Goal: Task Accomplishment & Management: Complete application form

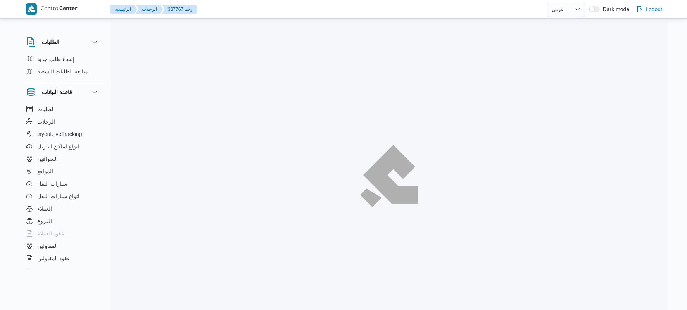
select select "ar"
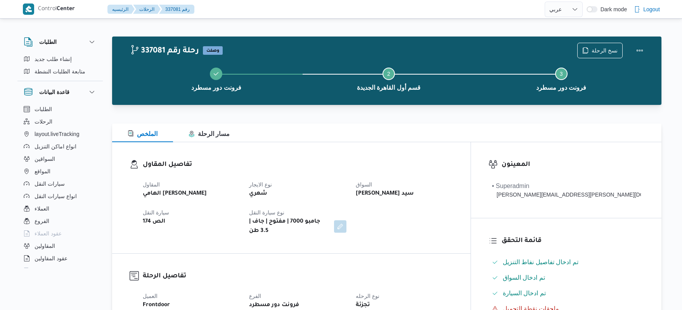
select select "ar"
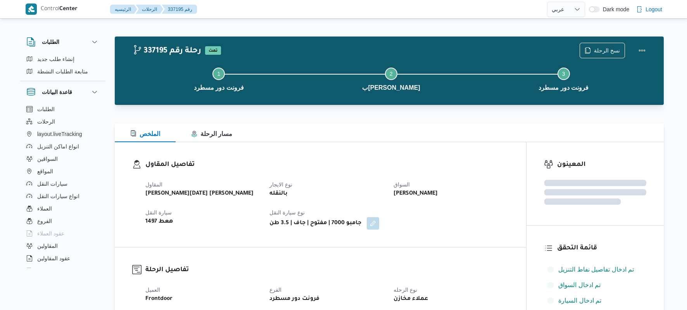
select select "ar"
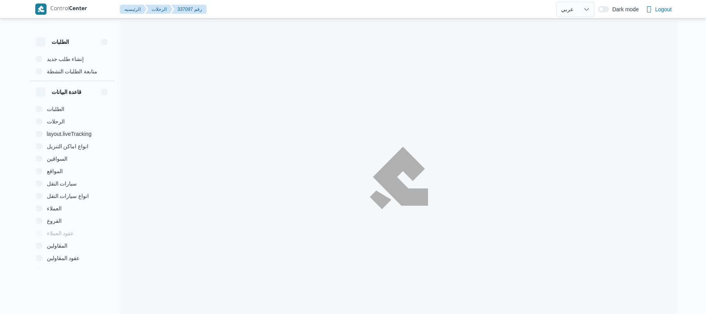
select select "ar"
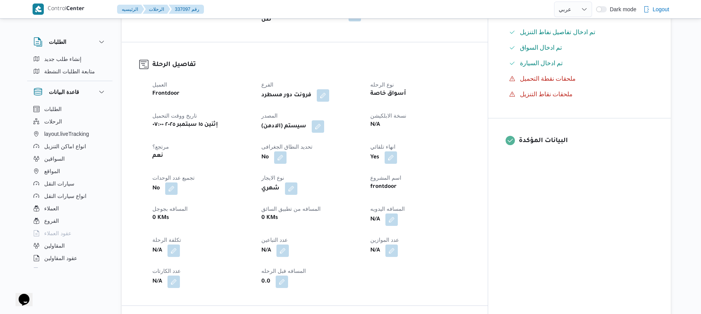
scroll to position [289, 0]
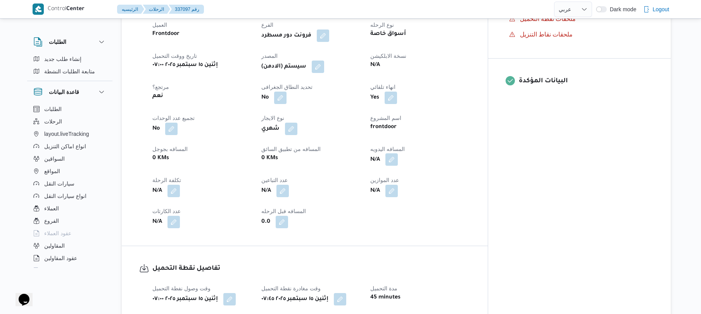
click at [398, 153] on button "button" at bounding box center [392, 159] width 12 height 12
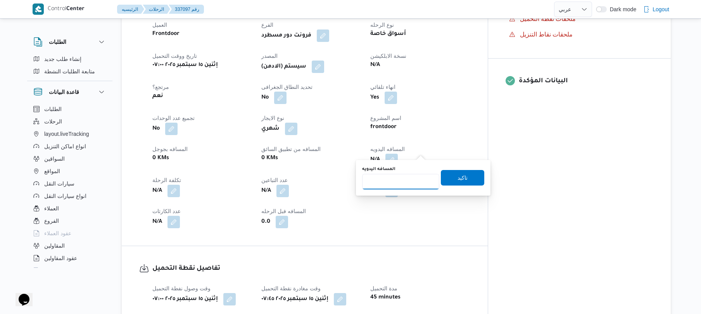
click at [394, 182] on input "المسافه اليدويه" at bounding box center [400, 182] width 77 height 16
type input "130"
click at [452, 185] on div "المسافه اليدويه 130 تاكيد" at bounding box center [424, 177] width 124 height 25
click at [455, 182] on span "تاكيد" at bounding box center [462, 178] width 43 height 16
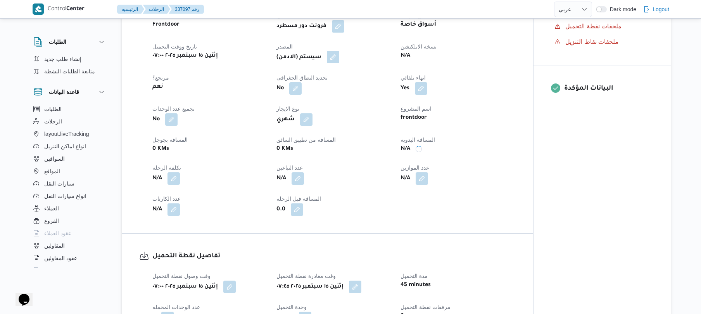
click at [337, 61] on button "button" at bounding box center [333, 57] width 12 height 12
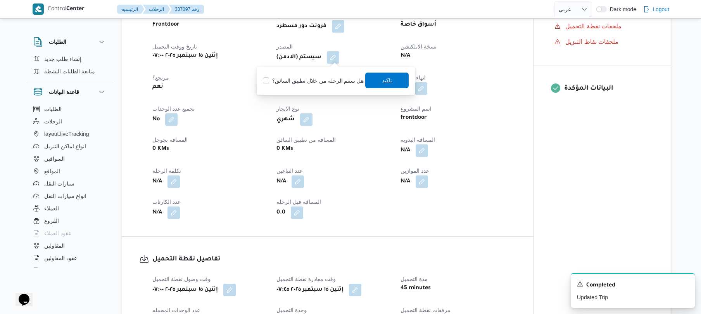
click at [376, 76] on span "تاكيد" at bounding box center [386, 81] width 43 height 16
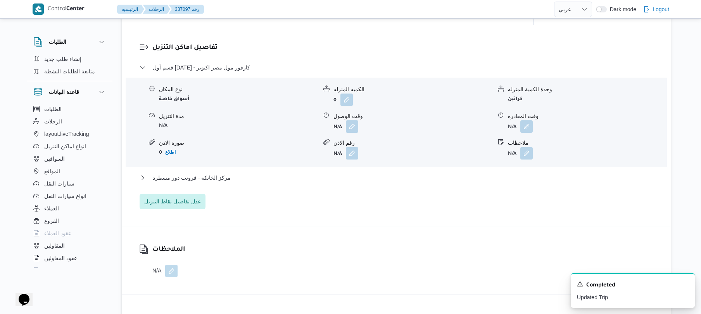
scroll to position [641, 0]
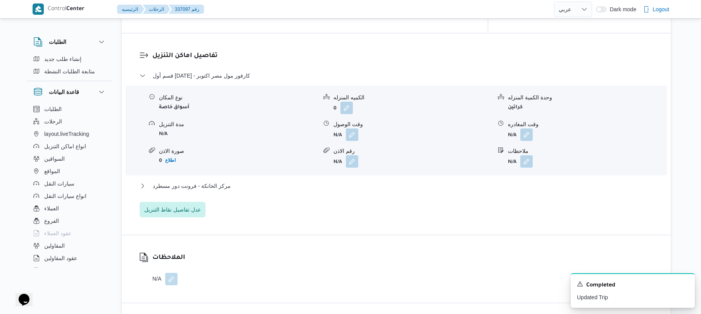
click at [291, 183] on div "مركز الخانكة - فرونت دور مسطرد" at bounding box center [397, 188] width 514 height 15
click at [296, 181] on button "مركز الخانكة - فرونت دور مسطرد" at bounding box center [397, 185] width 514 height 9
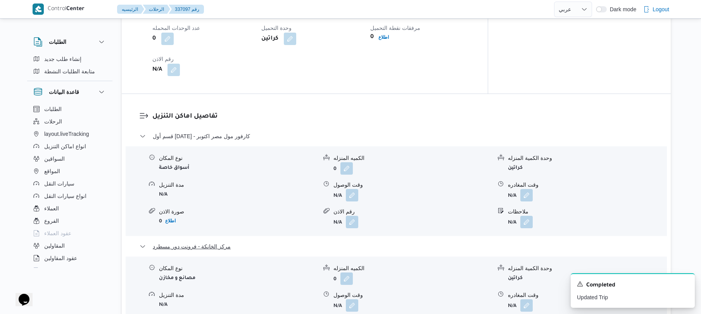
scroll to position [600, 0]
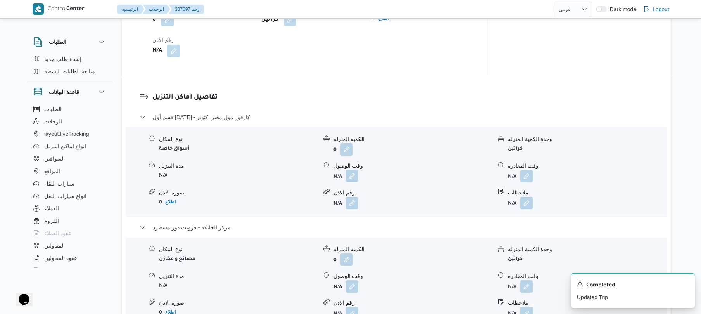
click at [352, 170] on button "button" at bounding box center [352, 176] width 12 height 12
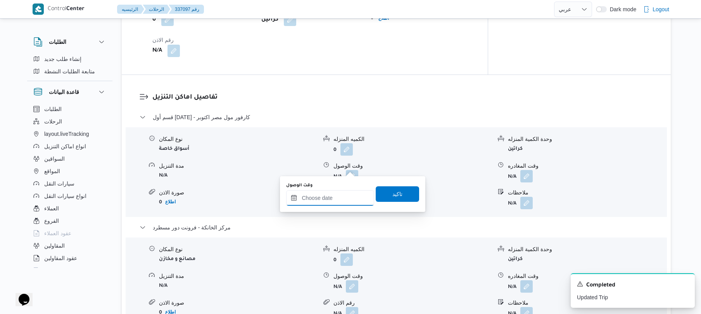
click at [329, 192] on input "وقت الوصول" at bounding box center [330, 198] width 88 height 16
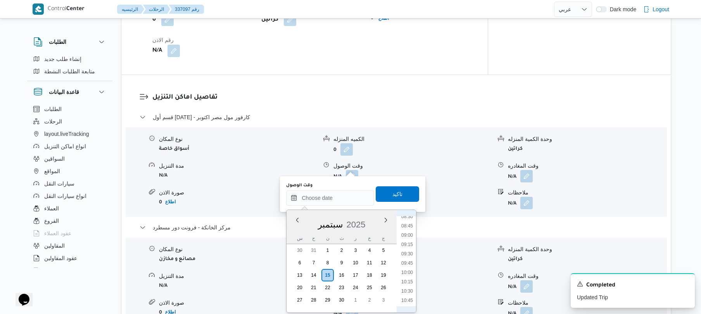
scroll to position [298, 0]
click at [409, 248] on li "08:45" at bounding box center [407, 248] width 18 height 8
type input "١٥/٠٩/٢٠٢٥ ٠٨:٤٥"
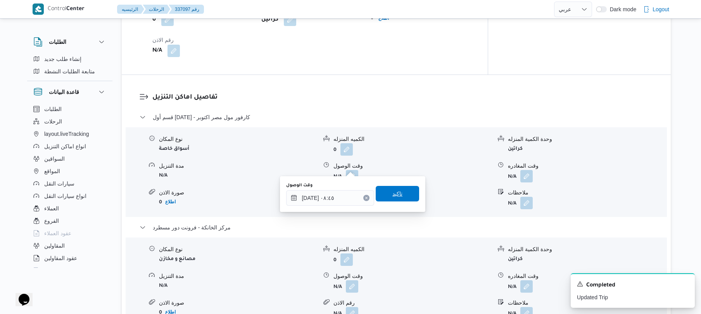
click at [393, 191] on span "تاكيد" at bounding box center [398, 193] width 10 height 9
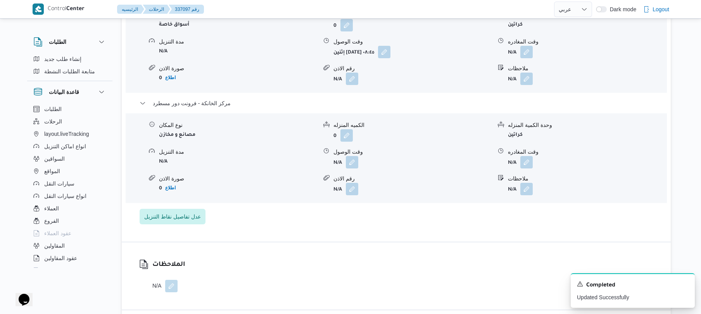
scroll to position [745, 0]
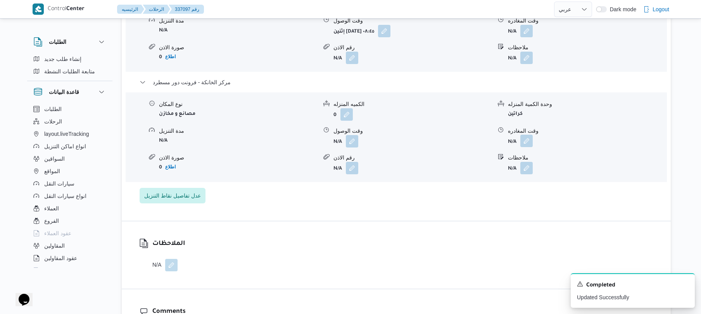
click at [531, 135] on button "button" at bounding box center [527, 141] width 12 height 12
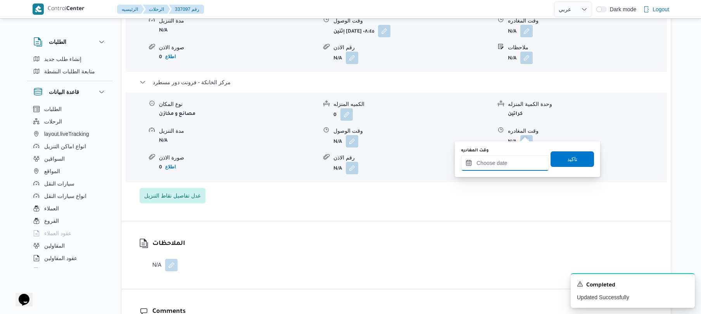
click at [488, 163] on input "وقت المغادره" at bounding box center [505, 163] width 88 height 16
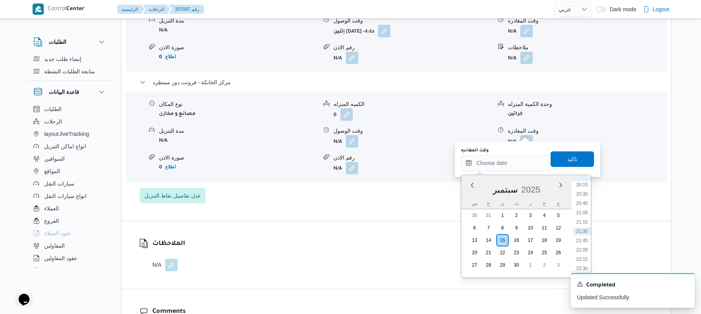
scroll to position [678, 0]
click at [585, 234] on li "19:30" at bounding box center [582, 233] width 18 height 8
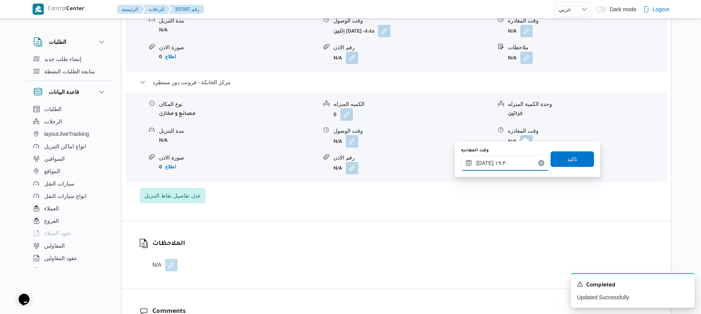
type input "١٥/٠٩/٢٠٢٥ ١٩:٣٠"
click at [574, 160] on span "تاكيد" at bounding box center [572, 159] width 43 height 16
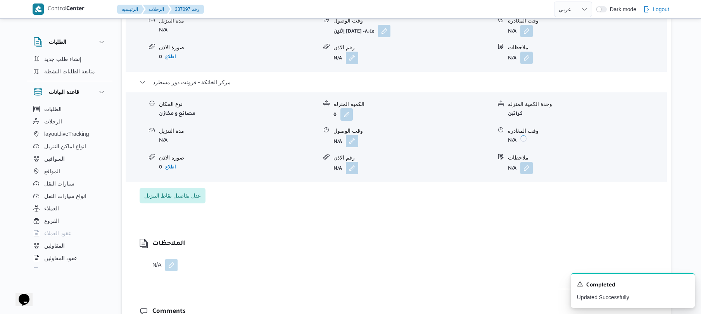
click at [350, 135] on button "button" at bounding box center [352, 141] width 12 height 12
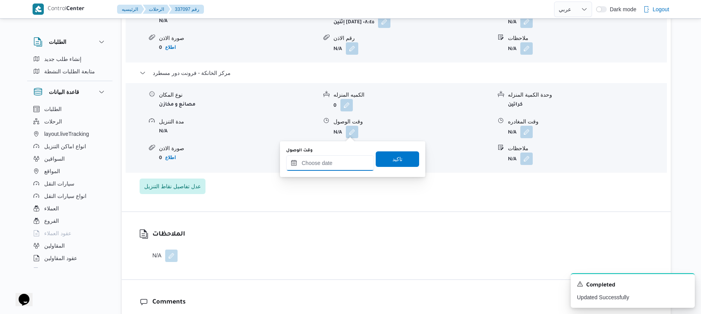
click at [340, 163] on input "وقت الوصول" at bounding box center [330, 163] width 88 height 16
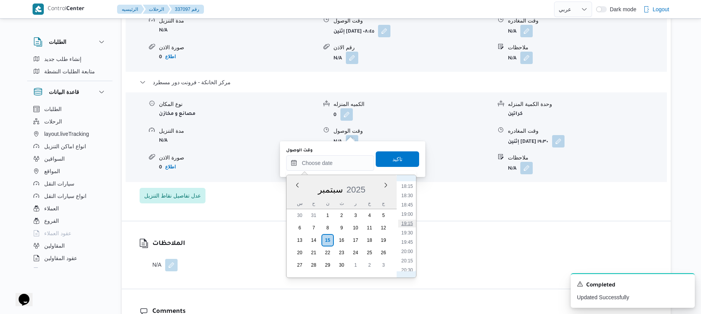
click at [408, 225] on li "19:15" at bounding box center [407, 224] width 18 height 8
type input "١٥/٠٩/٢٠٢٥ ١٩:١٥"
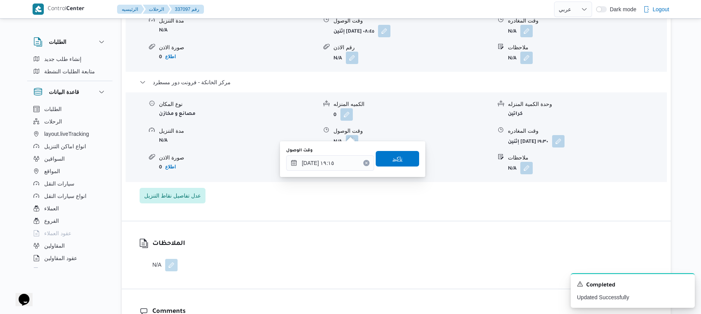
click at [403, 162] on span "تاكيد" at bounding box center [397, 159] width 43 height 16
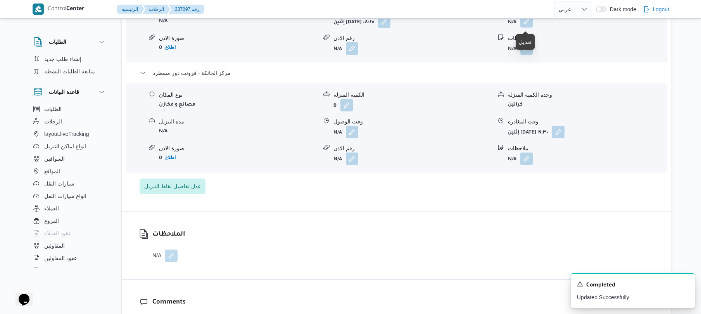
click at [528, 24] on button "button" at bounding box center [527, 21] width 12 height 12
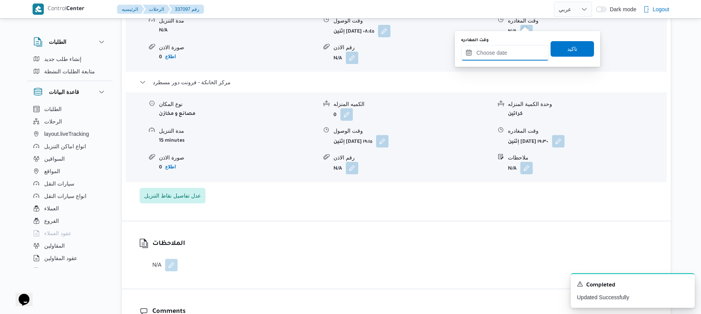
click at [496, 49] on input "وقت المغادره" at bounding box center [505, 53] width 88 height 16
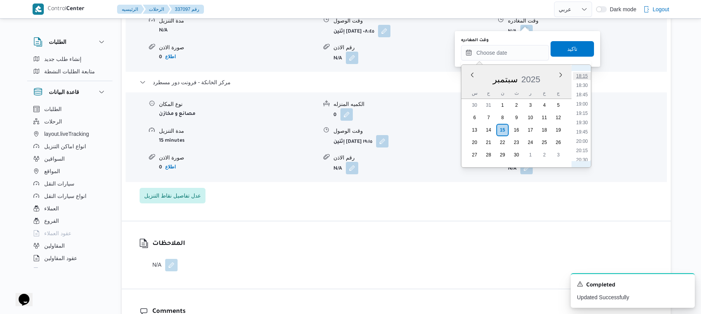
click at [584, 78] on li "18:15" at bounding box center [582, 76] width 18 height 8
type input "١٥/٠٩/٢٠٢٥ ١٨:١٥"
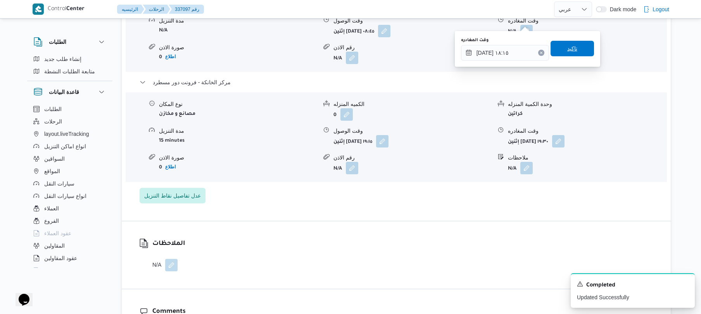
click at [576, 52] on span "تاكيد" at bounding box center [572, 49] width 43 height 16
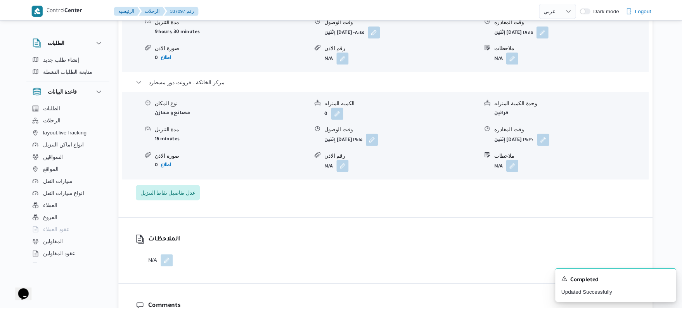
scroll to position [0, 0]
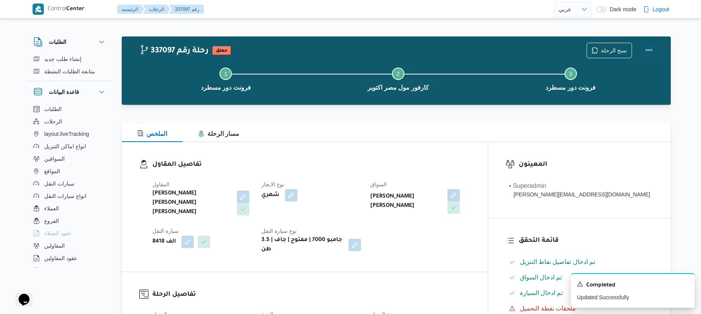
click at [646, 48] on button "Actions" at bounding box center [650, 50] width 16 height 16
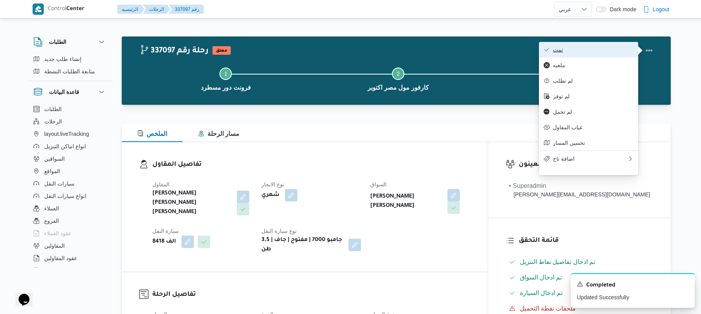
click at [616, 50] on span "تمت" at bounding box center [593, 50] width 81 height 6
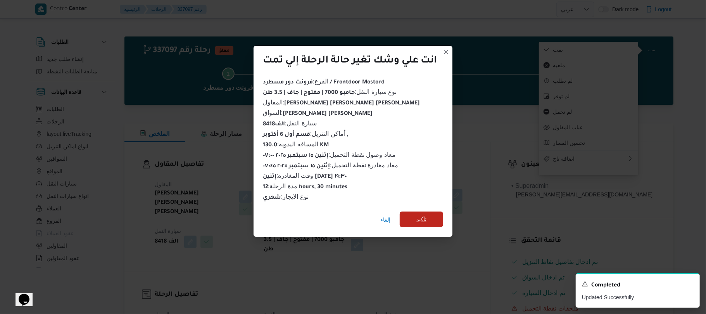
click at [421, 216] on span "تأكيد" at bounding box center [422, 219] width 10 height 9
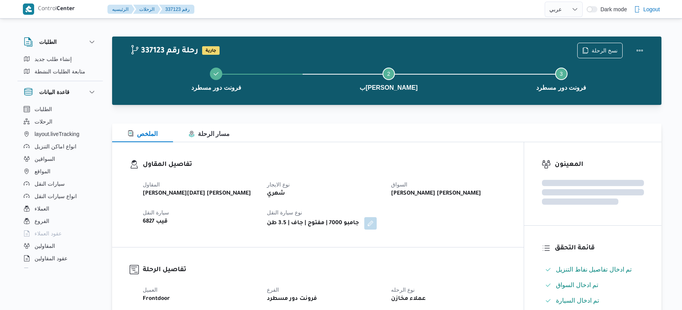
select select "ar"
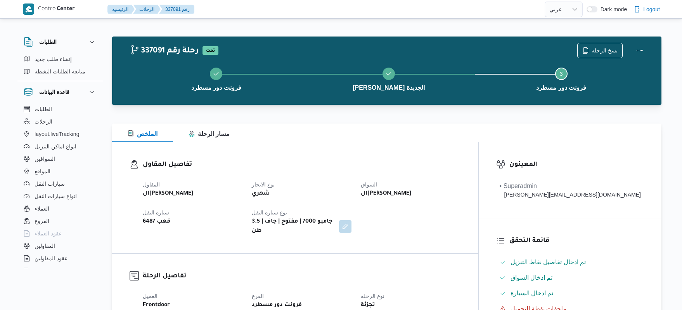
select select "ar"
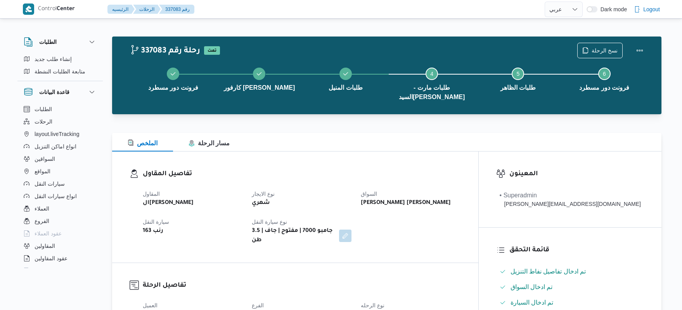
select select "ar"
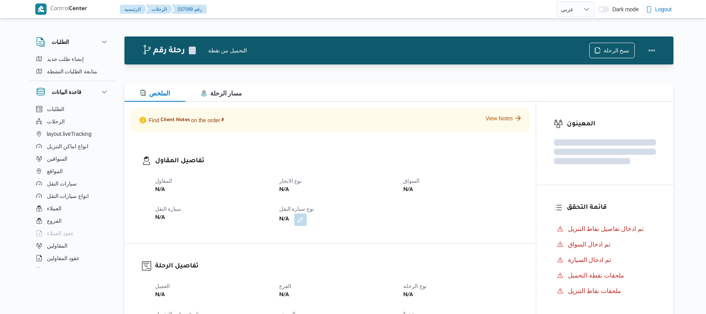
select select "ar"
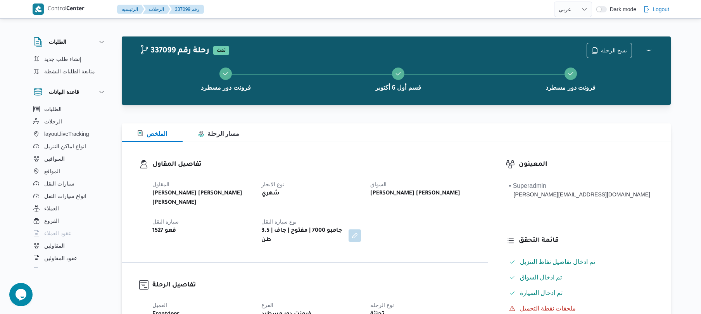
click at [435, 126] on div "الملخص مسار الرحلة" at bounding box center [396, 132] width 549 height 19
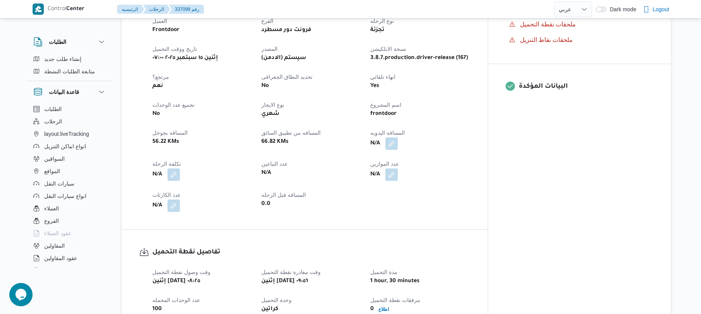
scroll to position [289, 0]
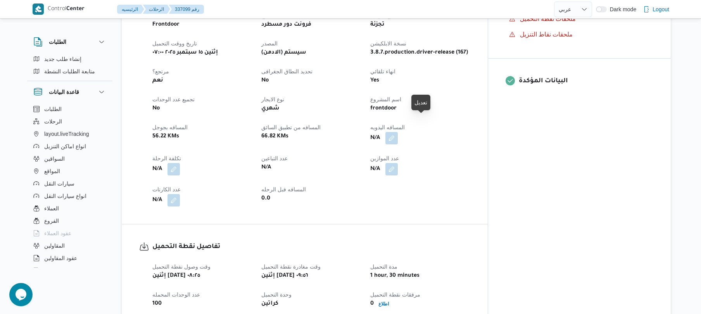
drag, startPoint x: 424, startPoint y: 128, endPoint x: 476, endPoint y: 107, distance: 55.8
click at [470, 123] on dt "المسافه اليدويه" at bounding box center [420, 127] width 100 height 9
click at [398, 131] on button "button" at bounding box center [392, 137] width 12 height 12
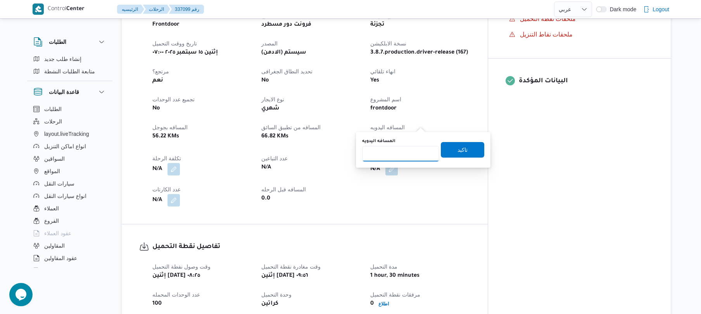
click at [401, 150] on input "المسافه اليدويه" at bounding box center [400, 154] width 77 height 16
type input "130"
click at [464, 151] on span "تاكيد" at bounding box center [462, 150] width 43 height 16
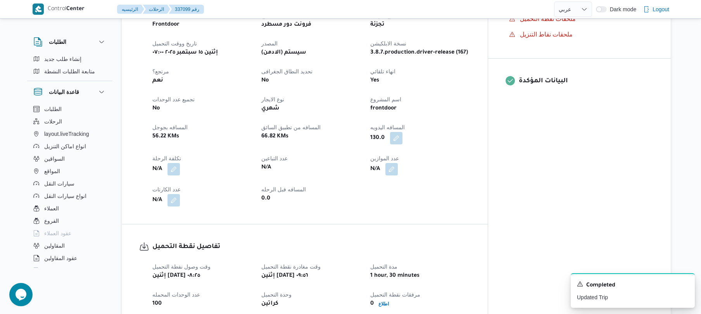
click at [550, 76] on div "البيانات المؤكدة" at bounding box center [579, 86] width 183 height 55
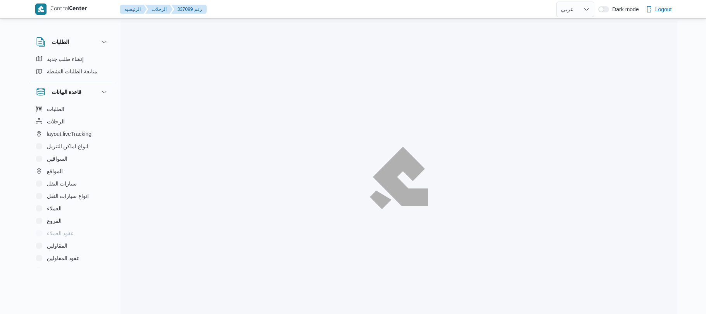
select select "ar"
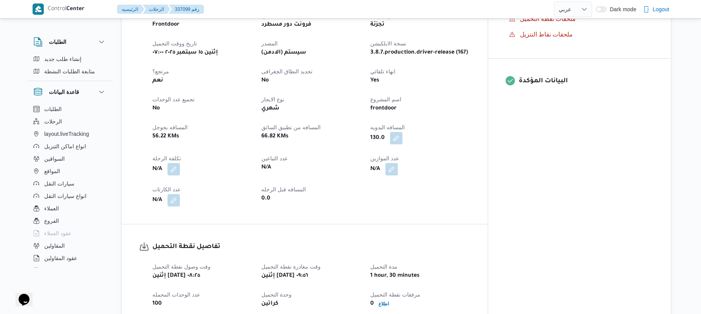
click at [488, 85] on div "تفاصيل الرحلة العميل Frontdoor الفرع فرونت دور مسطرد نوع الرحله تجزئة تاريخ ووق…" at bounding box center [305, 98] width 366 height 251
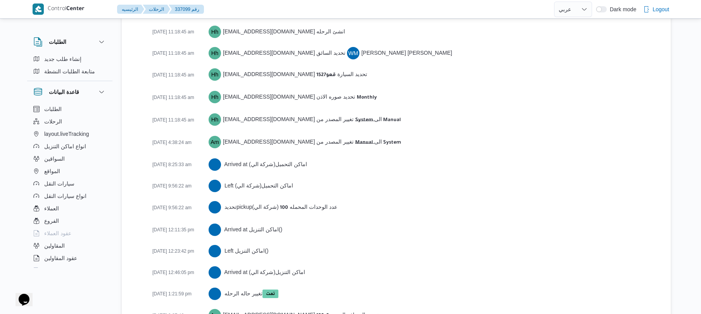
scroll to position [1171, 0]
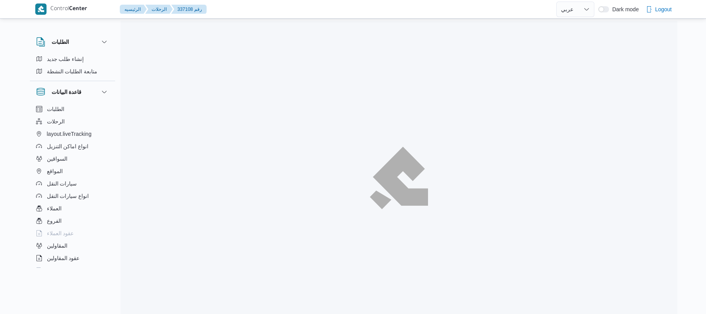
select select "ar"
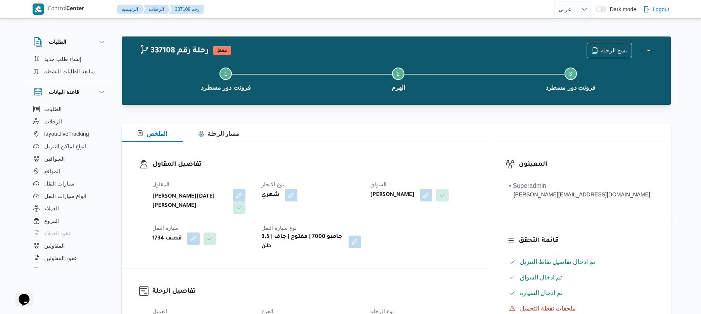
click at [361, 204] on div "نوع الايجار شهري" at bounding box center [311, 197] width 100 height 34
click at [361, 203] on div "نوع الايجار شهري" at bounding box center [311, 197] width 100 height 34
drag, startPoint x: 374, startPoint y: 203, endPoint x: 455, endPoint y: 134, distance: 106.8
click at [455, 134] on div "الملخص مسار الرحلة" at bounding box center [396, 132] width 549 height 19
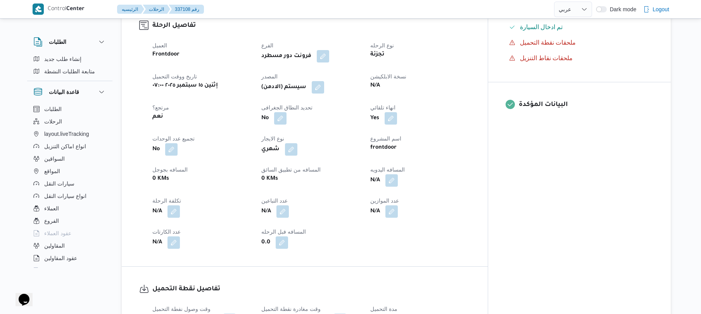
scroll to position [269, 0]
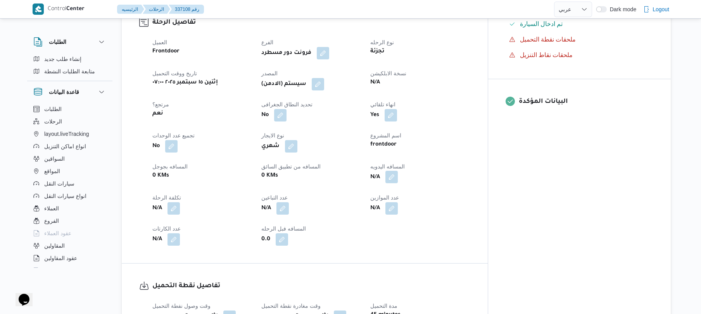
click at [398, 171] on button "button" at bounding box center [392, 177] width 12 height 12
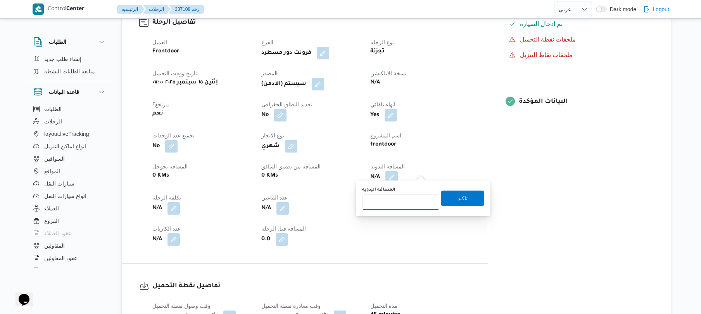
click at [401, 202] on input "المسافه اليدويه" at bounding box center [400, 202] width 77 height 16
type input "90"
click at [445, 199] on span "تاكيد" at bounding box center [462, 198] width 43 height 16
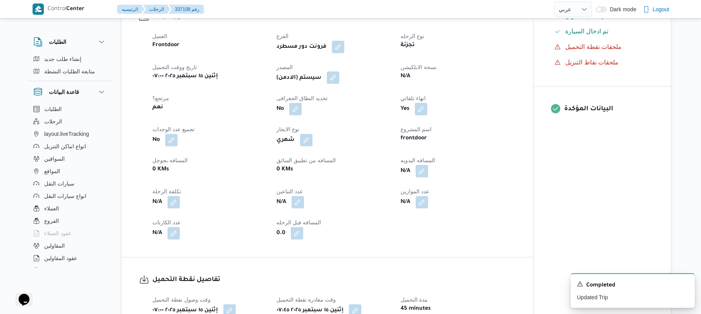
click at [334, 78] on button "button" at bounding box center [333, 77] width 12 height 12
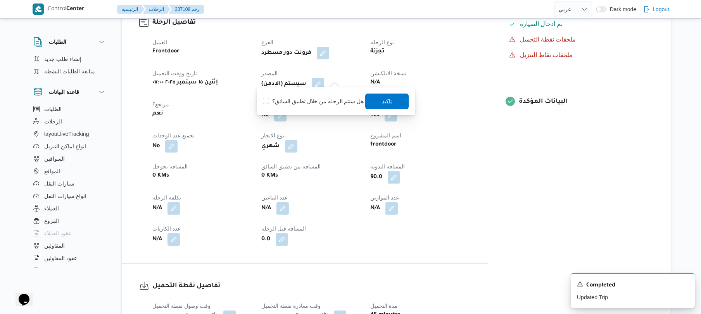
click at [403, 103] on span "تاكيد" at bounding box center [386, 101] width 43 height 16
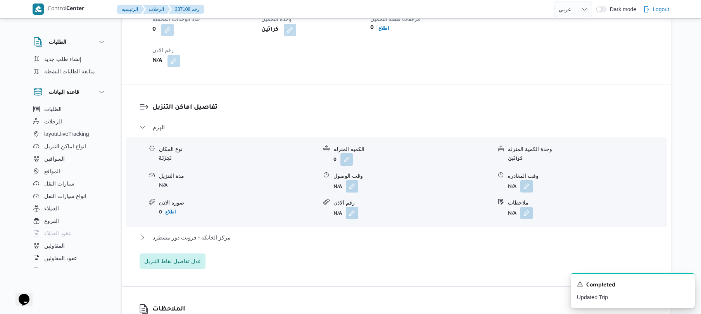
scroll to position [600, 0]
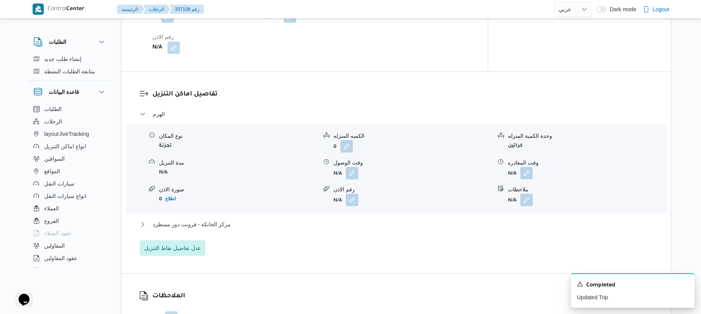
click at [357, 160] on div "وقت الوصول" at bounding box center [413, 163] width 158 height 8
click at [348, 170] on button "button" at bounding box center [352, 172] width 12 height 12
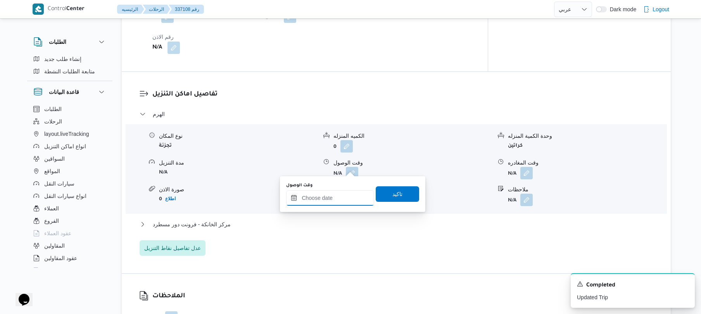
click at [311, 202] on input "وقت الوصول" at bounding box center [330, 198] width 88 height 16
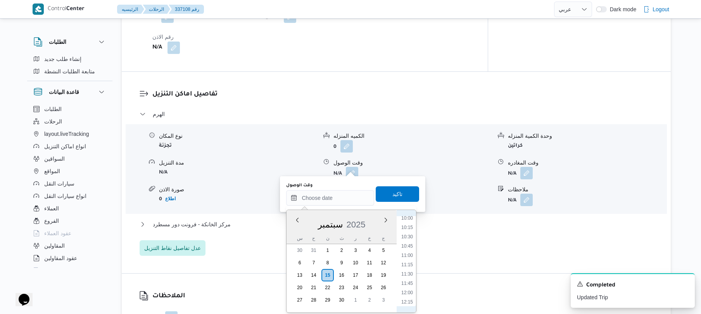
scroll to position [298, 0]
click at [412, 239] on li "08:30" at bounding box center [407, 238] width 18 height 8
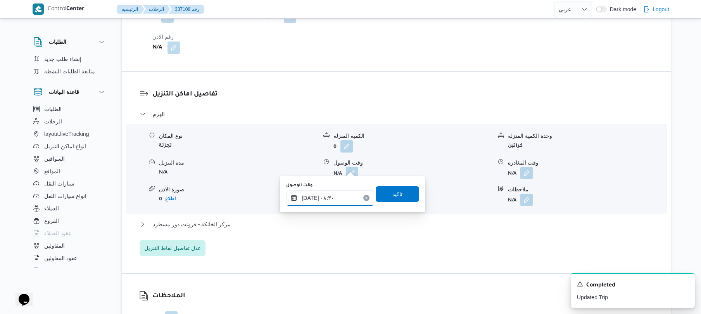
click at [311, 196] on input "[DATE] ٠٨:٣٠" at bounding box center [330, 198] width 88 height 16
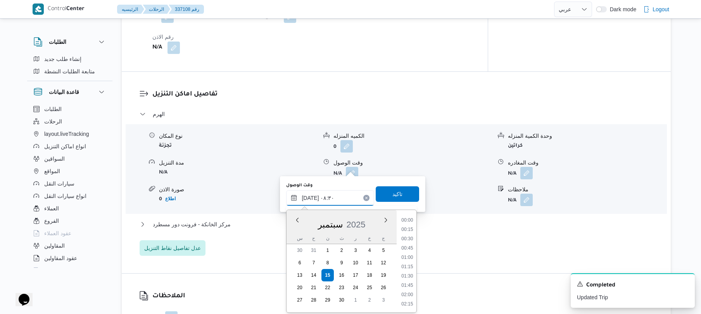
scroll to position [270, 0]
type input "١٥/٠٩/٢٠٢٥ ٠٨:35"
click at [384, 195] on span "تاكيد" at bounding box center [397, 194] width 43 height 16
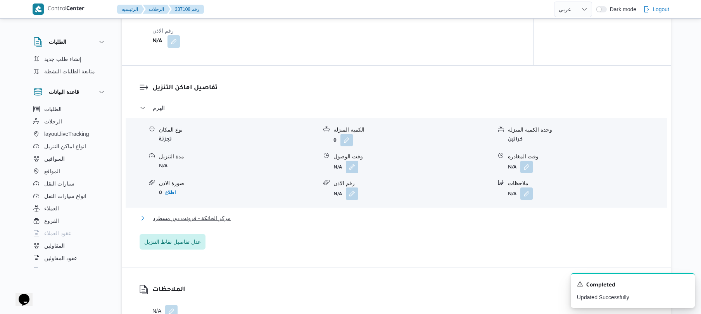
click at [339, 219] on button "مركز الخانكة - فرونت دور مسطرد" at bounding box center [397, 217] width 514 height 9
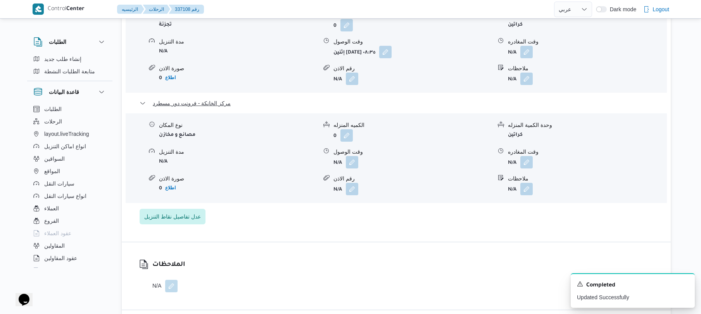
scroll to position [745, 0]
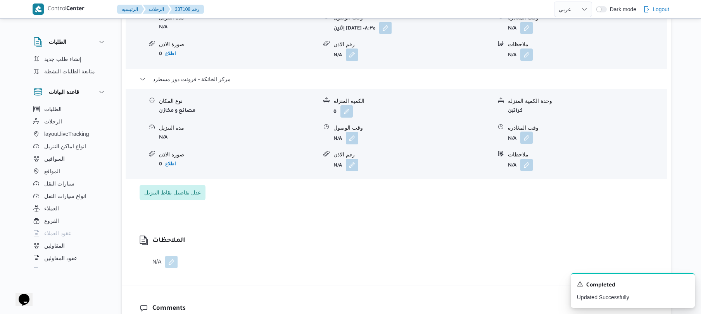
click at [528, 134] on button "button" at bounding box center [527, 137] width 12 height 12
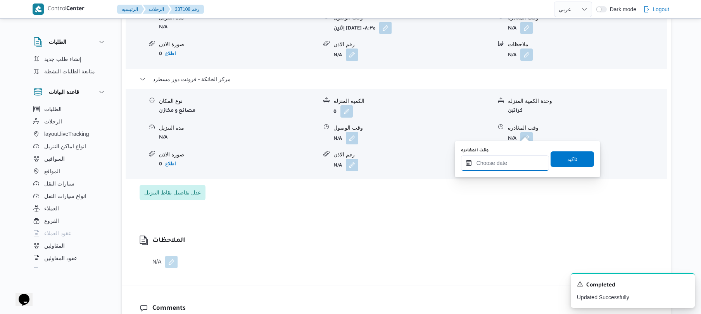
click at [493, 162] on input "وقت المغادره" at bounding box center [505, 163] width 88 height 16
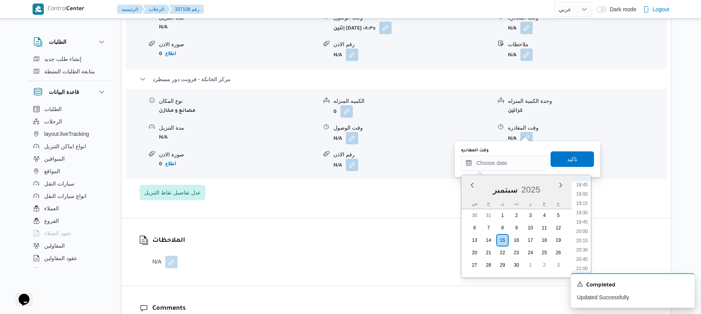
scroll to position [678, 0]
click at [582, 233] on li "19:30" at bounding box center [582, 233] width 18 height 8
type input "١٥/٠٩/٢٠٢٥ ١٩:٣٠"
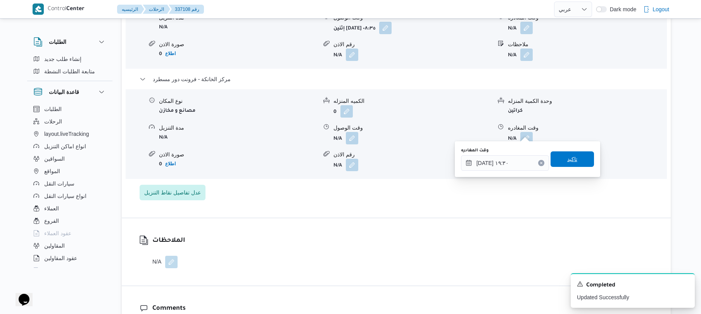
click at [573, 160] on span "تاكيد" at bounding box center [572, 159] width 43 height 16
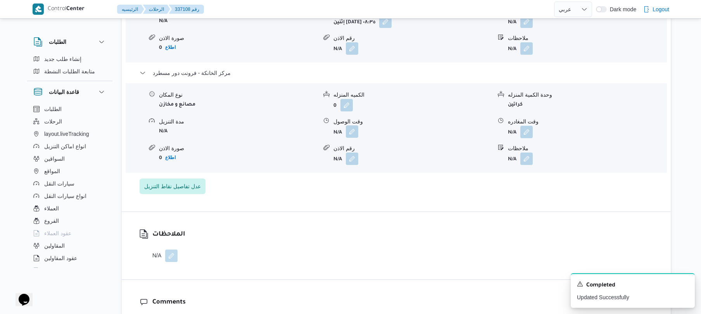
click at [353, 131] on button "button" at bounding box center [352, 131] width 12 height 12
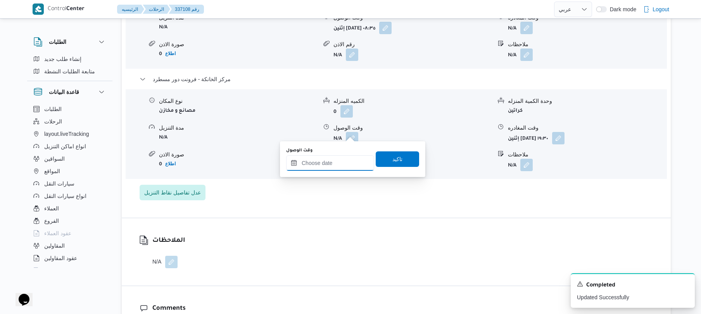
click at [349, 165] on input "وقت الوصول" at bounding box center [330, 163] width 88 height 16
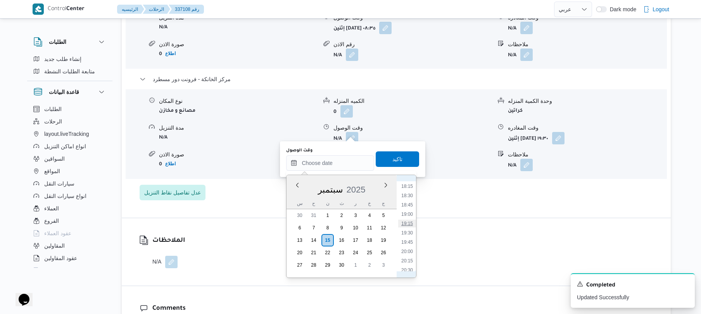
click at [408, 225] on li "19:15" at bounding box center [407, 224] width 18 height 8
type input "[DATE] ١٩:١٥"
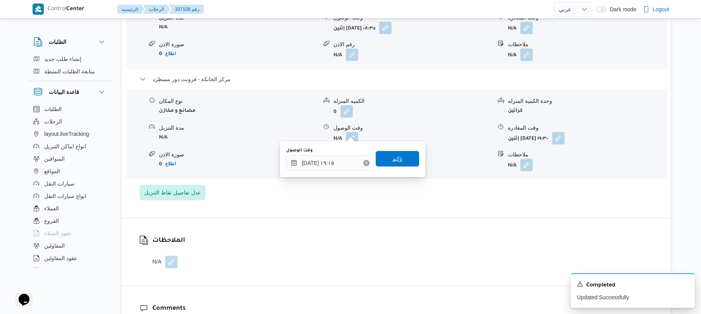
click at [408, 157] on span "تاكيد" at bounding box center [397, 159] width 43 height 16
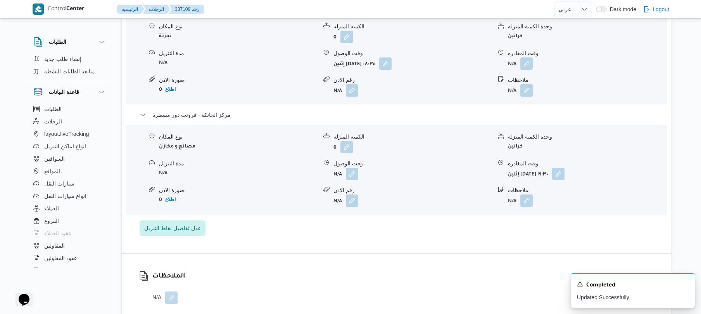
scroll to position [683, 0]
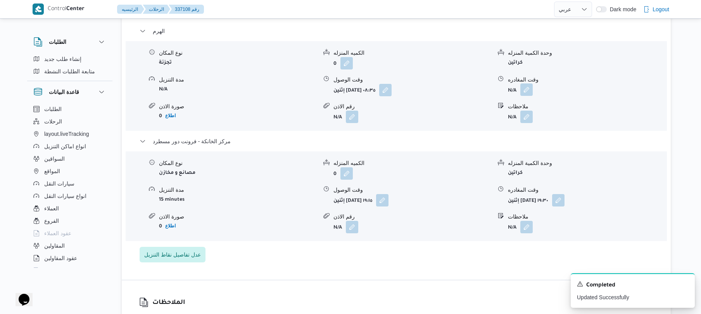
click at [528, 83] on button "button" at bounding box center [527, 89] width 12 height 12
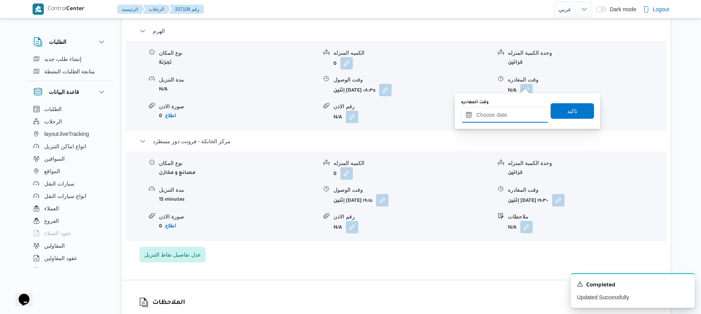
click at [500, 114] on input "وقت المغادره" at bounding box center [505, 115] width 88 height 16
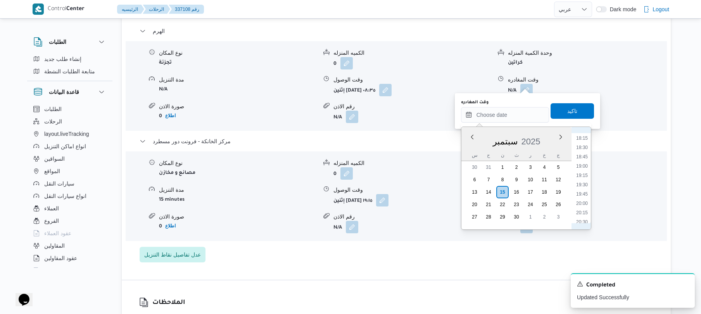
scroll to position [602, 0]
click at [586, 210] on li "18:15" at bounding box center [582, 214] width 18 height 8
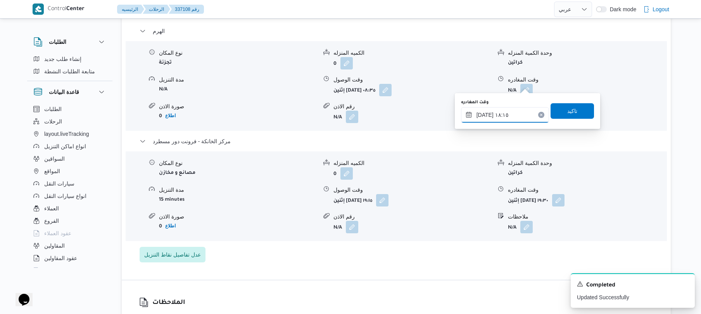
click at [485, 113] on input "١٥/٠٩/٢٠٢٥ ١٨:١٥" at bounding box center [505, 115] width 88 height 16
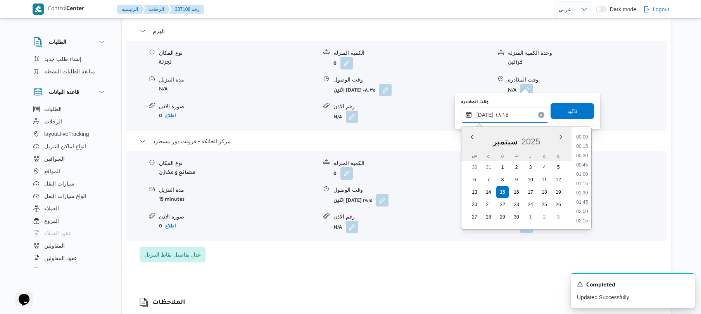
scroll to position [633, 0]
type input "١٥/٠٩/٢٠٢٥ ١٨:25"
click at [556, 111] on span "تاكيد" at bounding box center [572, 111] width 43 height 16
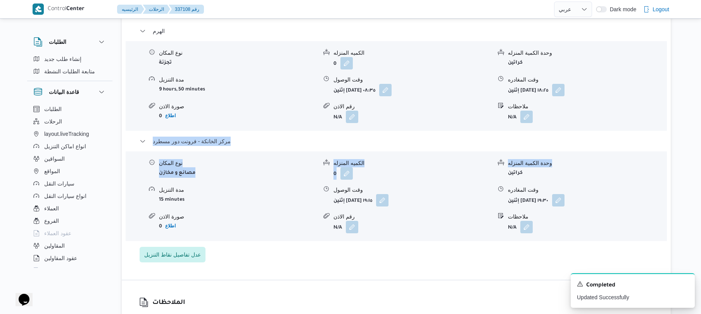
drag, startPoint x: 701, startPoint y: 148, endPoint x: 700, endPoint y: 107, distance: 40.3
click at [700, 107] on div "Control Center الرئيسيه الرحلات 337108 رقم English عربي Dark mode Logout الطلبا…" at bounding box center [350, 141] width 701 height 1648
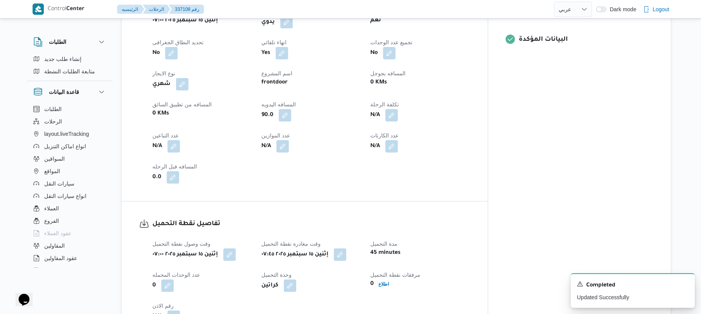
scroll to position [0, 0]
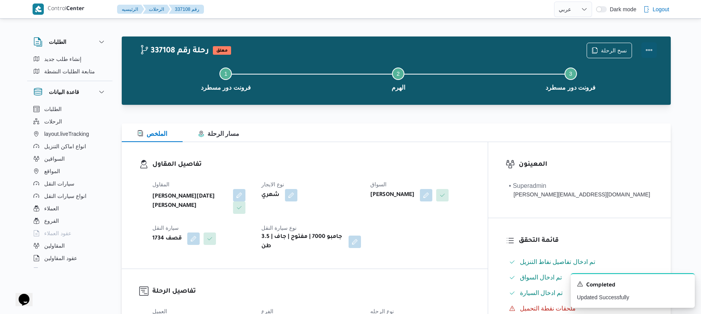
click at [650, 50] on button "Actions" at bounding box center [650, 50] width 16 height 16
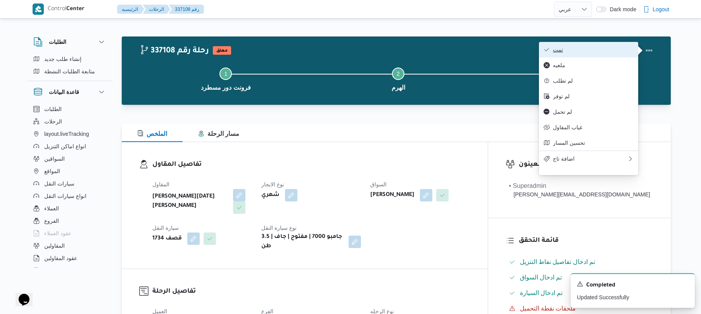
click at [611, 54] on button "تمت" at bounding box center [588, 50] width 99 height 16
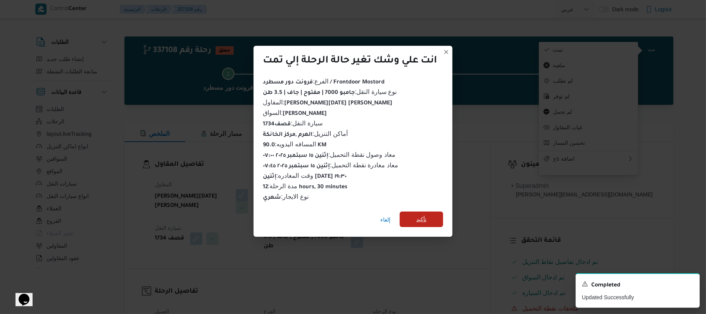
click at [427, 217] on span "تأكيد" at bounding box center [422, 219] width 10 height 9
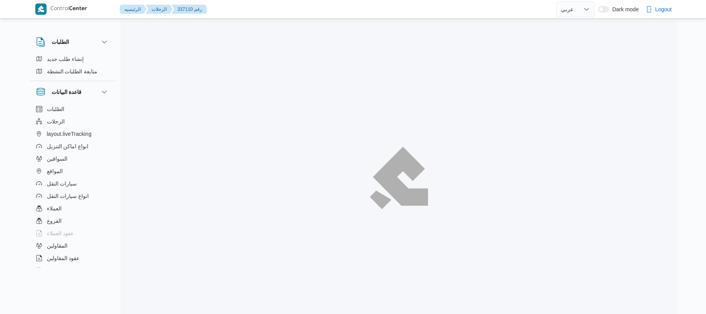
select select "ar"
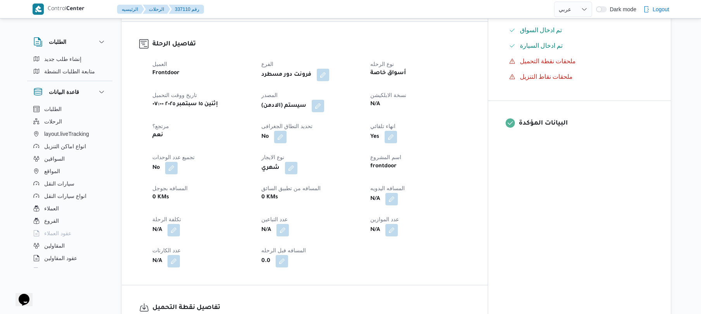
scroll to position [248, 0]
click at [398, 192] on button "button" at bounding box center [392, 197] width 12 height 12
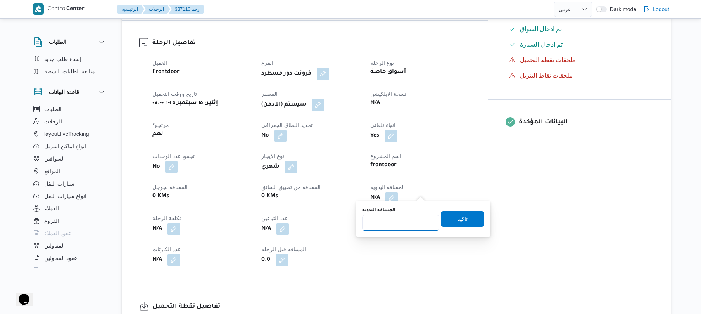
click at [389, 224] on input "المسافه اليدويه" at bounding box center [400, 223] width 77 height 16
type input "120"
click at [466, 217] on span "تاكيد" at bounding box center [462, 219] width 43 height 16
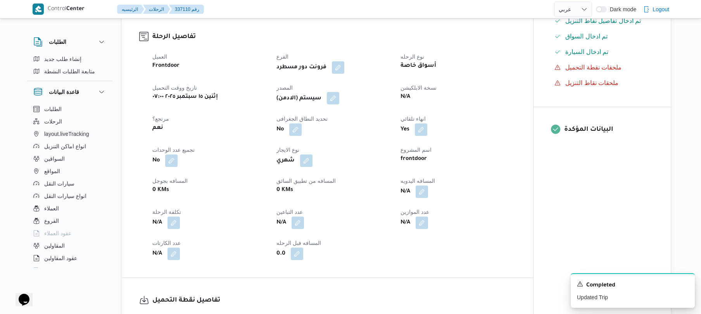
click at [339, 100] on button "button" at bounding box center [333, 98] width 12 height 12
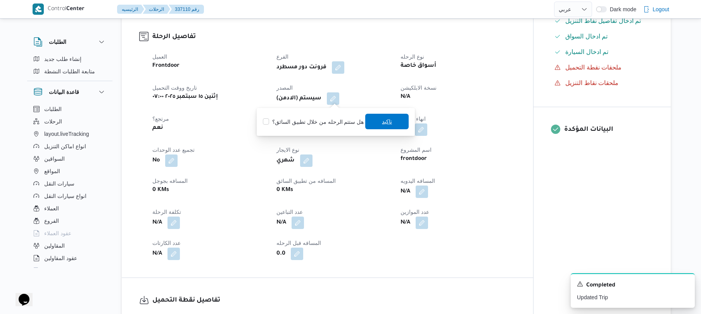
click at [370, 121] on span "تاكيد" at bounding box center [386, 122] width 43 height 16
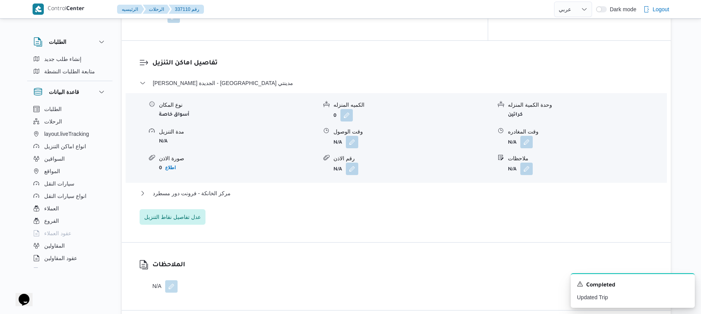
scroll to position [662, 0]
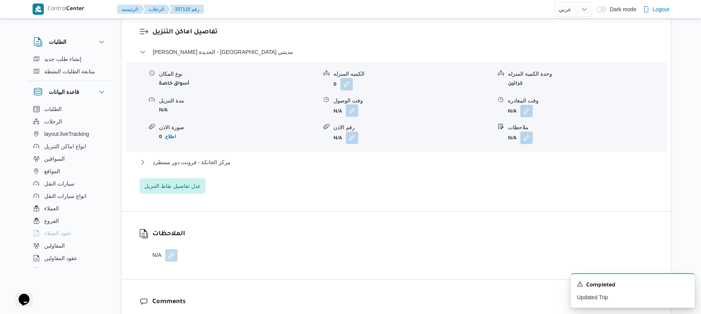
click at [356, 104] on button "button" at bounding box center [352, 110] width 12 height 12
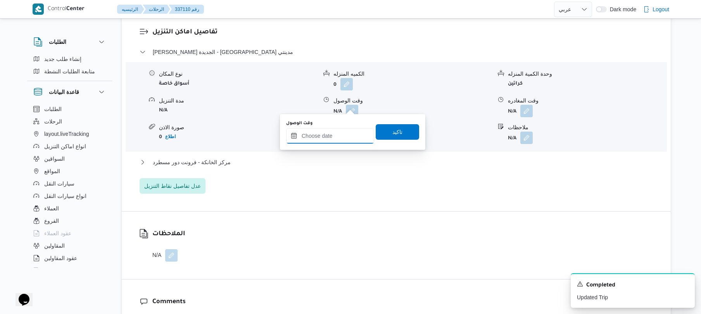
click at [328, 136] on input "وقت الوصول" at bounding box center [330, 136] width 88 height 16
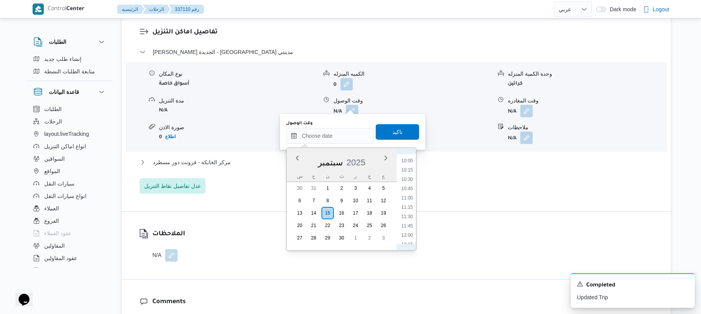
scroll to position [298, 0]
click at [408, 173] on li "08:30" at bounding box center [407, 176] width 18 height 8
type input "[DATE] ٠٨:٣٠"
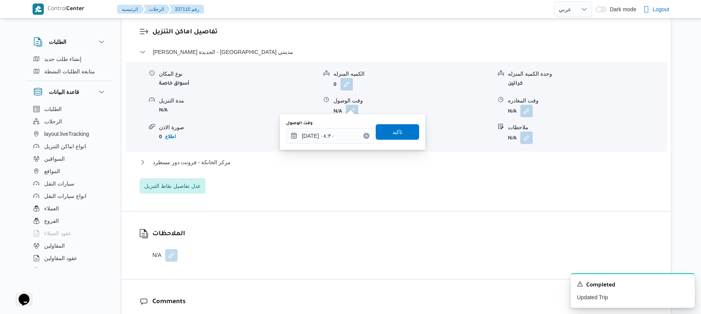
click at [398, 120] on div "وقت الوصول [DATE] ٠٨:٣٠ تاكيد" at bounding box center [352, 131] width 135 height 25
click at [393, 129] on span "تاكيد" at bounding box center [398, 131] width 10 height 9
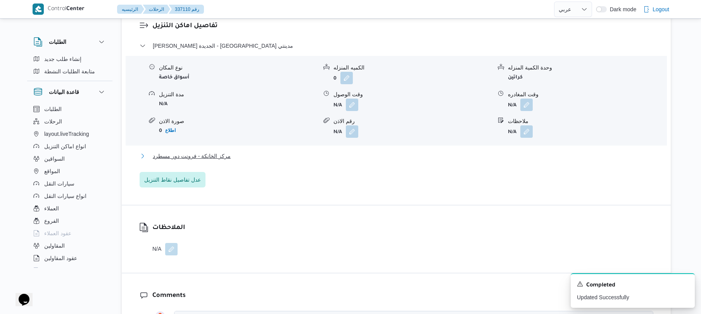
click at [374, 154] on button "مركز الخانكة - فرونت دور مسطرد" at bounding box center [397, 155] width 514 height 9
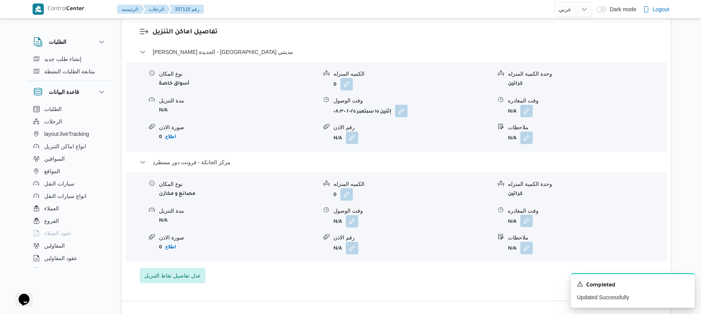
click at [529, 215] on button "button" at bounding box center [527, 221] width 12 height 12
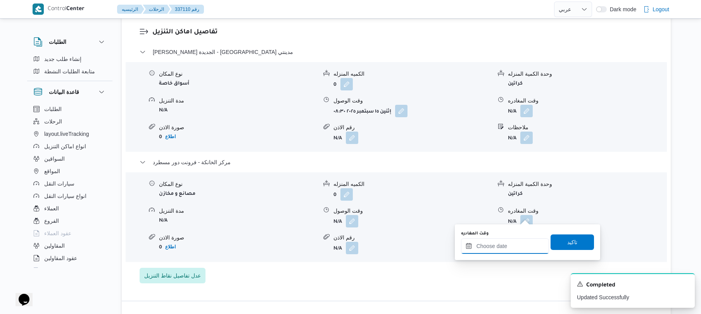
click at [490, 246] on input "وقت المغادره" at bounding box center [505, 246] width 88 height 16
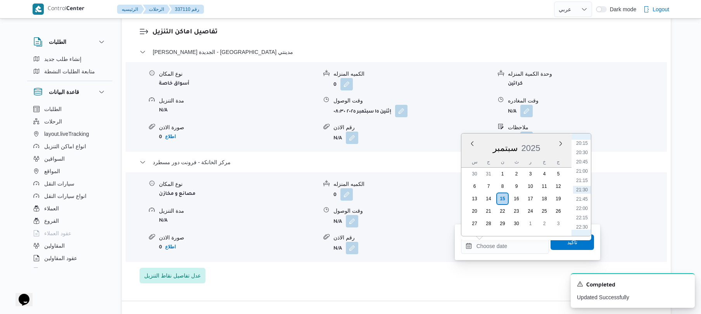
scroll to position [678, 0]
click at [584, 184] on li "19:15" at bounding box center [582, 182] width 18 height 8
type input "[DATE] ١٩:١٥"
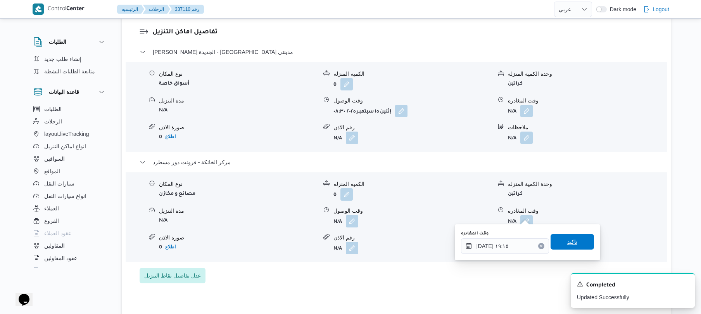
click at [567, 246] on span "تاكيد" at bounding box center [572, 241] width 10 height 9
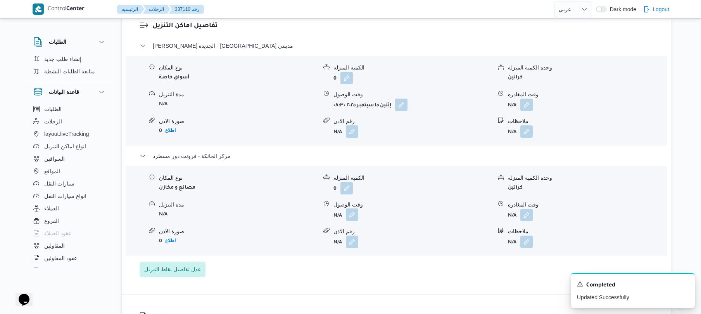
click at [351, 216] on button "button" at bounding box center [352, 214] width 12 height 12
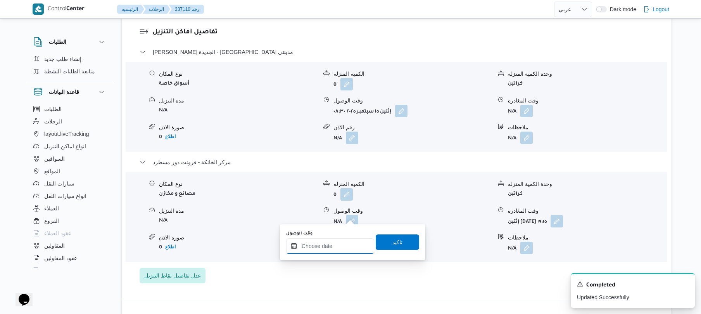
click at [332, 244] on input "وقت الوصول" at bounding box center [330, 246] width 88 height 16
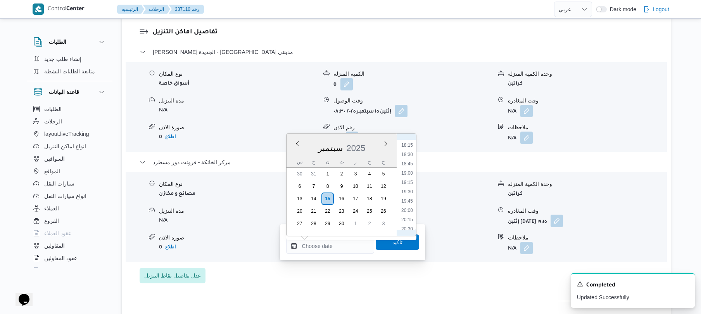
click at [563, 215] on button "button" at bounding box center [557, 221] width 12 height 12
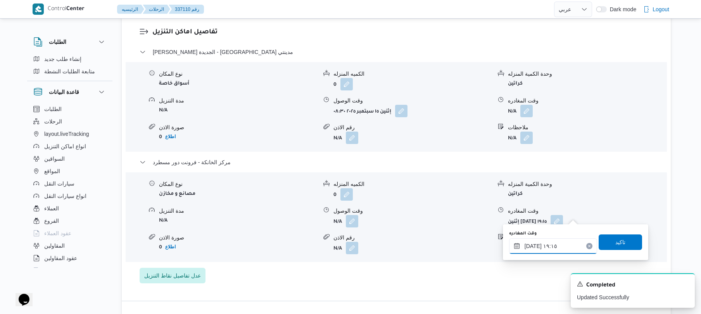
click at [528, 247] on input "[DATE] ١٩:١٥" at bounding box center [553, 246] width 88 height 16
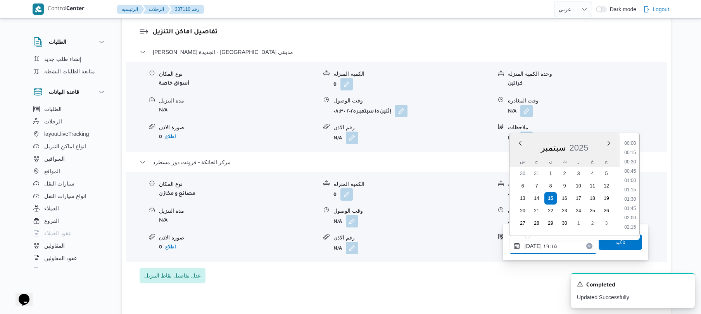
scroll to position [670, 0]
click at [632, 216] on li "20:00" at bounding box center [630, 218] width 18 height 8
type input "[DATE] ٢٠:٠٠"
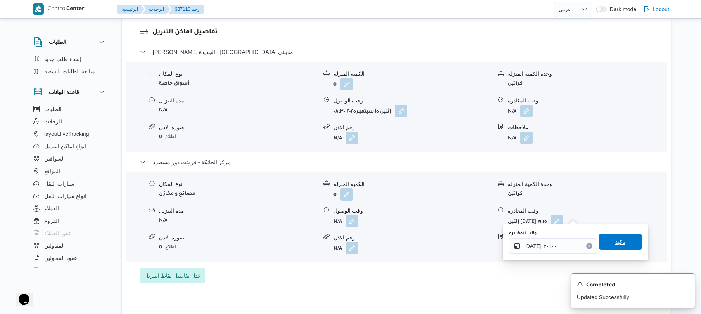
click at [620, 237] on span "تاكيد" at bounding box center [620, 242] width 43 height 16
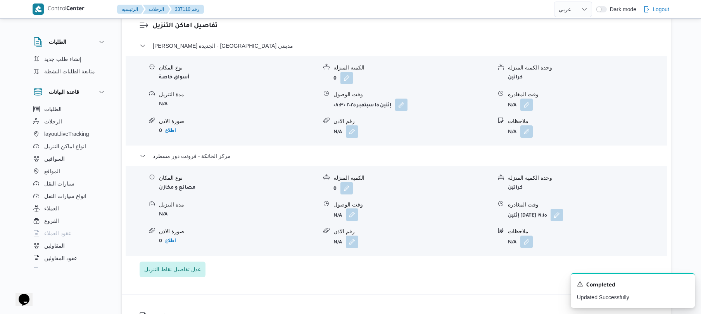
click at [351, 218] on button "button" at bounding box center [352, 214] width 12 height 12
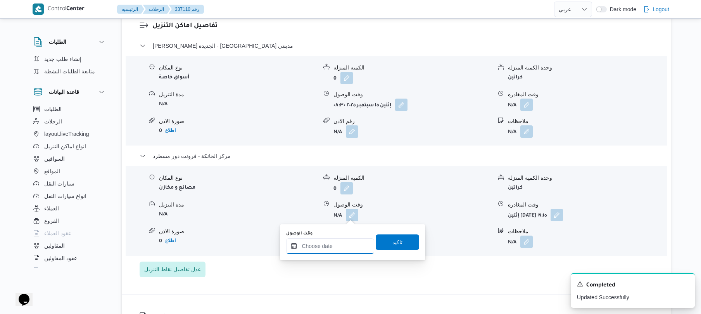
click at [324, 252] on input "وقت الوصول" at bounding box center [330, 246] width 88 height 16
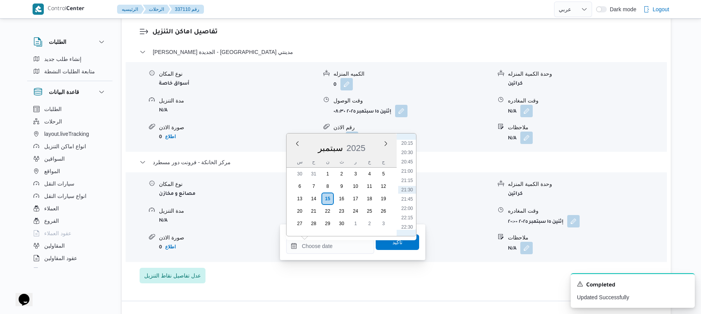
scroll to position [678, 0]
click at [407, 201] on li "19:45" at bounding box center [407, 201] width 18 height 8
type input "١٥/٠٩/٢٠٢٥ ١٩:٤٥"
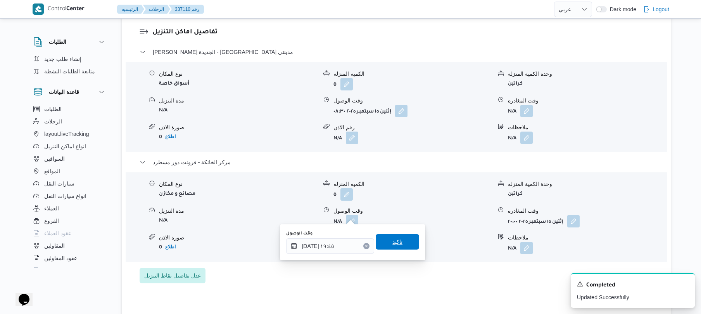
click at [393, 241] on span "تاكيد" at bounding box center [398, 241] width 10 height 9
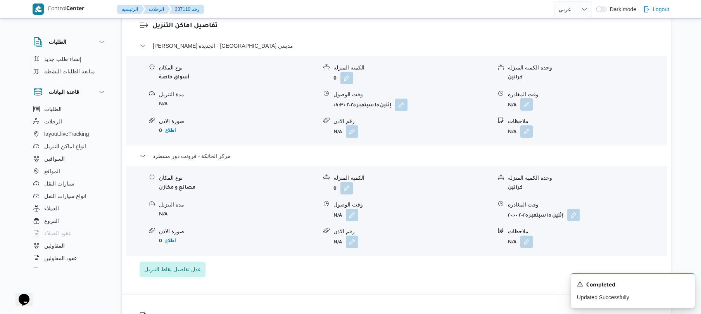
click at [528, 105] on button "button" at bounding box center [527, 104] width 12 height 12
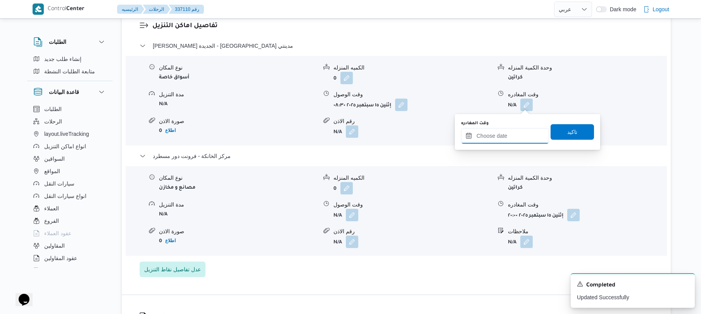
click at [481, 138] on input "وقت المغادره" at bounding box center [505, 136] width 88 height 16
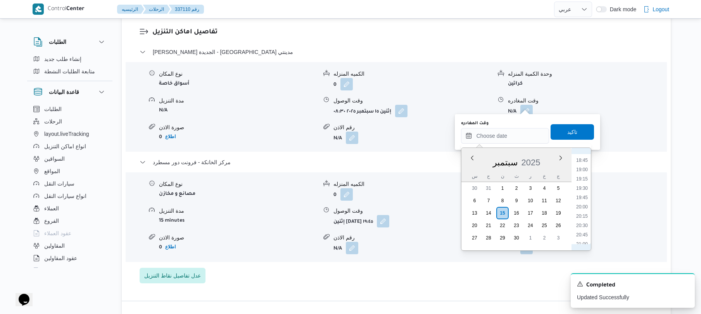
scroll to position [678, 0]
click at [581, 184] on li "19:00" at bounding box center [582, 187] width 18 height 8
type input "١٥/٠٩/٢٠٢٥ ١٩:٠٠"
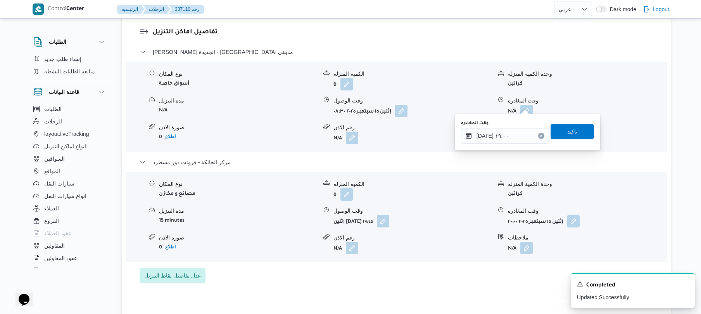
click at [569, 135] on span "تاكيد" at bounding box center [572, 131] width 10 height 9
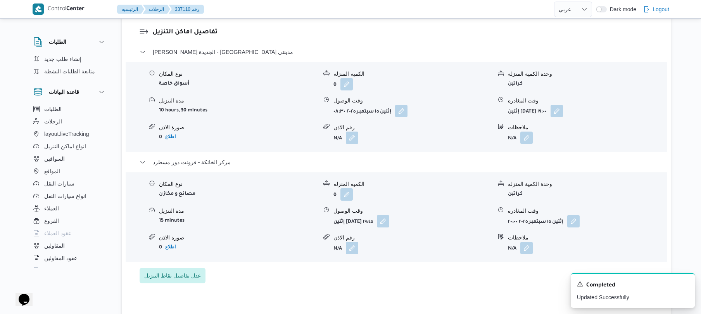
scroll to position [0, 0]
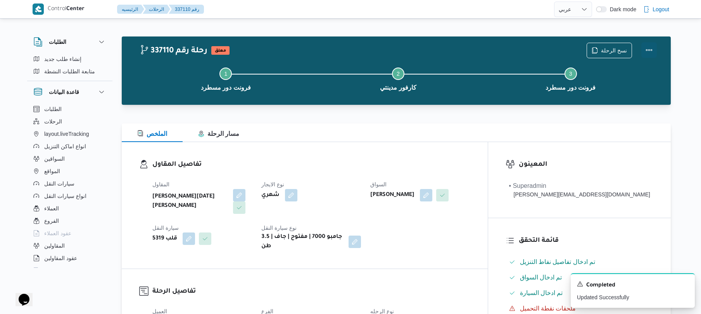
click at [652, 48] on button "Actions" at bounding box center [650, 50] width 16 height 16
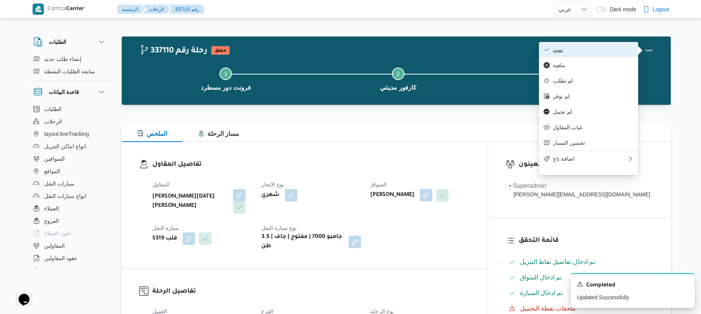
click at [605, 57] on button "تمت" at bounding box center [588, 50] width 99 height 16
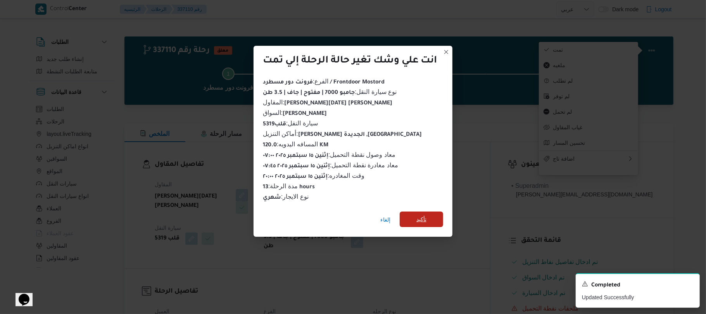
click at [430, 218] on span "تأكيد" at bounding box center [421, 219] width 43 height 16
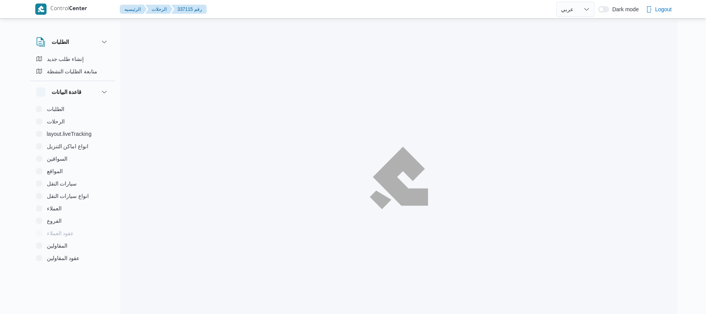
select select "ar"
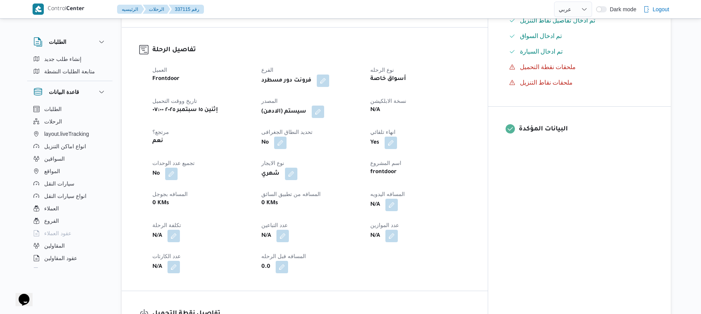
scroll to position [248, 0]
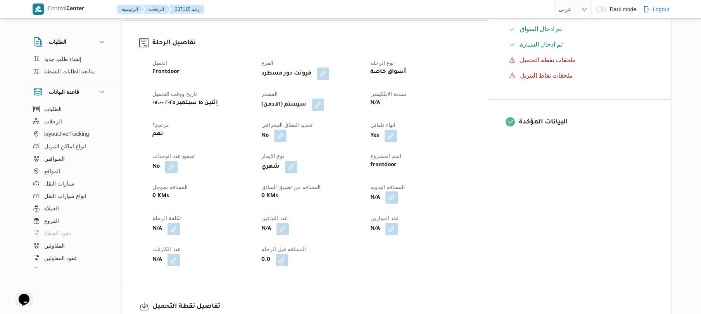
click at [398, 195] on button "button" at bounding box center [392, 197] width 12 height 12
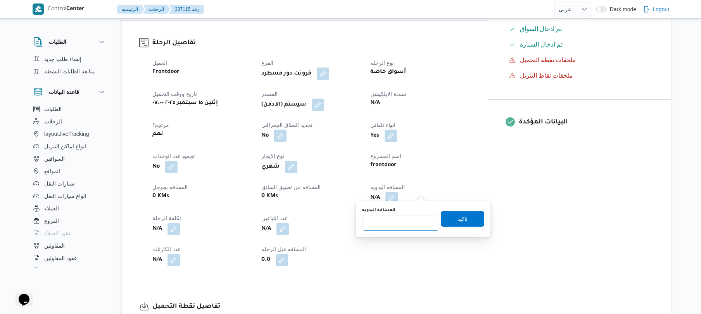
click at [388, 223] on input "المسافه اليدويه" at bounding box center [400, 223] width 77 height 16
type input "125"
click at [458, 218] on span "تاكيد" at bounding box center [463, 218] width 10 height 9
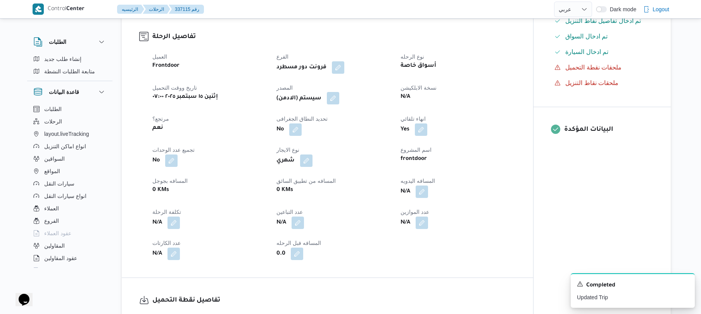
click at [339, 99] on button "button" at bounding box center [333, 98] width 12 height 12
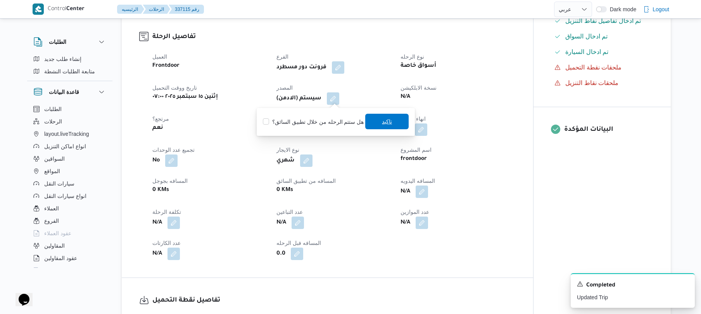
click at [396, 125] on span "تاكيد" at bounding box center [386, 122] width 43 height 16
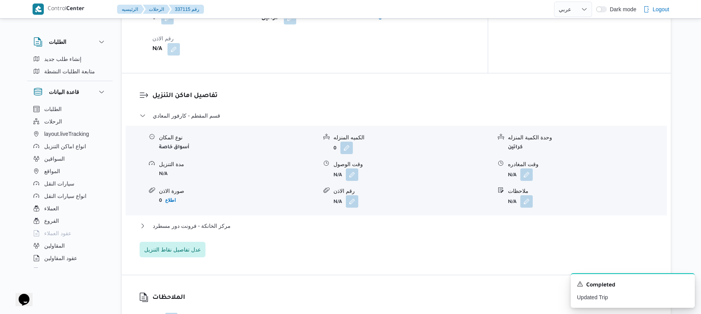
scroll to position [600, 0]
click at [355, 166] on button "button" at bounding box center [352, 172] width 12 height 12
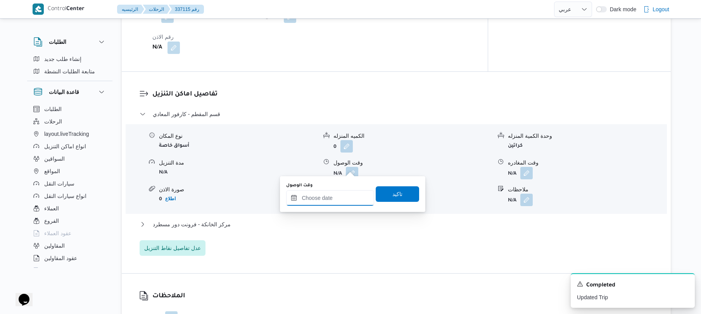
click at [330, 193] on input "وقت الوصول" at bounding box center [330, 198] width 88 height 16
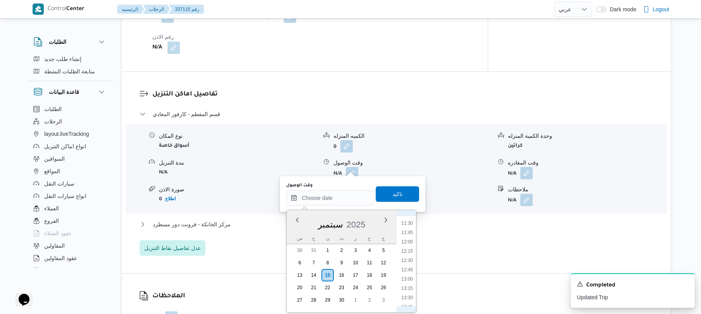
scroll to position [349, 0]
click at [409, 236] on li "09:45" at bounding box center [407, 234] width 18 height 8
type input "١٥/٠٩/٢٠٢٥ ٠٩:٤٥"
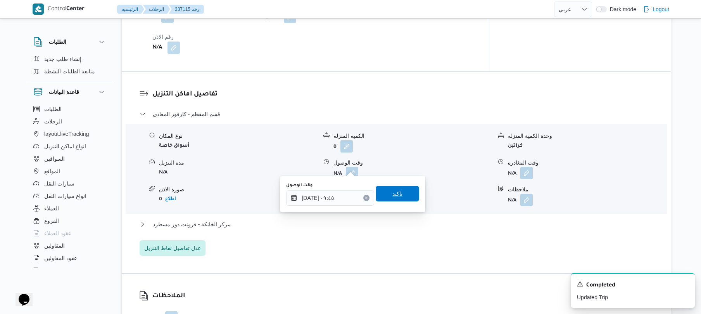
click at [406, 196] on span "تاكيد" at bounding box center [397, 194] width 43 height 16
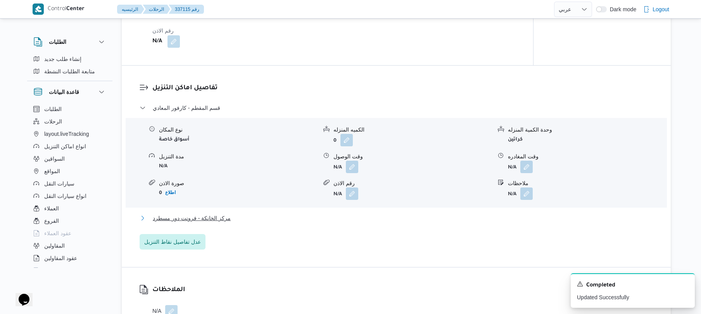
click at [386, 215] on button "مركز الخانكة - فرونت دور مسطرد" at bounding box center [397, 217] width 514 height 9
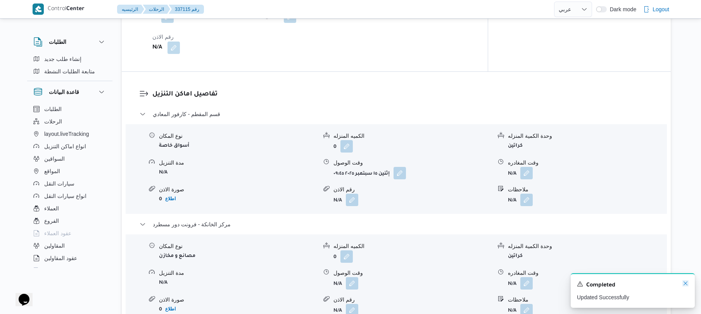
click at [688, 282] on icon "Dismiss toast" at bounding box center [686, 283] width 6 height 6
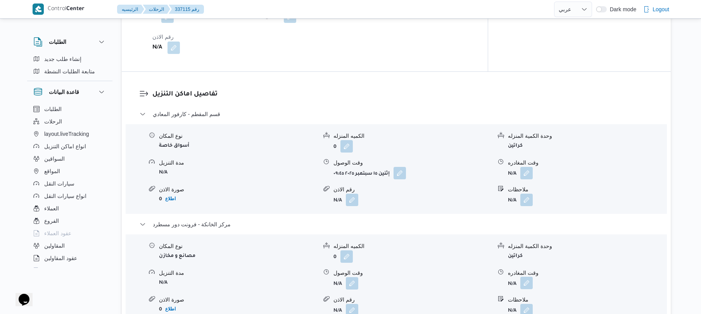
click at [523, 277] on button "button" at bounding box center [527, 283] width 12 height 12
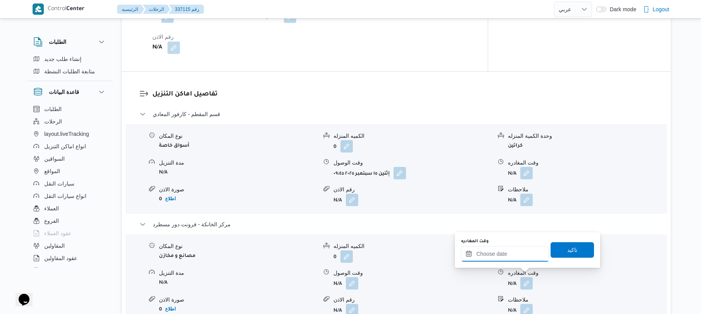
click at [516, 256] on input "وقت المغادره" at bounding box center [505, 254] width 88 height 16
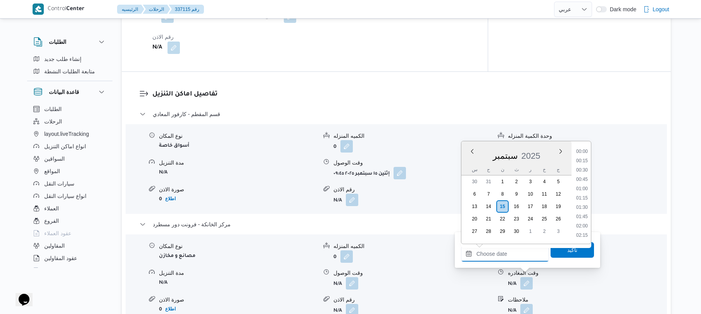
scroll to position [754, 0]
click at [584, 160] on li "20:30" at bounding box center [582, 160] width 18 height 8
type input "١٥/٠٩/٢٠٢٥ ٢٠:٣٠"
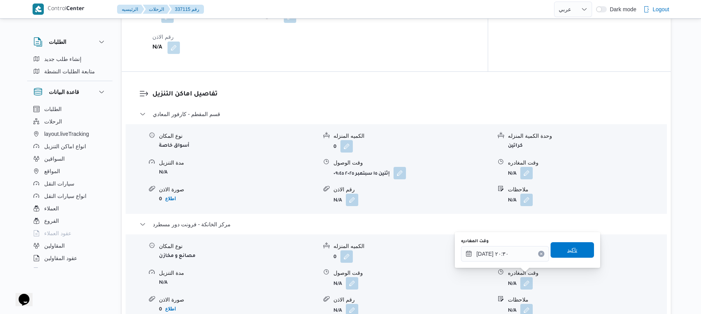
click at [555, 253] on span "تاكيد" at bounding box center [572, 250] width 43 height 16
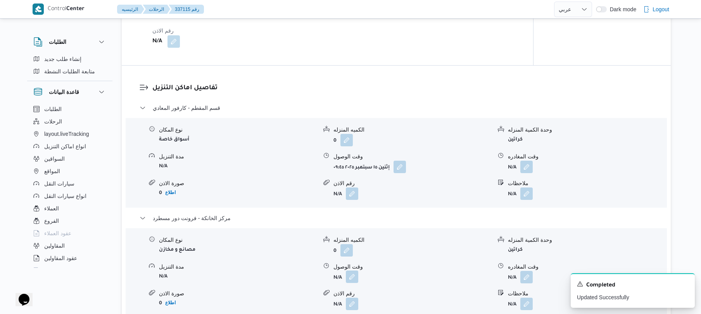
click at [351, 276] on button "button" at bounding box center [352, 276] width 12 height 12
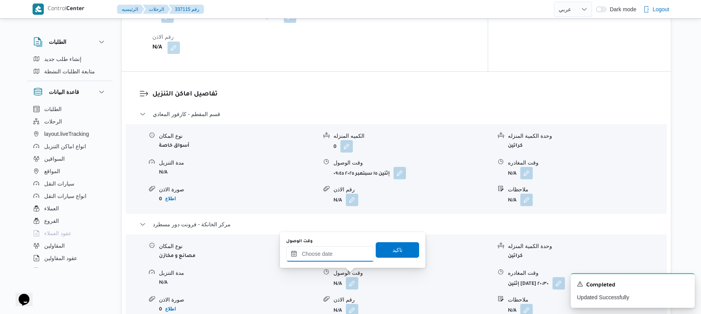
click at [350, 253] on input "وقت الوصول" at bounding box center [330, 254] width 88 height 16
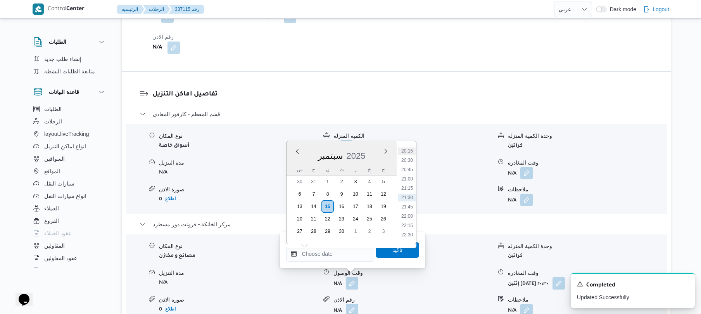
click at [405, 152] on li "20:15" at bounding box center [407, 151] width 18 height 8
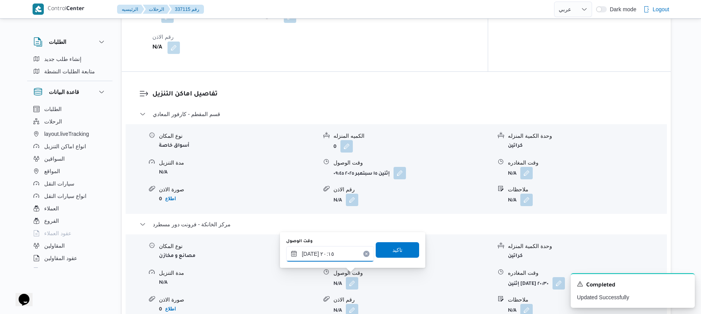
type input "[DATE] ٢٠:١٥"
click at [393, 253] on span "تاكيد" at bounding box center [398, 249] width 10 height 9
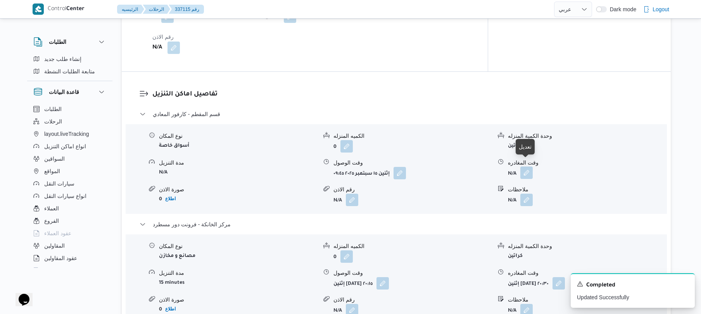
click at [531, 166] on button "button" at bounding box center [527, 172] width 12 height 12
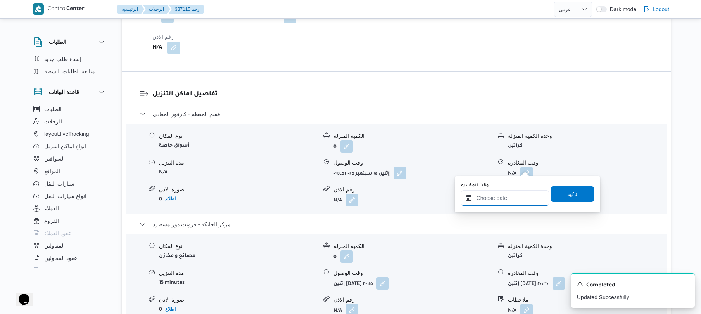
click at [494, 199] on input "وقت المغادره" at bounding box center [505, 198] width 88 height 16
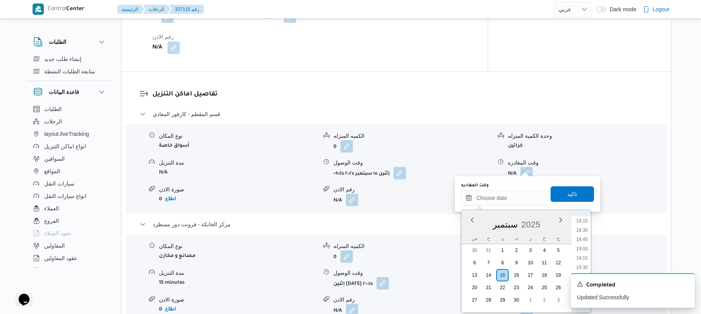
scroll to position [678, 0]
click at [583, 258] on li "19:15" at bounding box center [582, 258] width 18 height 8
type input "١٥/٠٩/٢٠٢٥ ١٩:١٥"
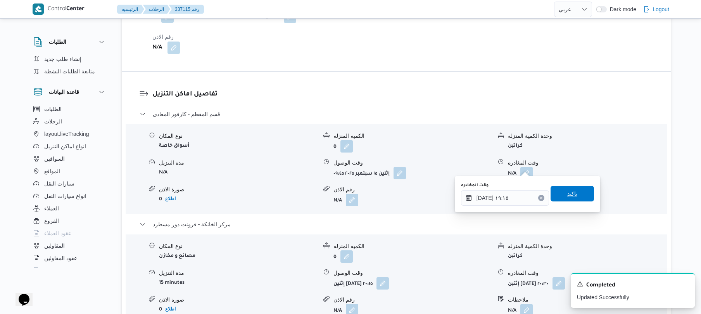
click at [581, 198] on span "تاكيد" at bounding box center [572, 194] width 43 height 16
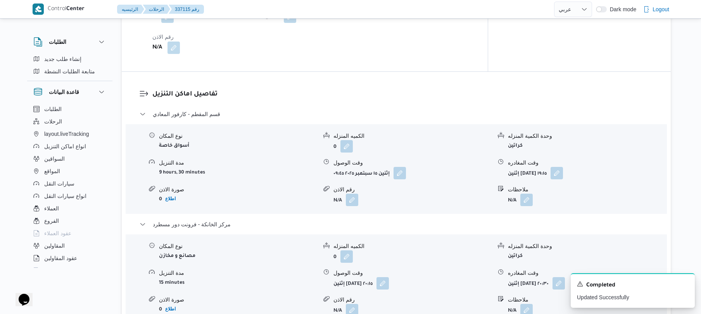
scroll to position [0, 0]
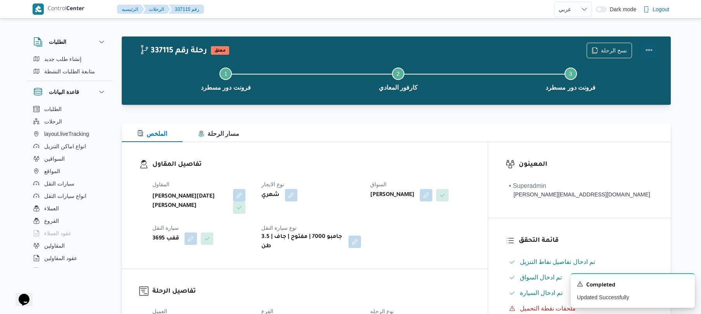
click at [646, 50] on button "Actions" at bounding box center [650, 50] width 16 height 16
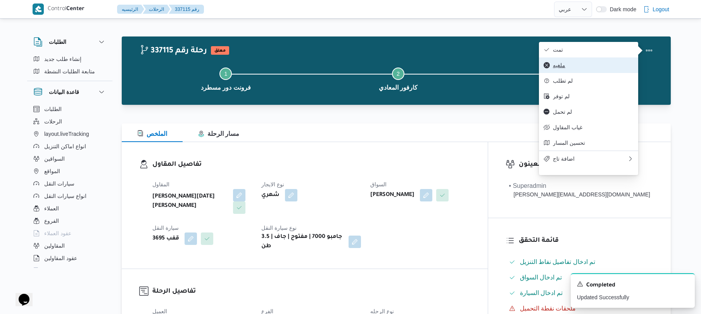
click at [597, 59] on button "ملغيه" at bounding box center [588, 65] width 99 height 16
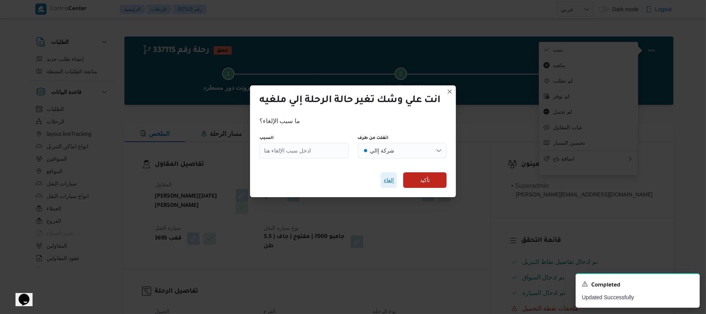
click at [389, 182] on span "إلغاء" at bounding box center [389, 179] width 10 height 9
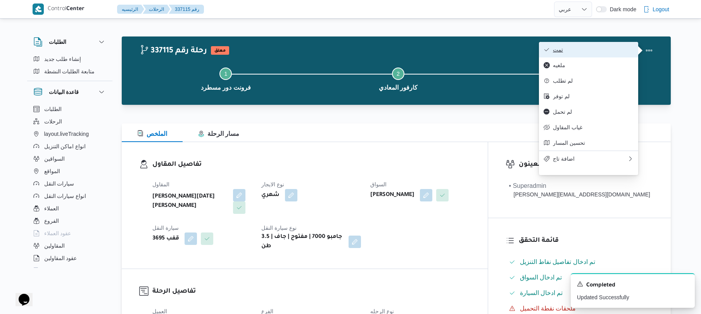
click at [559, 45] on button "تمت" at bounding box center [588, 50] width 99 height 16
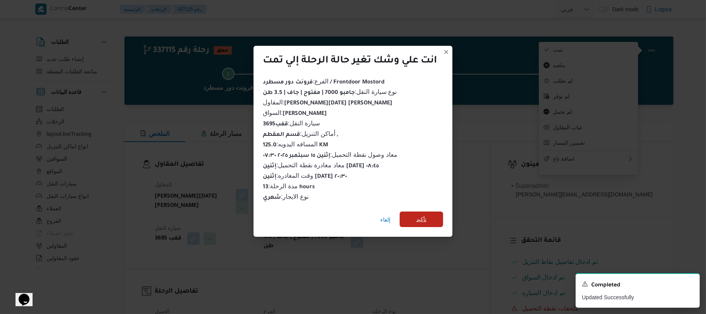
click at [426, 215] on span "تأكيد" at bounding box center [422, 219] width 10 height 9
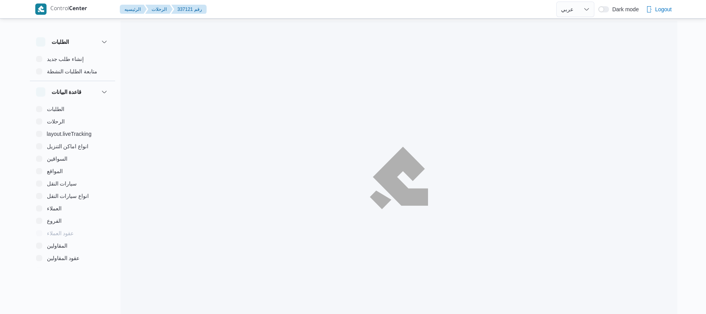
select select "ar"
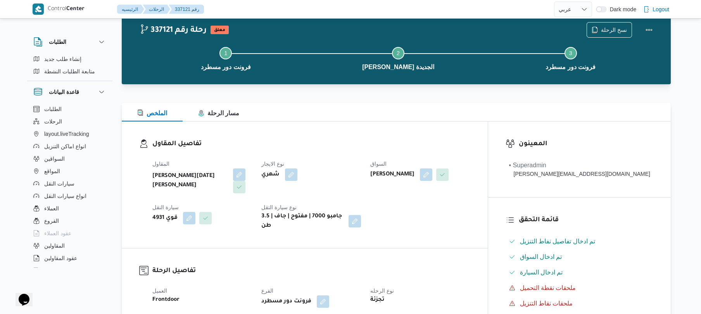
click at [455, 112] on div "الملخص مسار الرحلة" at bounding box center [396, 112] width 549 height 19
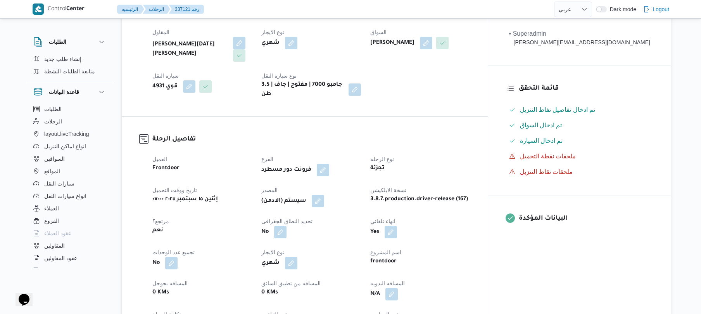
scroll to position [269, 0]
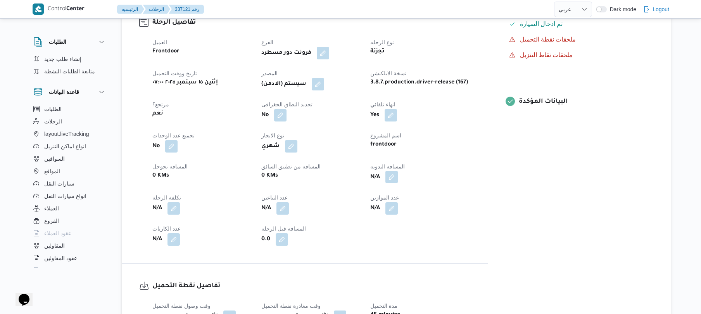
click at [398, 174] on button "button" at bounding box center [392, 177] width 12 height 12
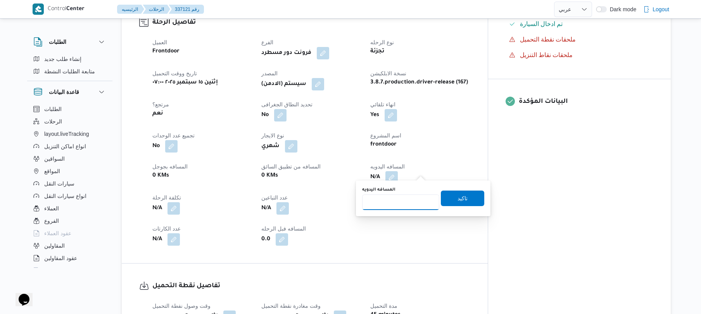
click at [390, 201] on input "المسافه اليدويه" at bounding box center [400, 202] width 77 height 16
type input "120"
click at [458, 197] on span "تاكيد" at bounding box center [463, 197] width 10 height 9
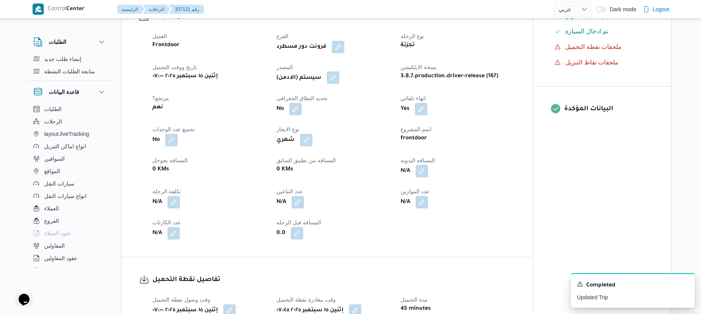
click at [337, 80] on button "button" at bounding box center [333, 77] width 12 height 12
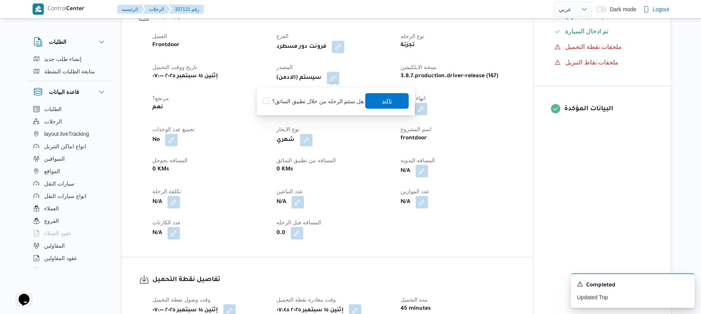
click at [379, 106] on span "تاكيد" at bounding box center [386, 101] width 43 height 16
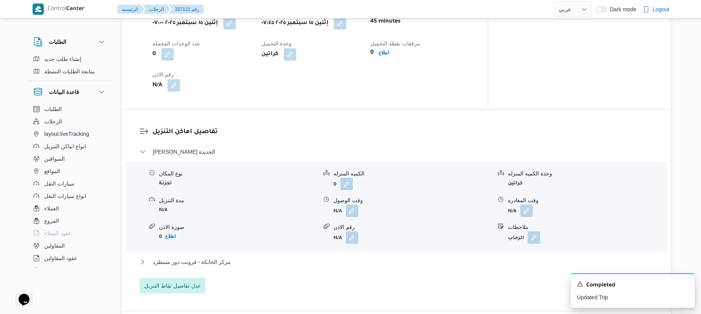
scroll to position [600, 0]
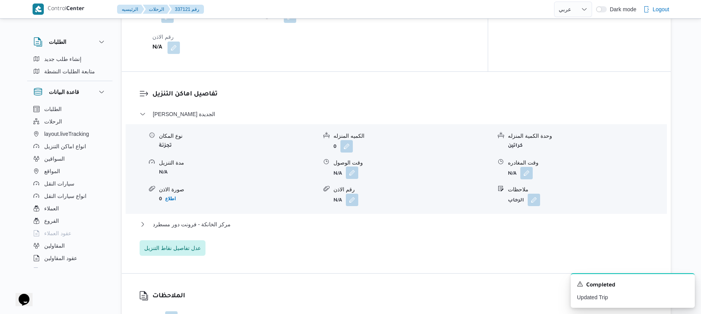
click at [351, 169] on button "button" at bounding box center [352, 172] width 12 height 12
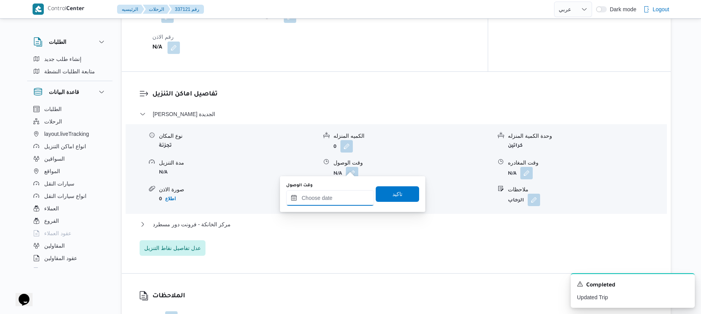
click at [332, 195] on input "وقت الوصول" at bounding box center [330, 198] width 88 height 16
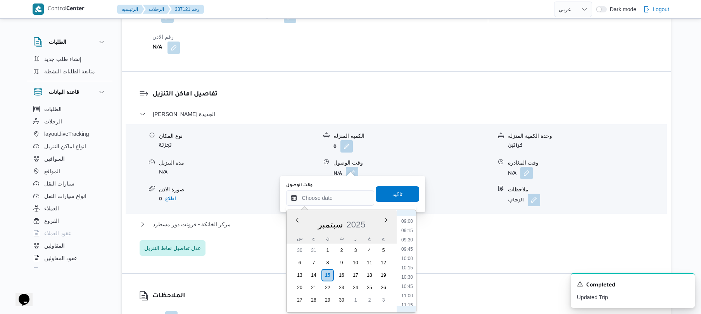
scroll to position [313, 0]
click at [408, 224] on li "08:30" at bounding box center [407, 223] width 18 height 8
type input "[DATE] ٠٨:٣٠"
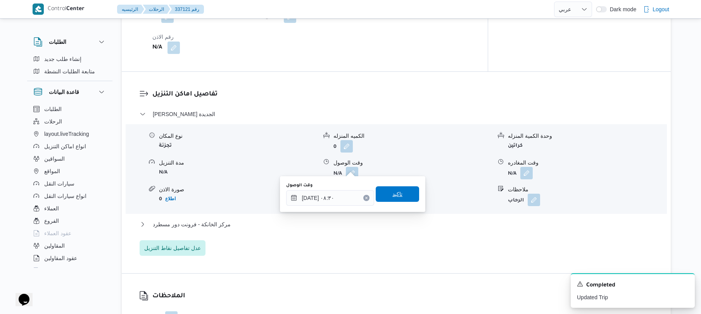
click at [403, 195] on span "تاكيد" at bounding box center [397, 194] width 43 height 16
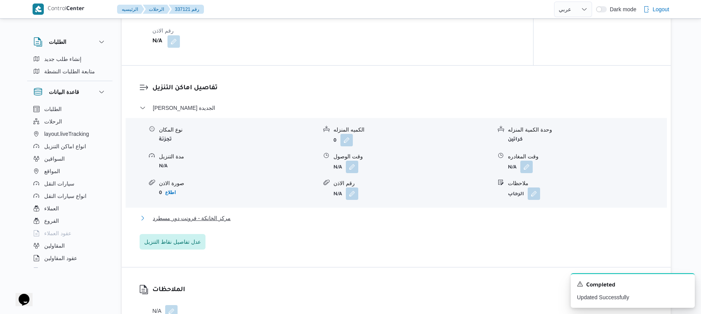
click at [387, 221] on button "مركز الخانكة - فرونت دور مسطرد" at bounding box center [397, 217] width 514 height 9
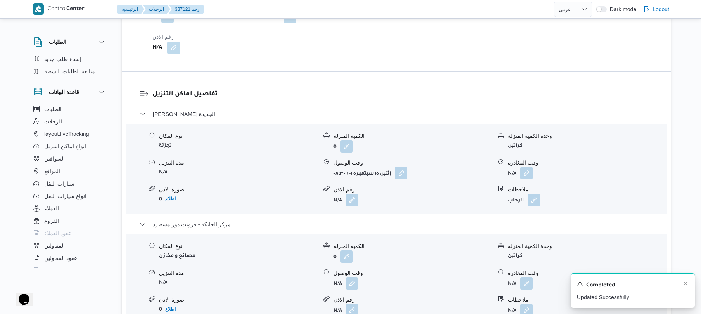
click at [689, 283] on div "A new notification appears Completed Updated Successfully" at bounding box center [633, 290] width 124 height 35
click at [686, 283] on icon "Dismiss toast" at bounding box center [686, 283] width 4 height 4
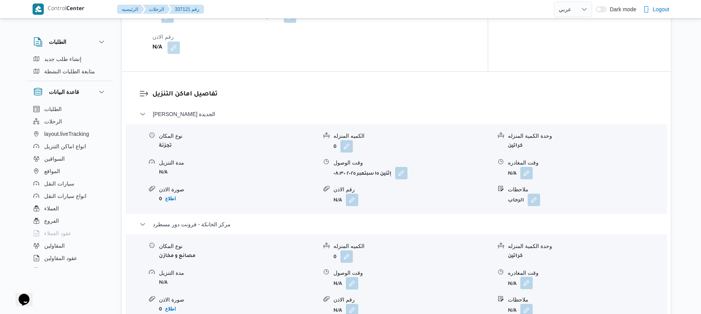
click at [528, 277] on button "button" at bounding box center [527, 283] width 12 height 12
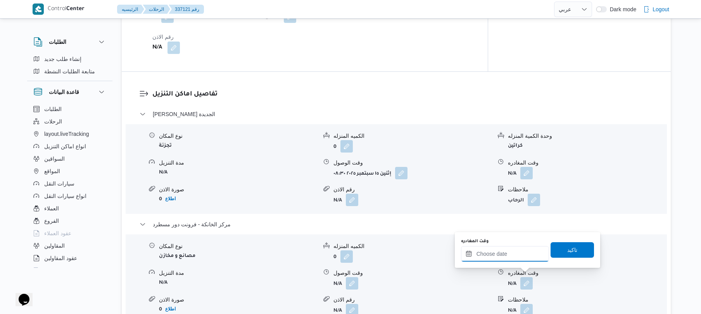
click at [520, 256] on input "وقت المغادره" at bounding box center [505, 254] width 88 height 16
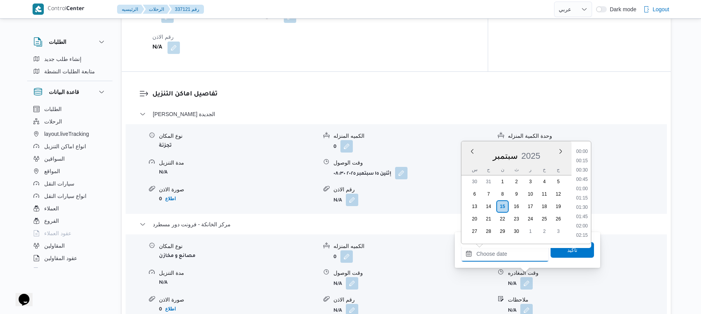
scroll to position [754, 0]
click at [584, 151] on li "20:15" at bounding box center [582, 151] width 18 height 8
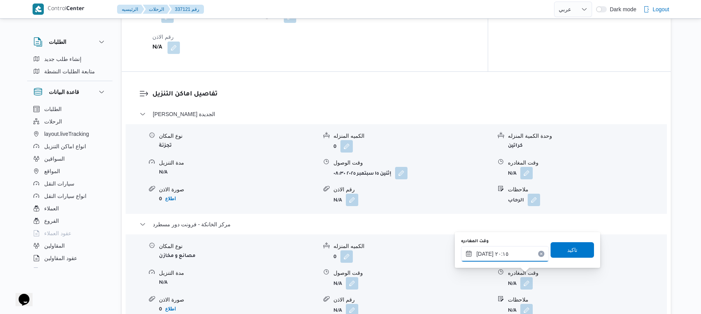
type input "١٥/٠٩/٢٠٢٥ ٢٠:١٥"
click at [567, 251] on span "تاكيد" at bounding box center [572, 249] width 10 height 9
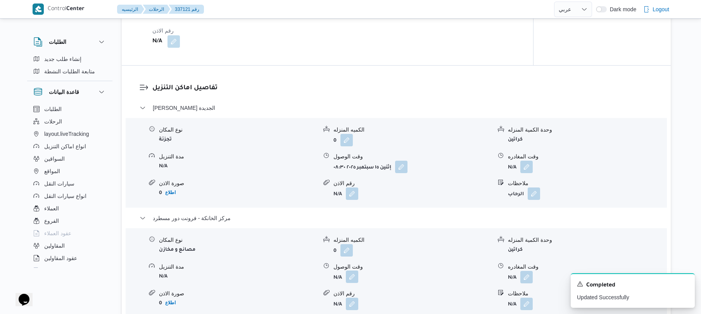
click at [350, 275] on button "button" at bounding box center [352, 276] width 12 height 12
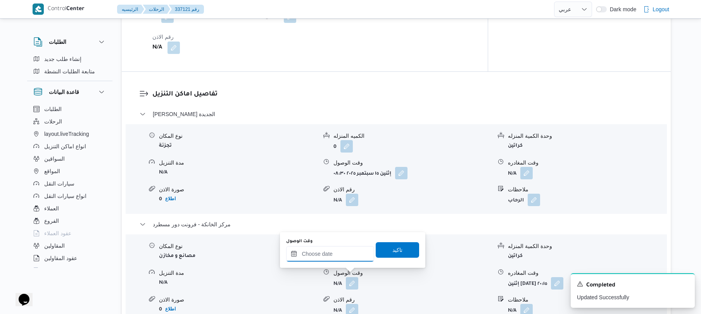
click at [339, 255] on input "وقت الوصول" at bounding box center [330, 254] width 88 height 16
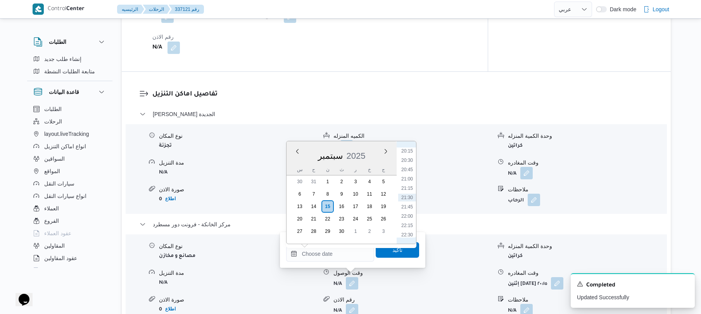
click at [416, 171] on ul "00:00 00:15 00:30 00:45 01:00 01:15 01:30 01:45 02:00 02:15 02:30 02:45 03:00 0…" at bounding box center [407, 192] width 18 height 90
click at [410, 215] on li "20:00" at bounding box center [407, 218] width 18 height 8
type input "١٥/٠٩/٢٠٢٥ ٢٠:٠٠"
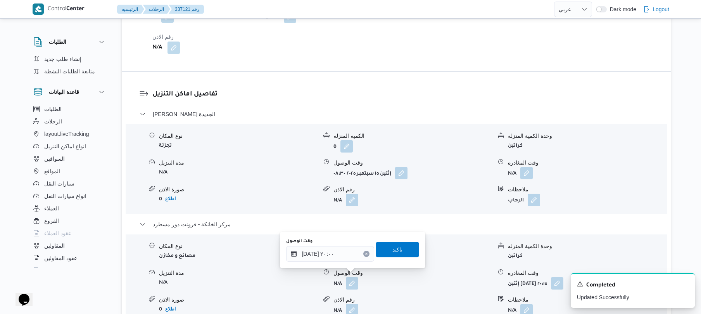
click at [393, 248] on span "تاكيد" at bounding box center [398, 249] width 10 height 9
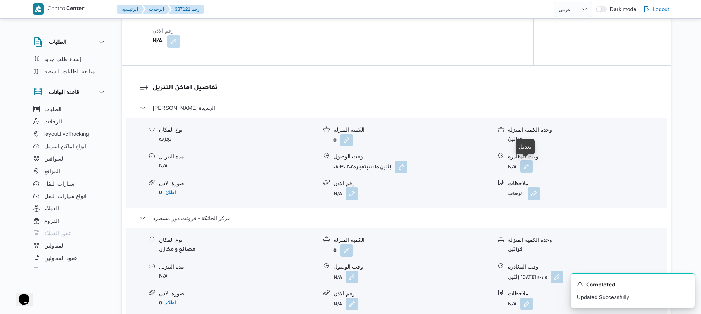
click at [528, 163] on button "button" at bounding box center [527, 166] width 12 height 12
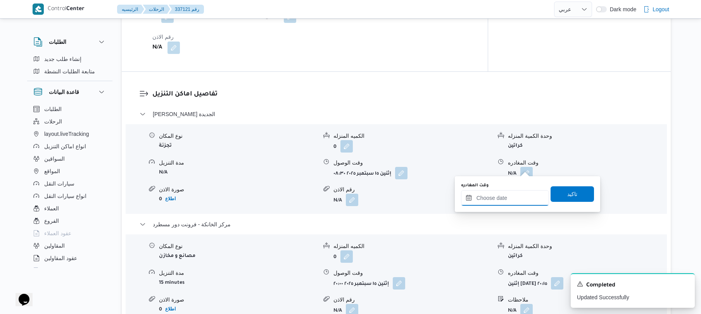
click at [500, 197] on input "وقت المغادره" at bounding box center [505, 198] width 88 height 16
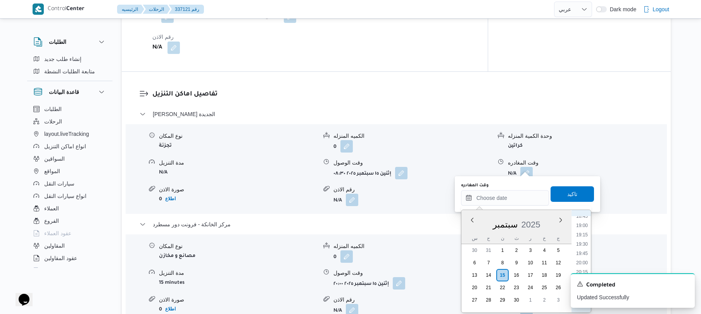
scroll to position [708, 0]
click at [582, 245] on li "19:45" at bounding box center [582, 247] width 18 height 8
type input "١٥/٠٩/٢٠٢٥ ١٩:٤٥"
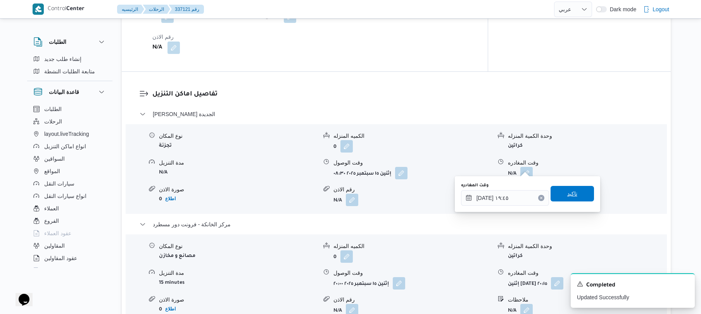
click at [576, 196] on span "تاكيد" at bounding box center [572, 194] width 43 height 16
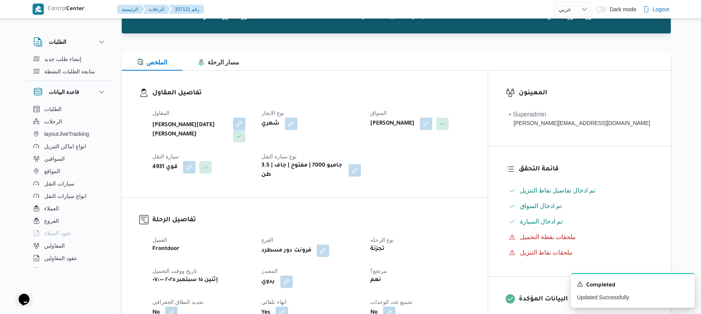
scroll to position [0, 0]
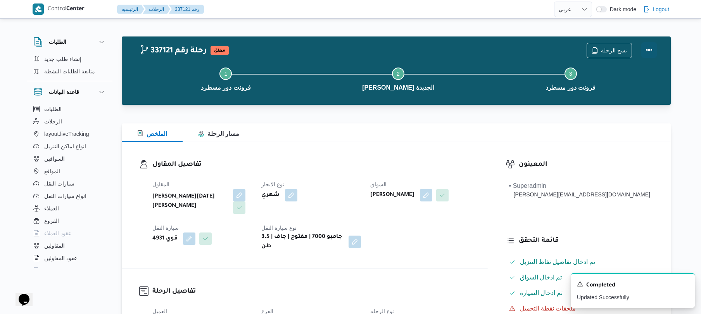
click at [650, 50] on button "Actions" at bounding box center [650, 50] width 16 height 16
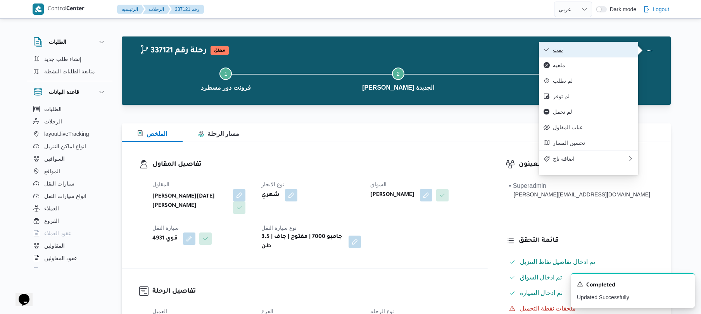
click at [608, 48] on span "تمت" at bounding box center [593, 50] width 81 height 6
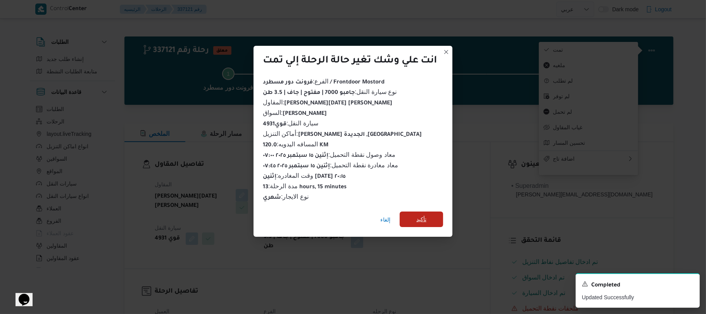
click at [431, 216] on span "تأكيد" at bounding box center [421, 219] width 43 height 16
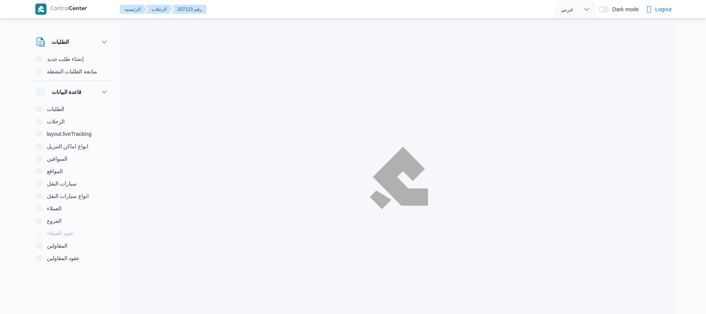
select select "ar"
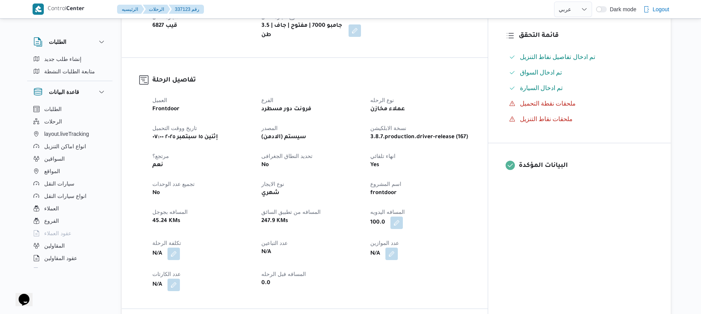
scroll to position [207, 0]
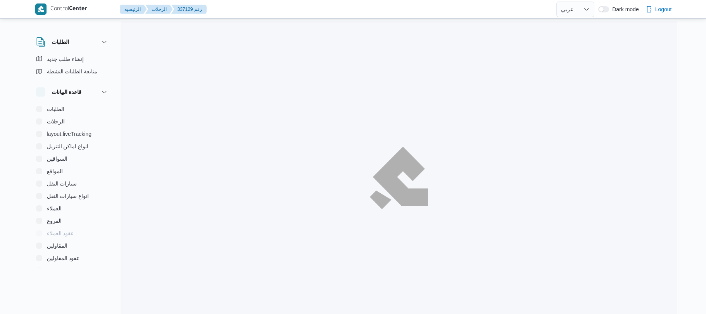
select select "ar"
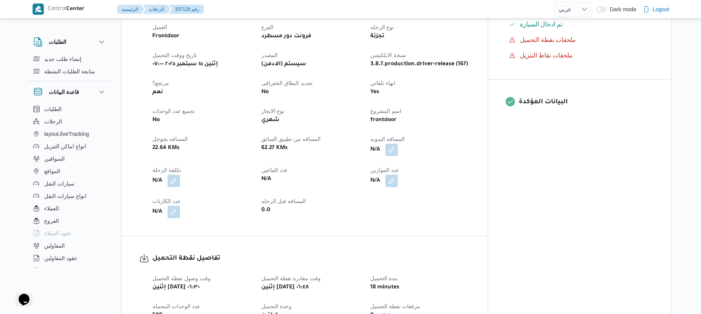
scroll to position [248, 0]
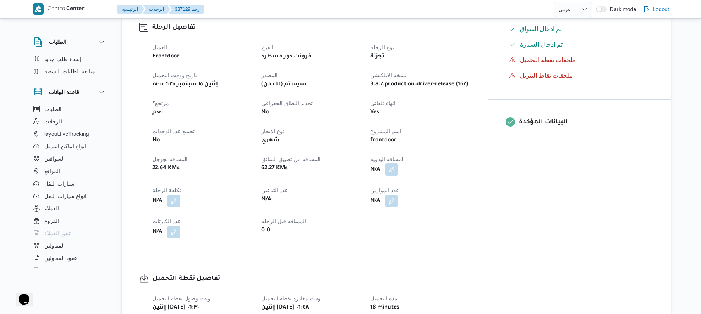
click at [398, 163] on button "button" at bounding box center [392, 169] width 12 height 12
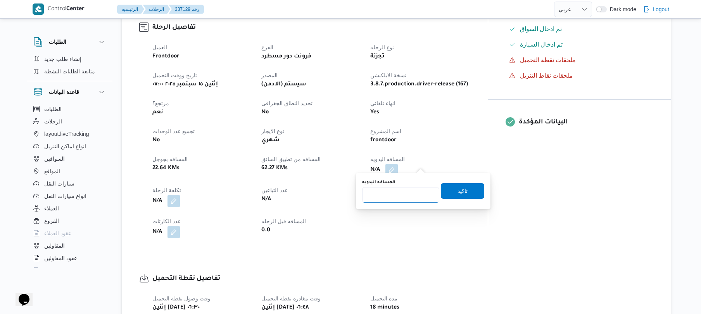
click at [400, 195] on input "المسافه اليدويه" at bounding box center [400, 195] width 77 height 16
type input "130"
click at [458, 192] on span "تاكيد" at bounding box center [463, 190] width 10 height 9
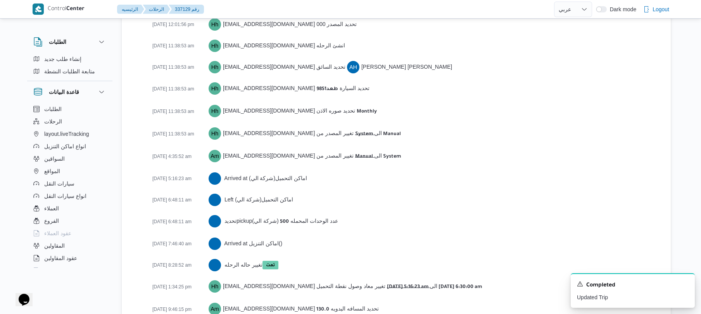
scroll to position [1150, 0]
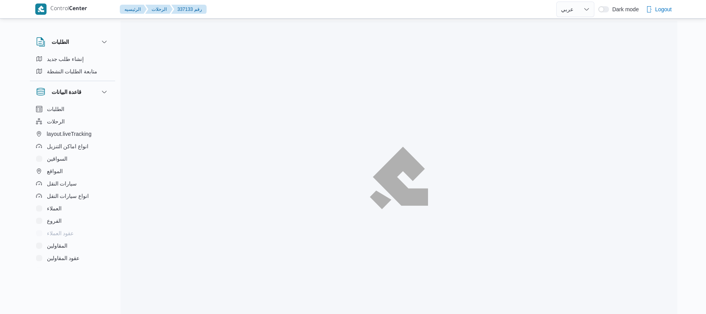
select select "ar"
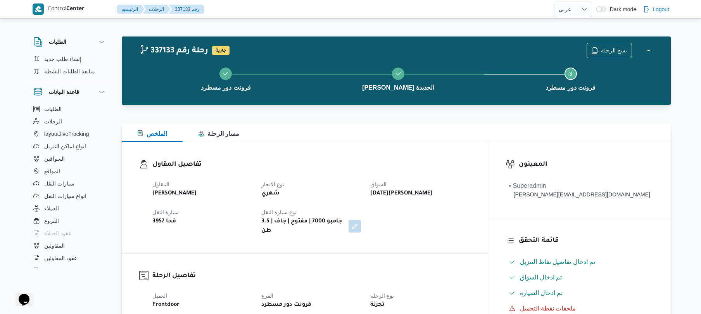
click at [395, 148] on div "تفاصيل المقاول المقاول علي عبدالناصر علي بخيت علي نوع الايجار شهري السواق خميس …" at bounding box center [305, 197] width 366 height 111
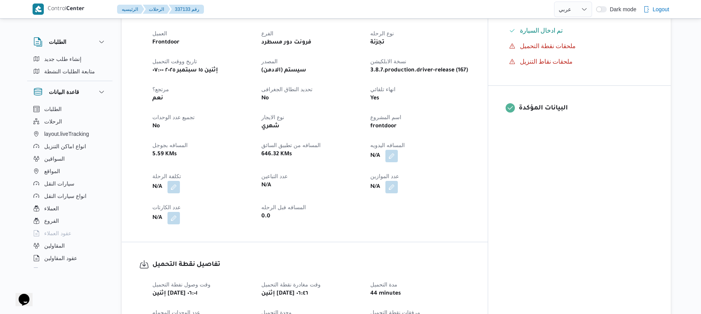
scroll to position [269, 0]
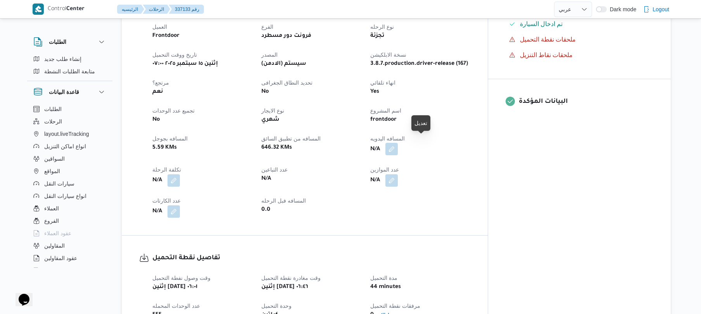
click at [398, 144] on button "button" at bounding box center [392, 149] width 12 height 12
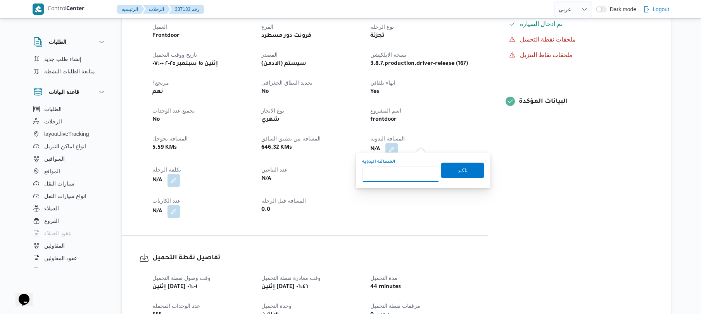
click at [394, 175] on input "المسافه اليدويه" at bounding box center [400, 174] width 77 height 16
type input "120"
click at [458, 171] on span "تاكيد" at bounding box center [463, 169] width 10 height 9
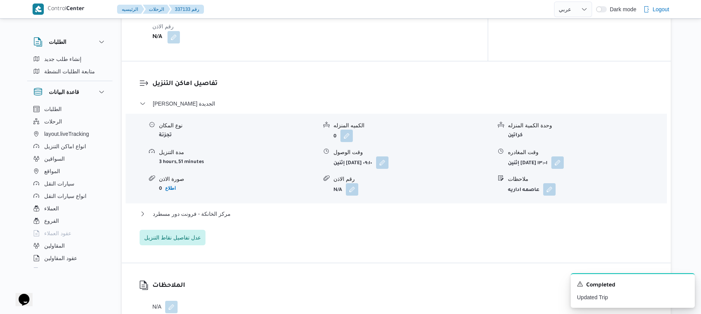
scroll to position [579, 0]
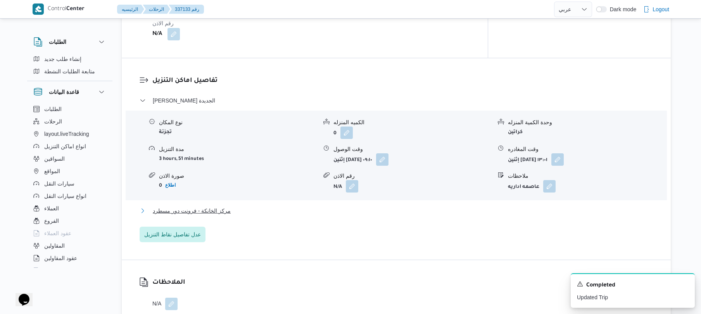
click at [367, 206] on button "مركز الخانكة - فرونت دور مسطرد" at bounding box center [397, 210] width 514 height 9
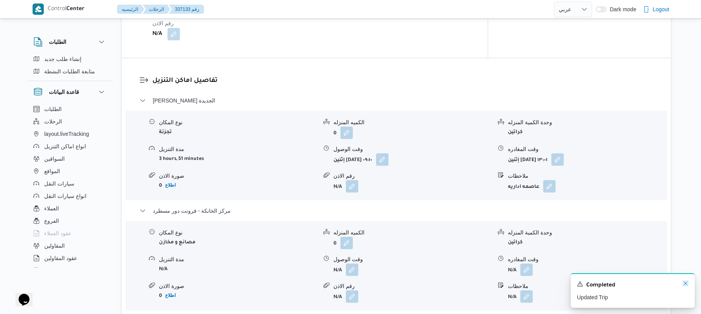
click at [687, 285] on icon "Dismiss toast" at bounding box center [686, 283] width 6 height 6
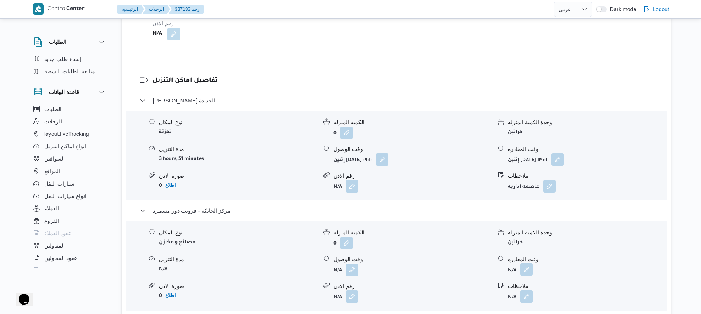
click at [533, 263] on button "button" at bounding box center [527, 269] width 12 height 12
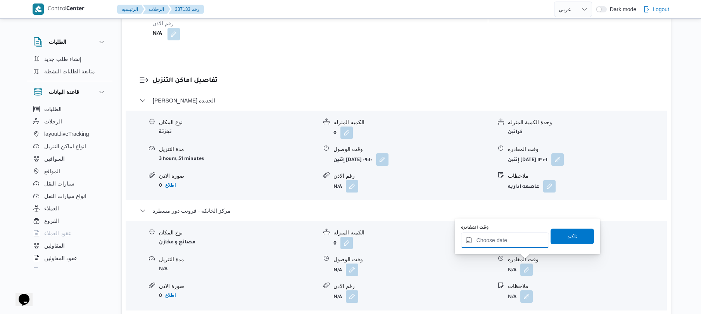
click at [518, 236] on div at bounding box center [505, 240] width 88 height 16
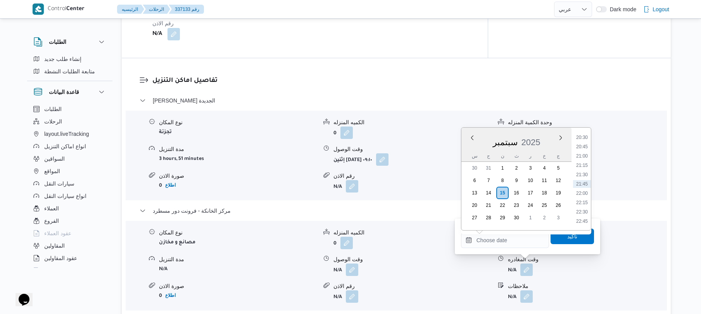
scroll to position [687, 0]
click at [582, 194] on li "20:00" at bounding box center [582, 195] width 18 height 8
type input "١٥/٠٩/٢٠٢٥ ٢٠:٠٠"
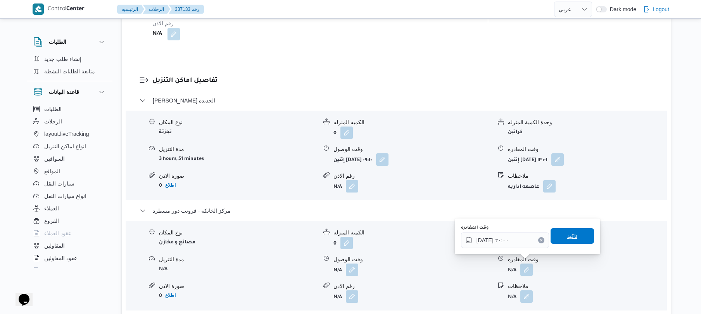
click at [567, 237] on span "تاكيد" at bounding box center [572, 235] width 10 height 9
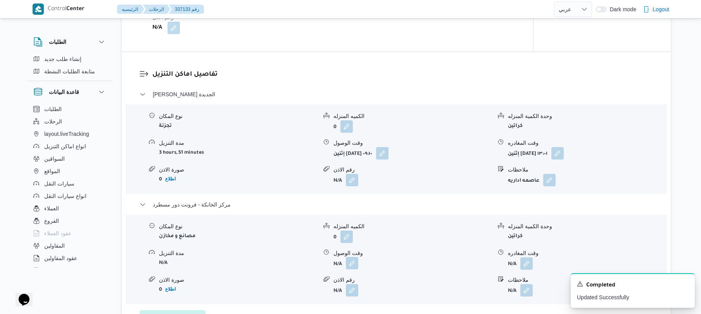
click at [358, 261] on button "button" at bounding box center [352, 263] width 12 height 12
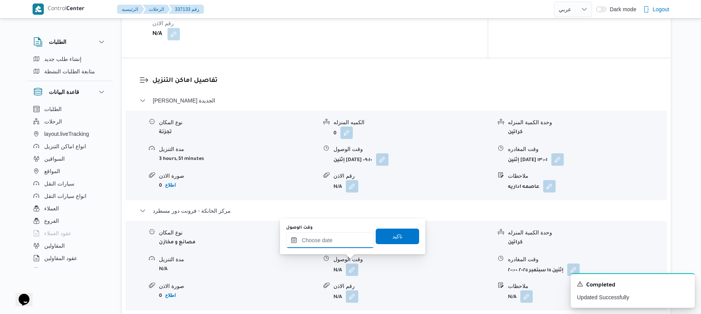
click at [355, 242] on input "وقت الوصول" at bounding box center [330, 240] width 88 height 16
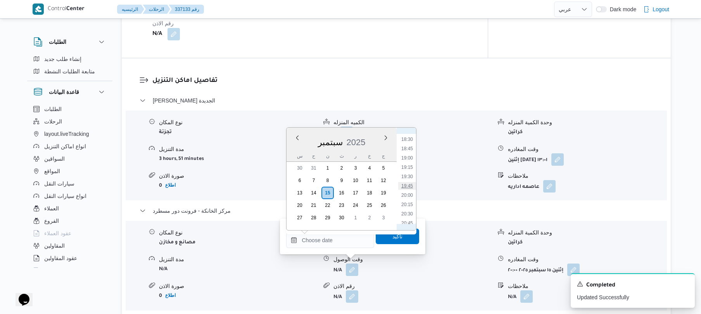
click at [410, 186] on li "19:45" at bounding box center [407, 186] width 18 height 8
type input "١٥/٠٩/٢٠٢٥ ١٩:٤٥"
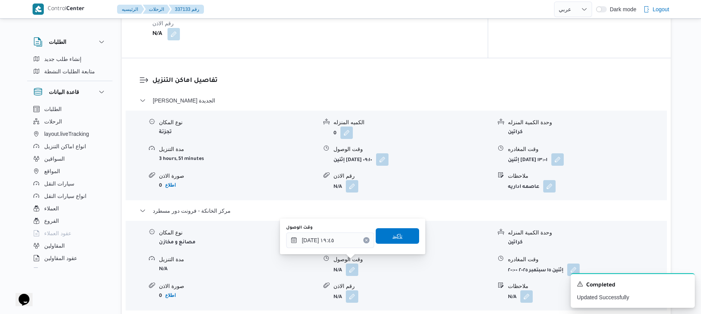
click at [394, 237] on span "تاكيد" at bounding box center [398, 235] width 10 height 9
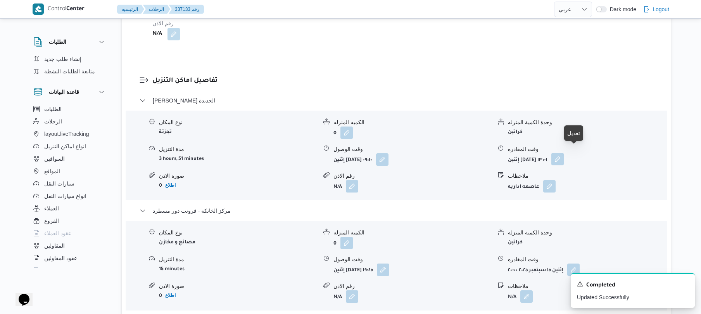
click at [564, 154] on button "button" at bounding box center [558, 159] width 12 height 12
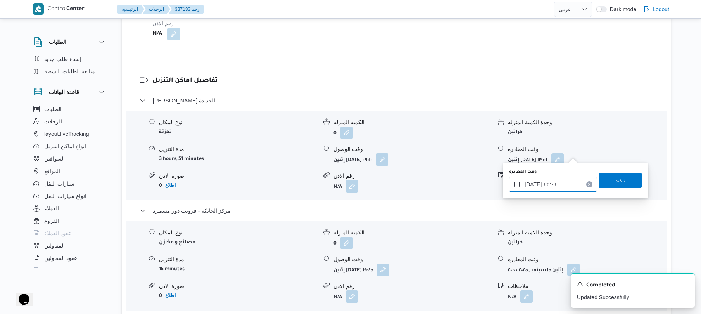
click at [533, 184] on input "١٥/٠٩/٢٠٢٥ ١٣:٠١" at bounding box center [553, 184] width 88 height 16
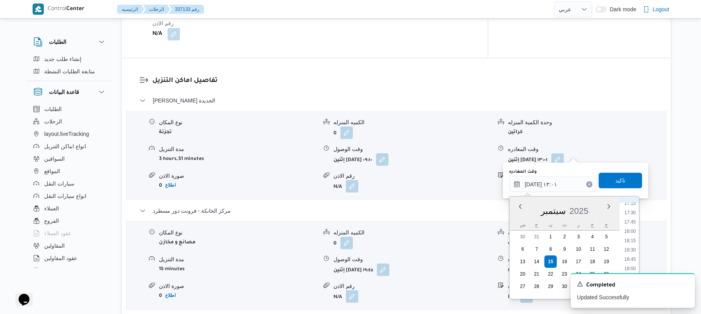
scroll to position [652, 0]
click at [632, 263] on li "19:00" at bounding box center [630, 262] width 18 height 8
type input "١٥/٠٩/٢٠٢٥ ١٩:٠٠"
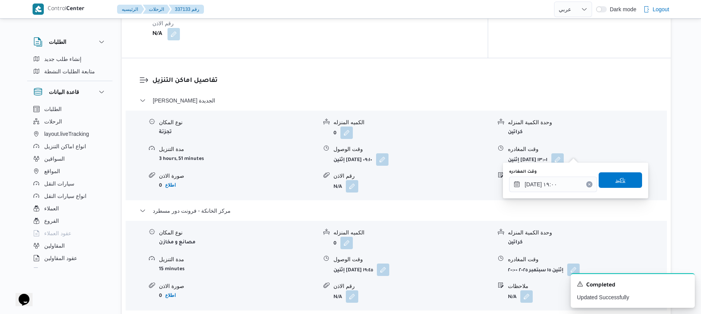
click at [621, 177] on span "تاكيد" at bounding box center [620, 180] width 43 height 16
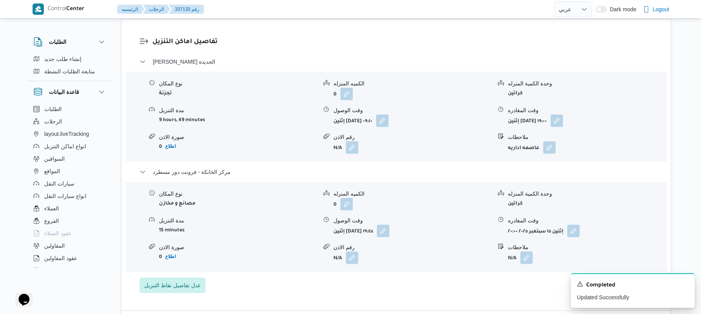
scroll to position [641, 0]
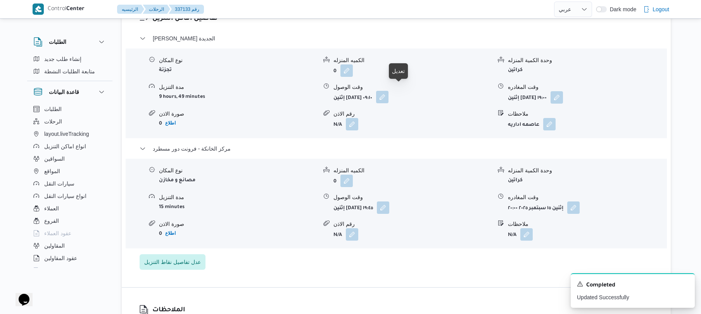
click at [389, 91] on button "button" at bounding box center [382, 97] width 12 height 12
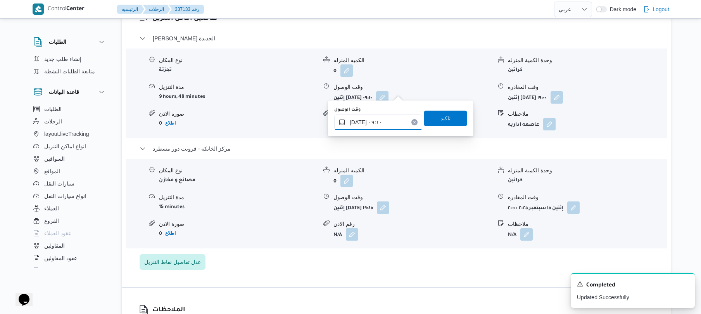
click at [368, 121] on input "١٥/٠٩/٢٠٢٥ ٠٩:١٠" at bounding box center [378, 122] width 88 height 16
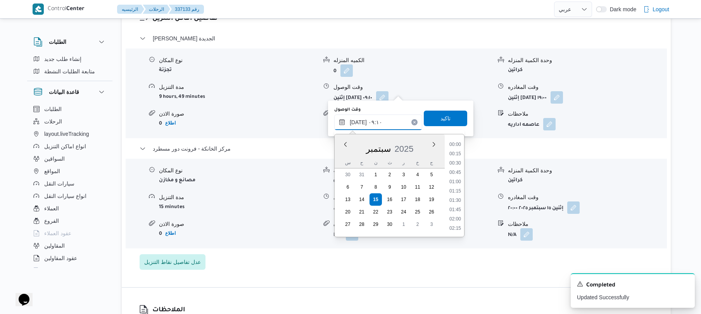
scroll to position [289, 0]
click at [458, 154] on li "08:00" at bounding box center [455, 154] width 18 height 8
type input "١٥/٠٩/٢٠٢٥ ٠٨:٠٠"
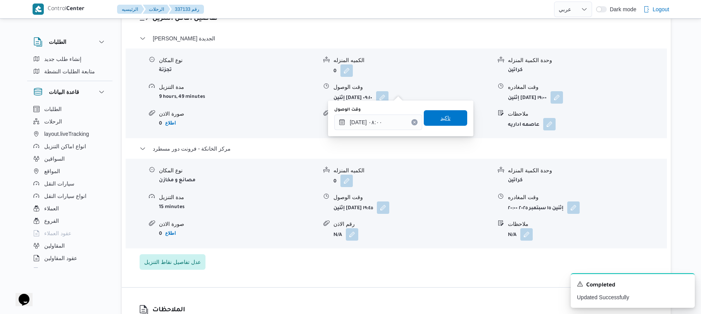
click at [451, 123] on span "تاكيد" at bounding box center [445, 118] width 43 height 16
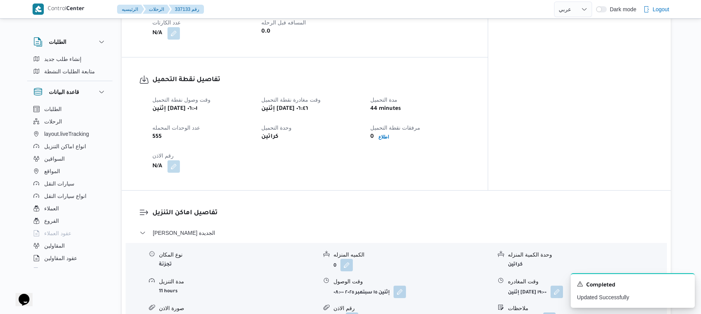
scroll to position [0, 0]
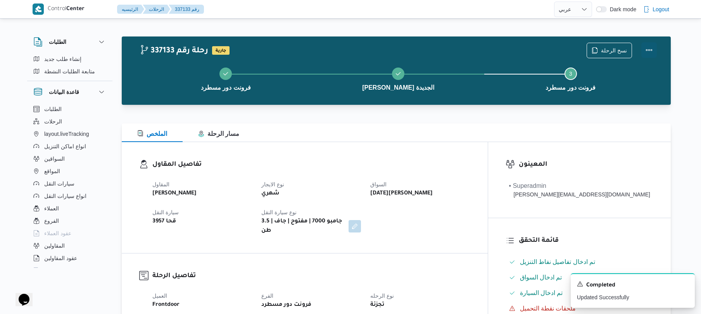
click at [642, 50] on button "Actions" at bounding box center [650, 50] width 16 height 16
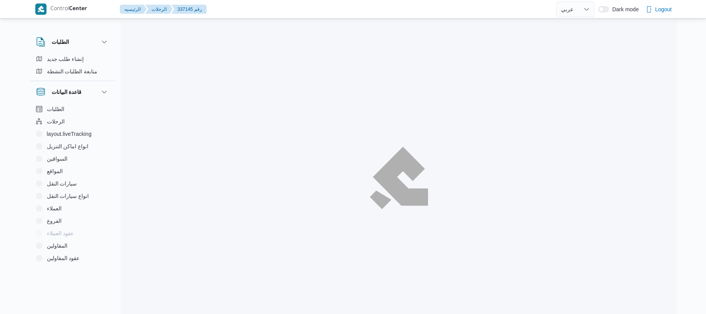
select select "ar"
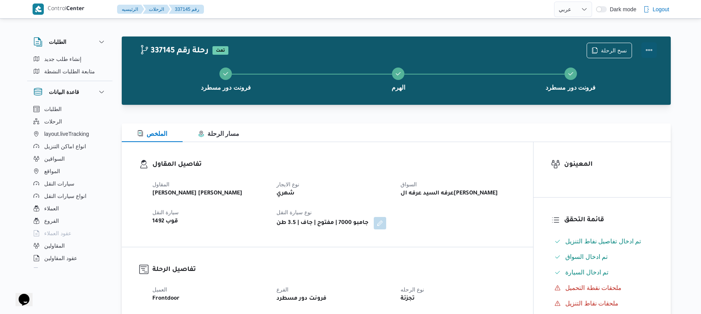
click at [649, 47] on button "Actions" at bounding box center [650, 50] width 16 height 16
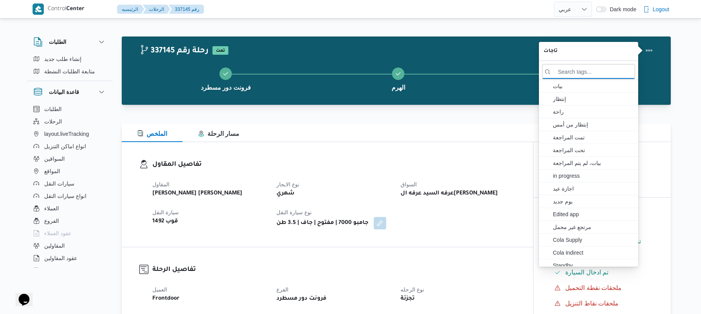
click at [419, 149] on div "تفاصيل المقاول المقاول عبدالمنعم مجدي السيد عواد نوع الايجار شهري السواق عرفه ا…" at bounding box center [328, 194] width 412 height 105
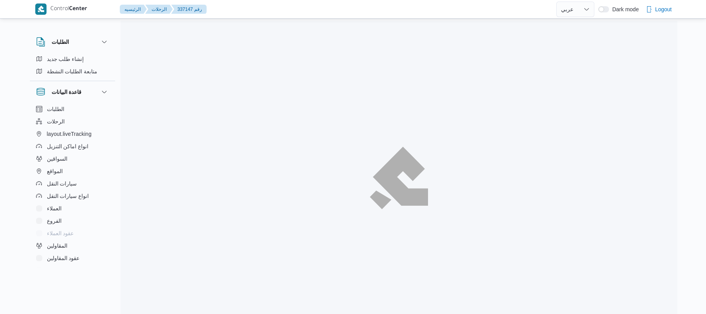
select select "ar"
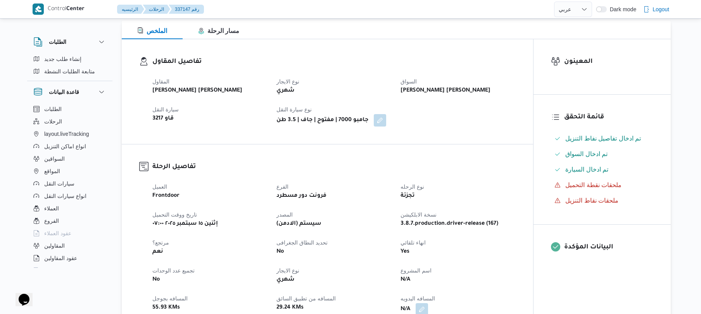
scroll to position [103, 0]
click at [470, 116] on div "المقاول عبدالمنعم مجدي السيد عواد نوع الايجار شهري السواق عماد شحاته عطيه شحاته…" at bounding box center [334, 101] width 373 height 59
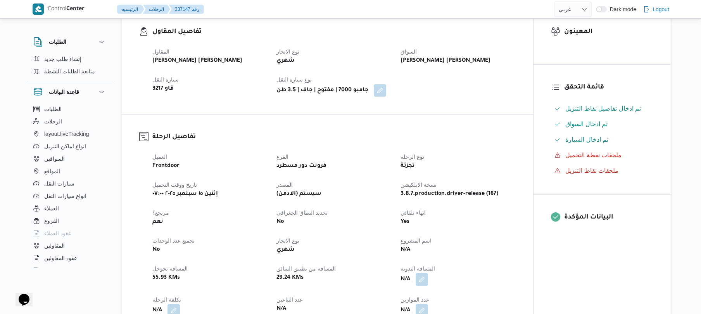
scroll to position [248, 0]
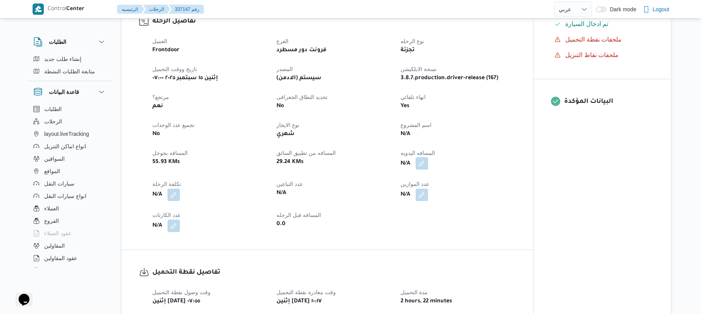
click at [421, 168] on button "button" at bounding box center [422, 163] width 12 height 12
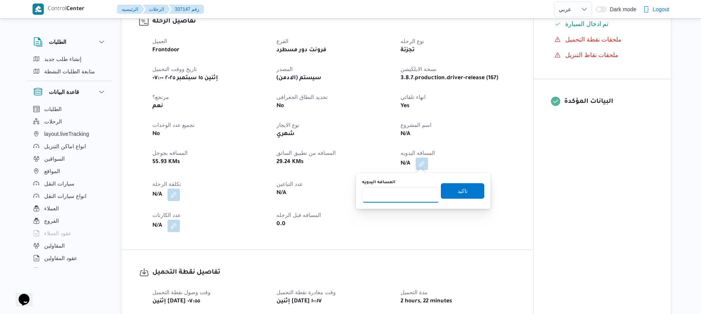
click at [394, 195] on input "المسافه اليدويه" at bounding box center [400, 195] width 77 height 16
type input "125"
click at [469, 190] on span "تاكيد" at bounding box center [462, 191] width 43 height 16
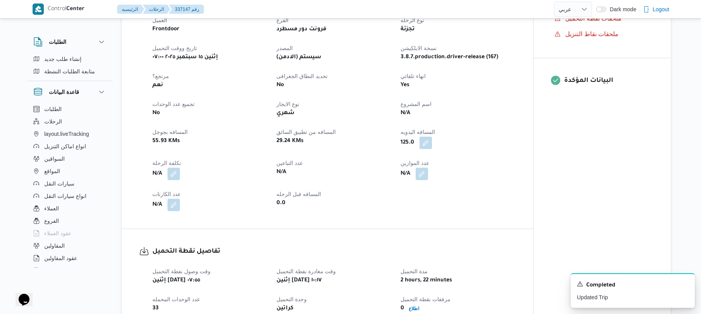
scroll to position [246, 0]
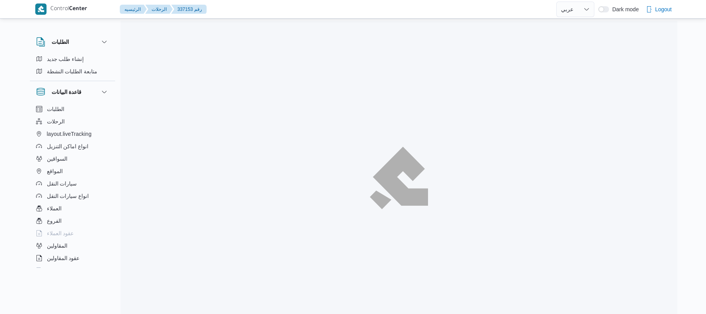
select select "ar"
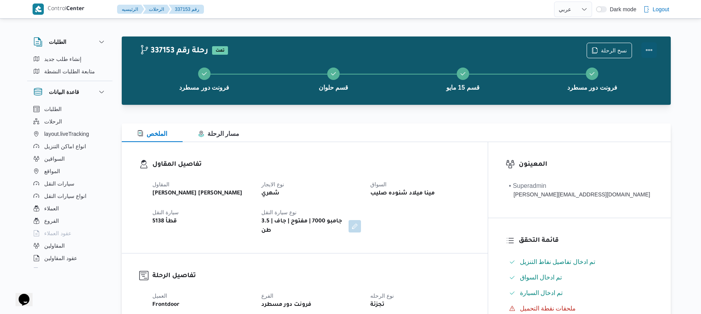
click at [652, 53] on button "Actions" at bounding box center [650, 50] width 16 height 16
click at [444, 132] on div "الملخص مسار الرحلة" at bounding box center [396, 132] width 549 height 19
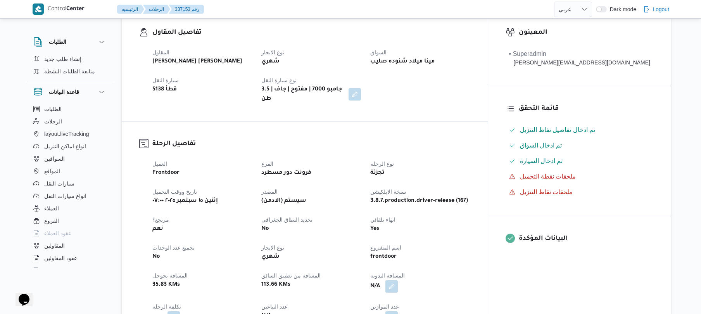
scroll to position [227, 0]
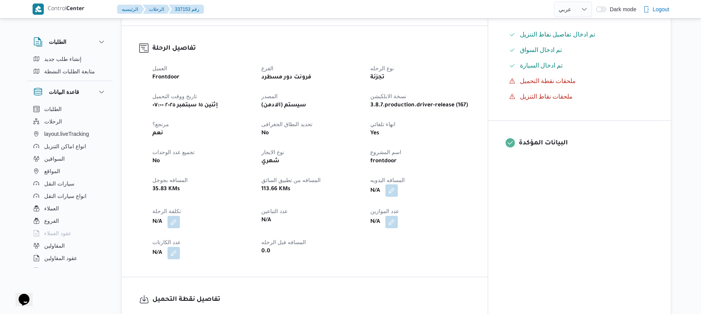
click at [398, 184] on button "button" at bounding box center [392, 190] width 12 height 12
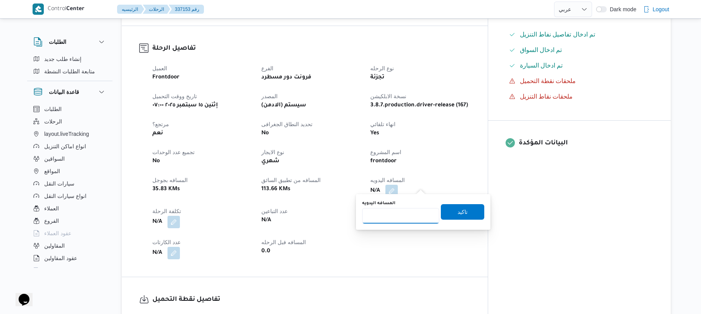
click at [407, 213] on input "المسافه اليدويه" at bounding box center [400, 216] width 77 height 16
type input "140"
click at [450, 213] on span "تاكيد" at bounding box center [462, 212] width 43 height 16
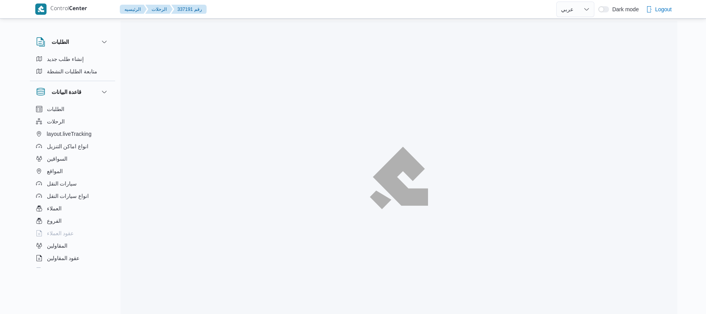
select select "ar"
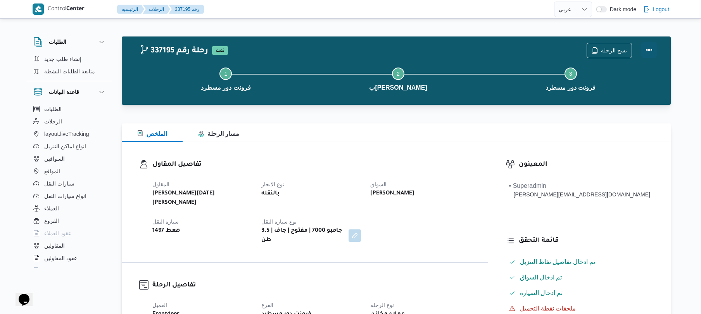
click at [646, 50] on button "Actions" at bounding box center [650, 50] width 16 height 16
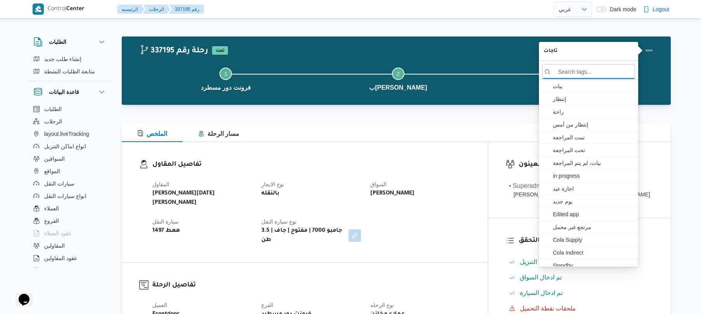
click at [374, 176] on div "المقاول ابراهيم رمضان ابراهيم عثمان ابوباشا نوع الايجار بالنقله السواق ابوبكر ب…" at bounding box center [311, 212] width 327 height 74
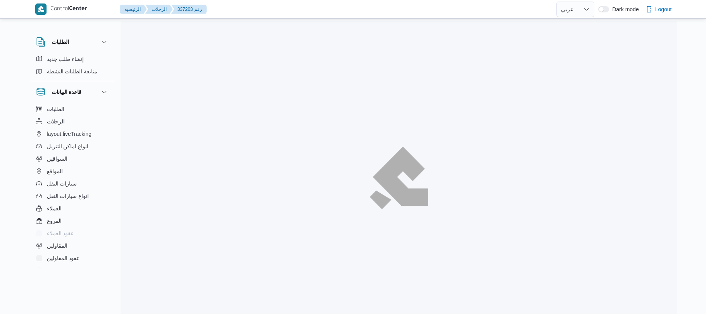
select select "ar"
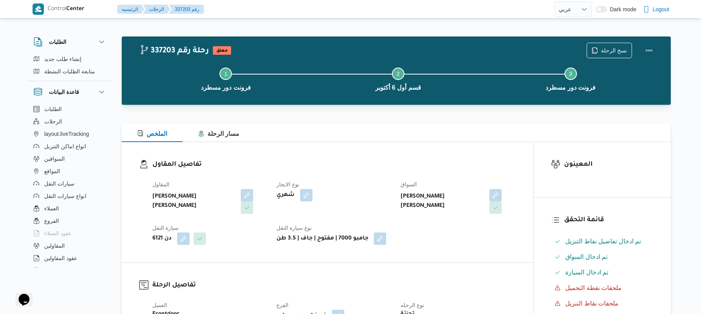
click at [432, 242] on div "المقاول [PERSON_NAME] [PERSON_NAME] نوع الايجار شهري السواق [PERSON_NAME] [PERS…" at bounding box center [334, 212] width 373 height 74
click at [472, 233] on div "المقاول [PERSON_NAME] [PERSON_NAME] نوع الايجار شهري السواق [PERSON_NAME] [PERS…" at bounding box center [334, 212] width 373 height 74
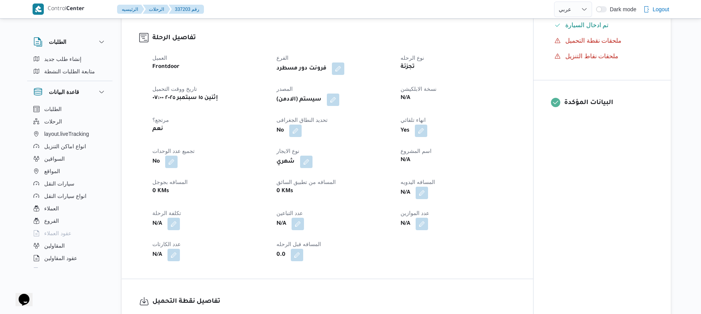
scroll to position [248, 0]
click at [421, 187] on button "button" at bounding box center [422, 191] width 12 height 12
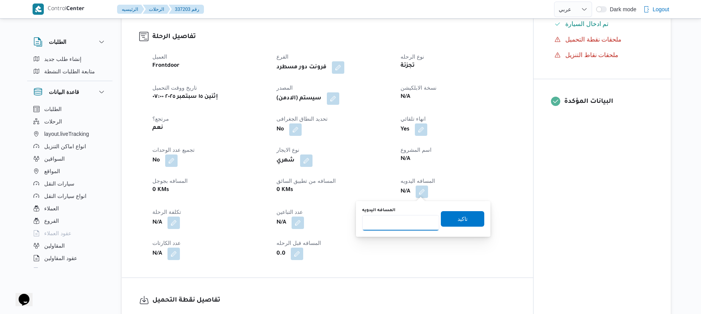
click at [398, 225] on input "المسافه اليدويه" at bounding box center [400, 223] width 77 height 16
type input "130"
click at [460, 218] on span "تاكيد" at bounding box center [463, 218] width 10 height 9
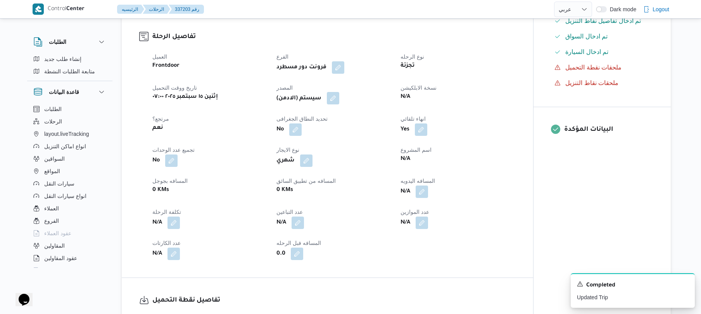
click at [338, 99] on button "button" at bounding box center [333, 98] width 12 height 12
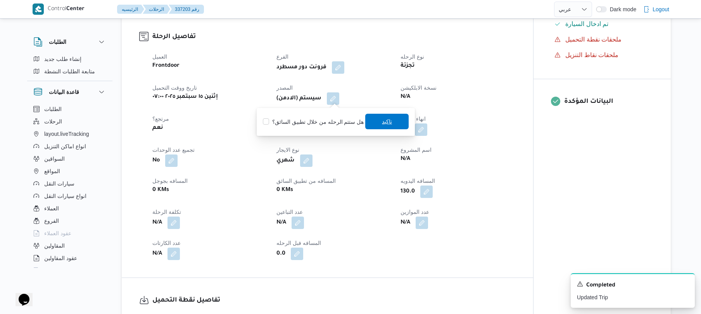
click at [373, 124] on span "تاكيد" at bounding box center [386, 122] width 43 height 16
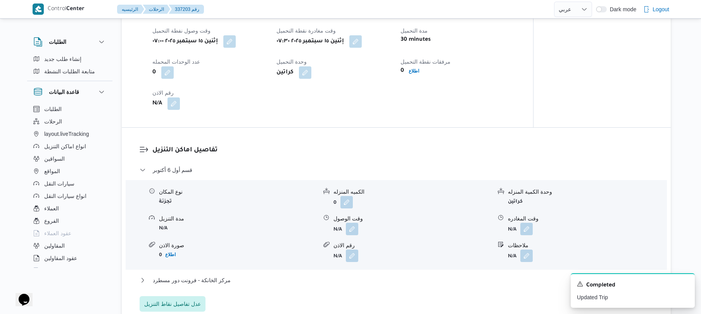
scroll to position [600, 0]
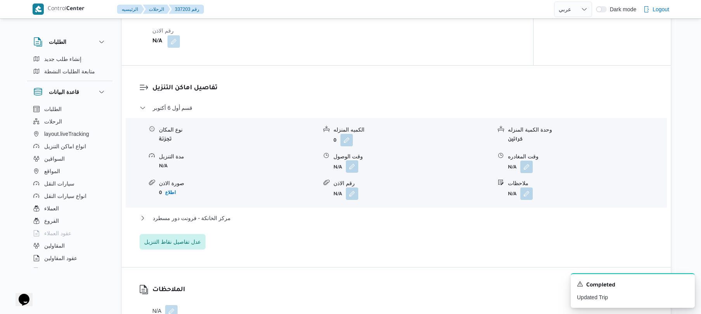
click at [351, 166] on button "button" at bounding box center [352, 166] width 12 height 12
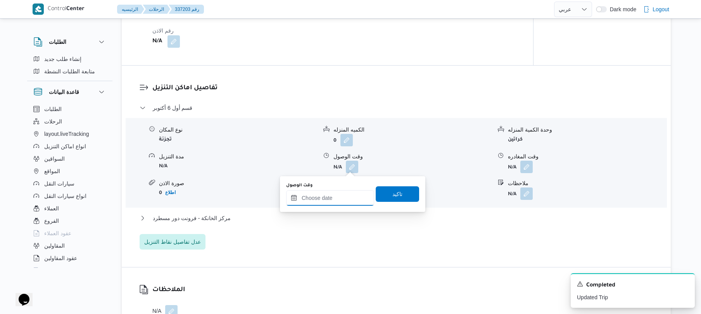
click at [337, 197] on input "وقت الوصول" at bounding box center [330, 198] width 88 height 16
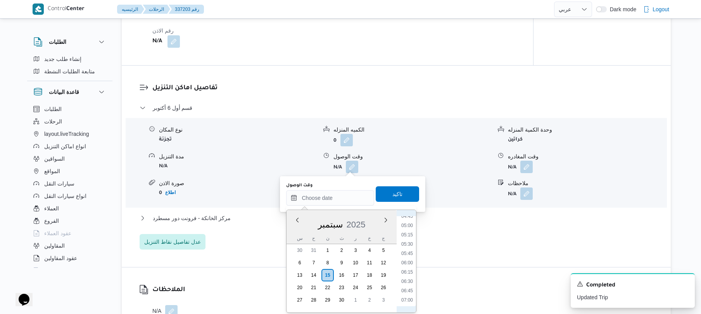
scroll to position [257, 0]
click at [409, 278] on li "08:30" at bounding box center [407, 280] width 18 height 8
type input "[DATE] ٠٨:٣٠"
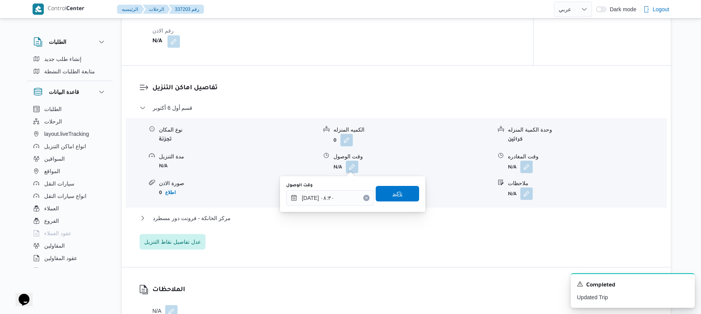
click at [402, 189] on span "تاكيد" at bounding box center [397, 194] width 43 height 16
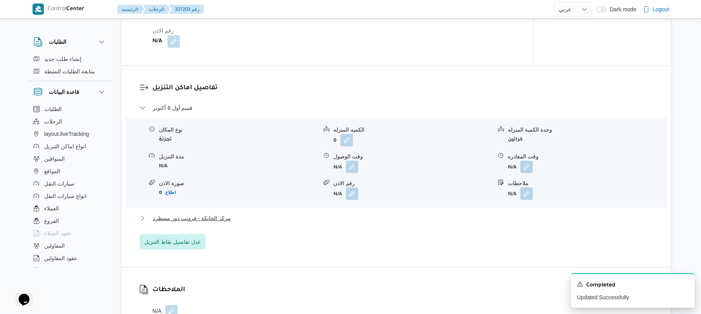
click at [382, 215] on button "مركز الخانكة - فرونت دور مسطرد" at bounding box center [397, 217] width 514 height 9
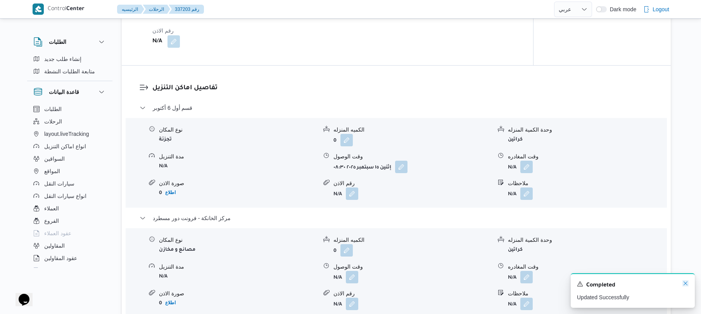
click at [687, 282] on icon "Dismiss toast" at bounding box center [686, 283] width 4 height 4
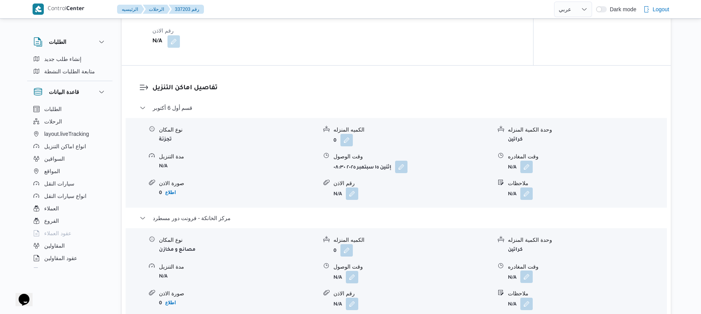
click at [524, 275] on button "button" at bounding box center [527, 276] width 12 height 12
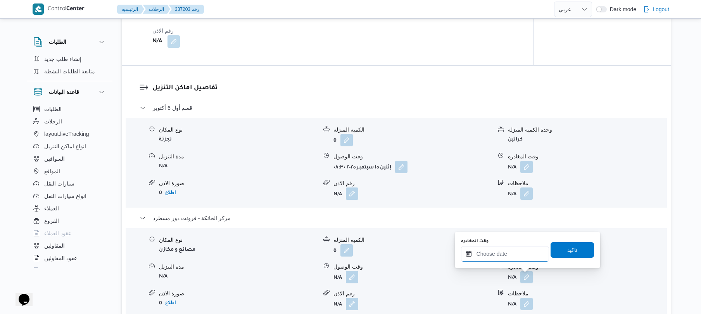
click at [502, 249] on div at bounding box center [505, 254] width 88 height 16
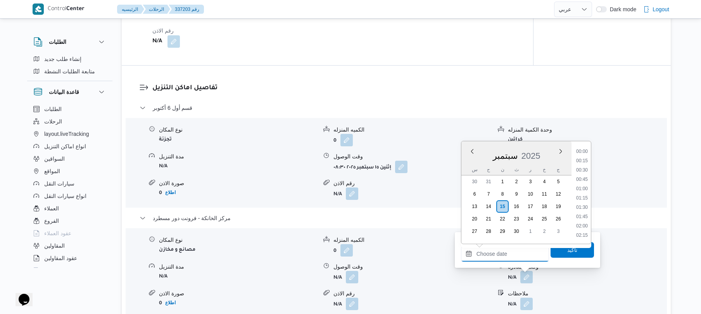
scroll to position [764, 0]
click at [585, 160] on li "20:45" at bounding box center [582, 160] width 18 height 8
type input "١٥/٠٩/٢٠٢٥ ٢٠:٤٥"
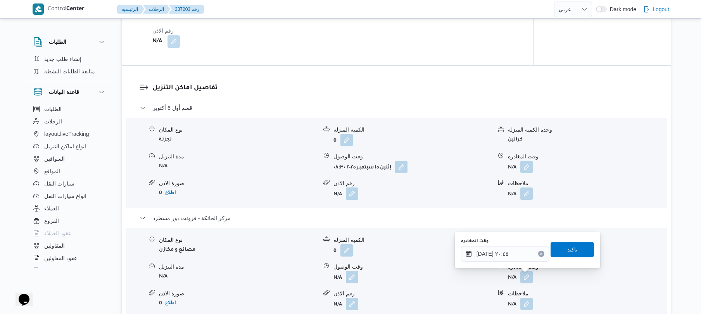
click at [560, 255] on span "تاكيد" at bounding box center [572, 250] width 43 height 16
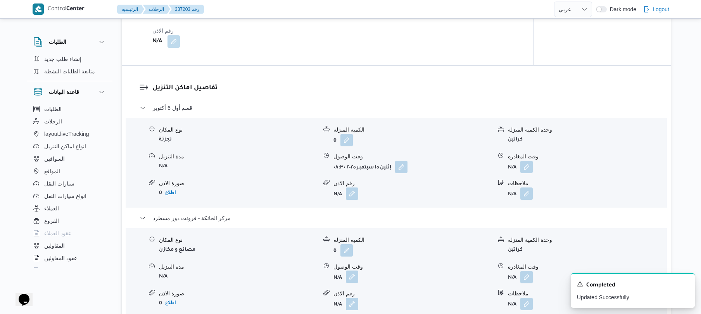
click at [352, 276] on button "button" at bounding box center [352, 276] width 12 height 12
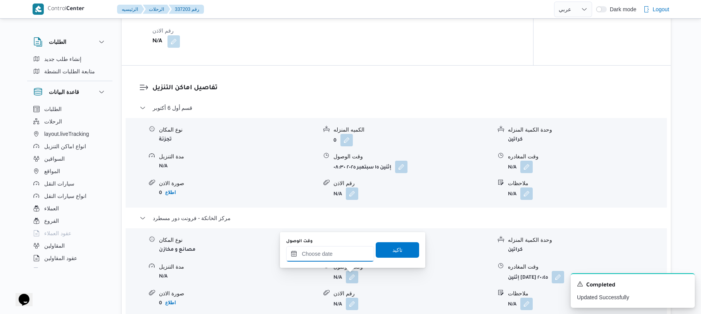
click at [349, 253] on input "وقت الوصول" at bounding box center [330, 254] width 88 height 16
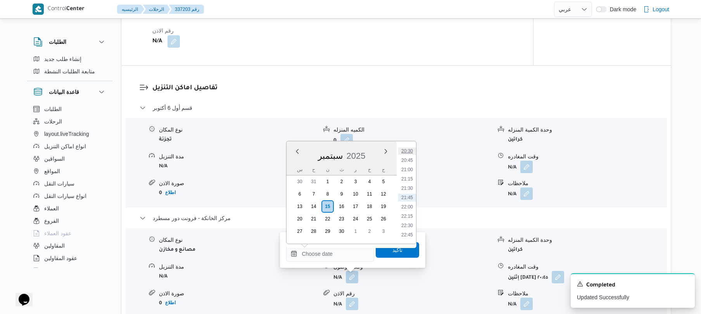
click at [410, 153] on li "20:30" at bounding box center [407, 151] width 18 height 8
type input "[DATE] ٢٠:٣٠"
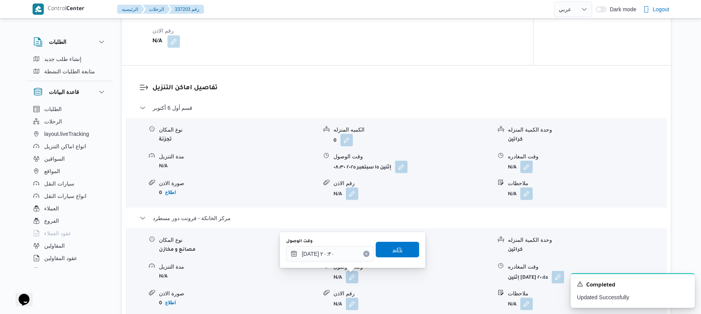
click at [396, 252] on span "تاكيد" at bounding box center [398, 249] width 10 height 9
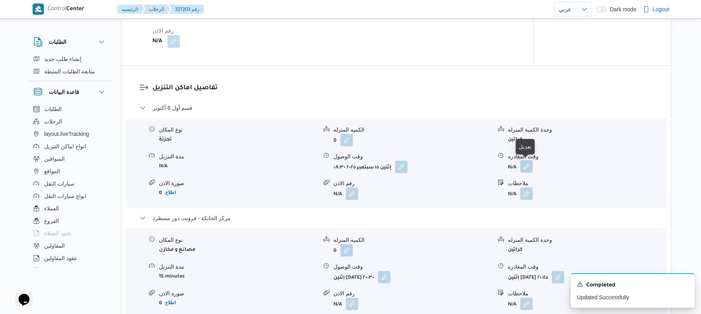
click at [526, 169] on button "button" at bounding box center [527, 166] width 12 height 12
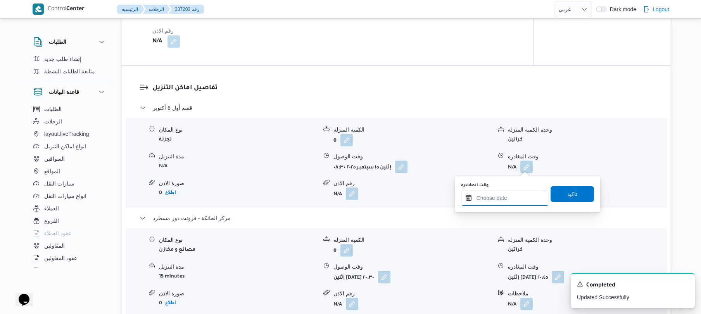
click at [499, 198] on input "وقت المغادره" at bounding box center [505, 198] width 88 height 16
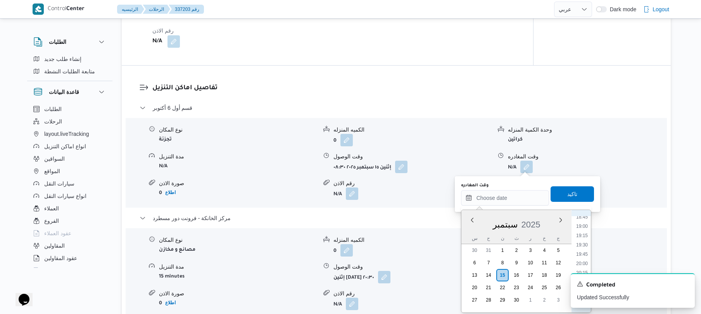
scroll to position [688, 0]
click at [584, 248] on li "19:15" at bounding box center [582, 249] width 18 height 8
type input "[DATE] ١٩:١٥"
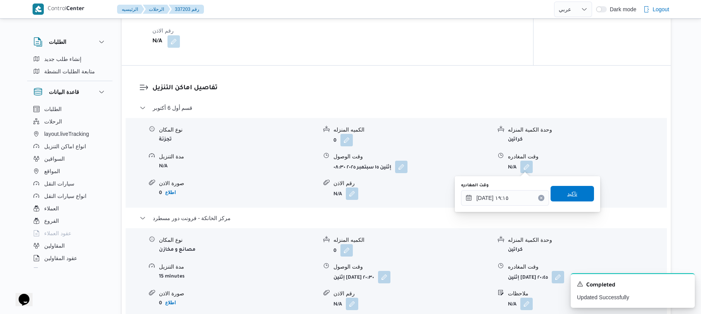
click at [572, 195] on span "تاكيد" at bounding box center [572, 193] width 10 height 9
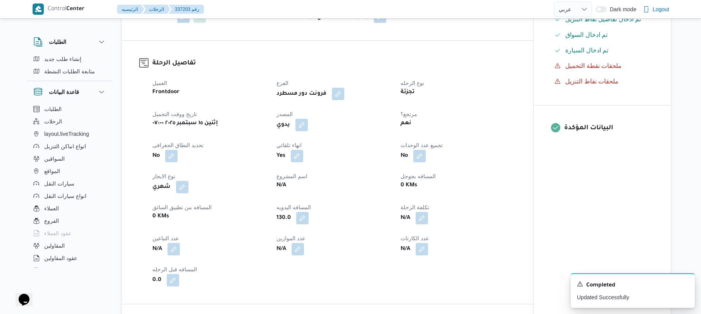
scroll to position [0, 0]
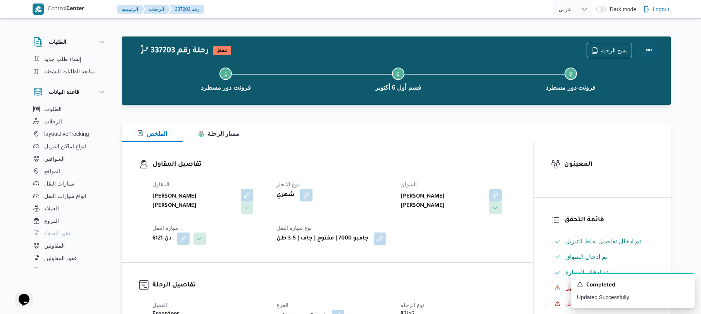
click at [645, 47] on button "Actions" at bounding box center [650, 50] width 16 height 16
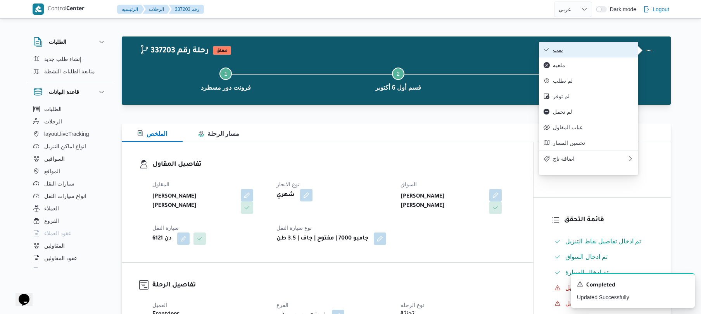
click at [593, 53] on span "تمت" at bounding box center [593, 50] width 81 height 6
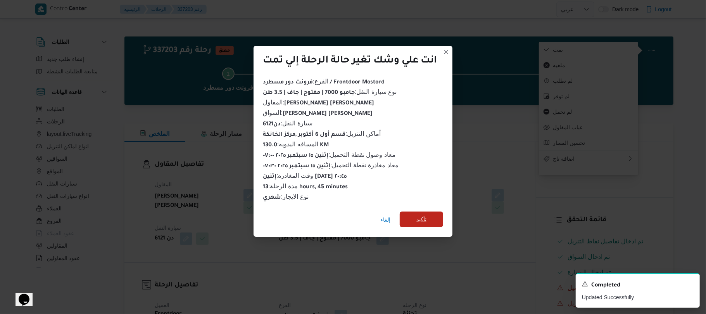
click at [430, 216] on span "تأكيد" at bounding box center [421, 219] width 43 height 16
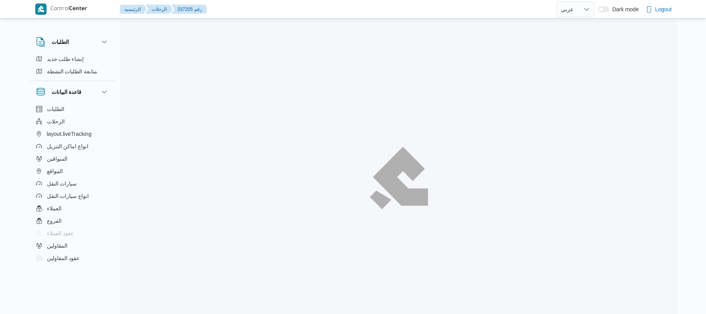
select select "ar"
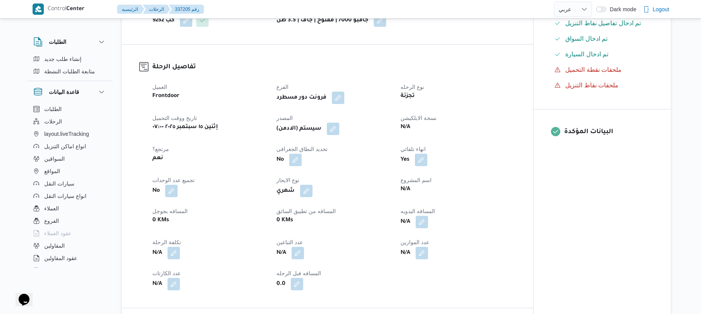
scroll to position [248, 0]
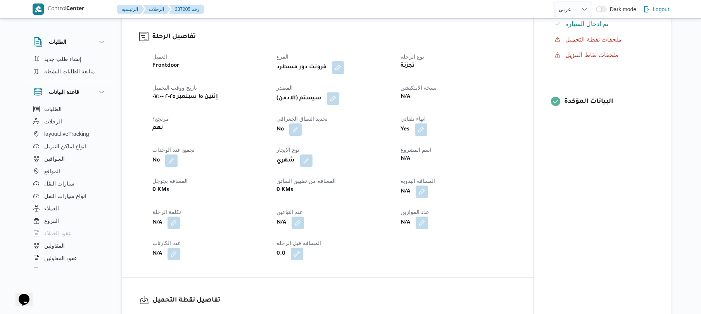
click at [416, 193] on span at bounding box center [420, 191] width 16 height 12
click at [418, 194] on button "button" at bounding box center [422, 191] width 12 height 12
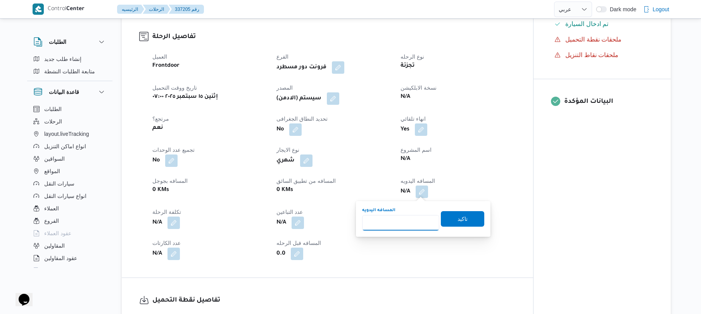
click at [393, 224] on input "المسافه اليدويه" at bounding box center [400, 223] width 77 height 16
type input "125"
click at [460, 220] on span "تاكيد" at bounding box center [463, 218] width 10 height 9
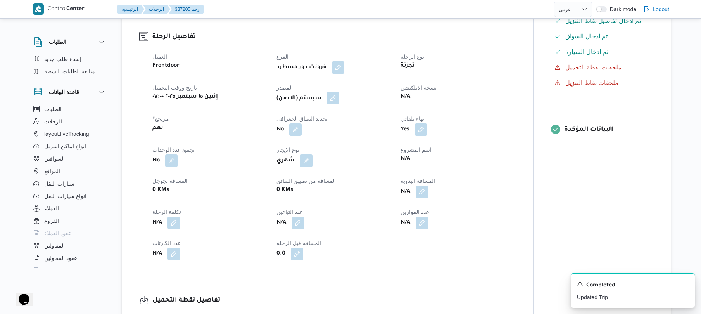
click at [335, 95] on button "button" at bounding box center [333, 98] width 12 height 12
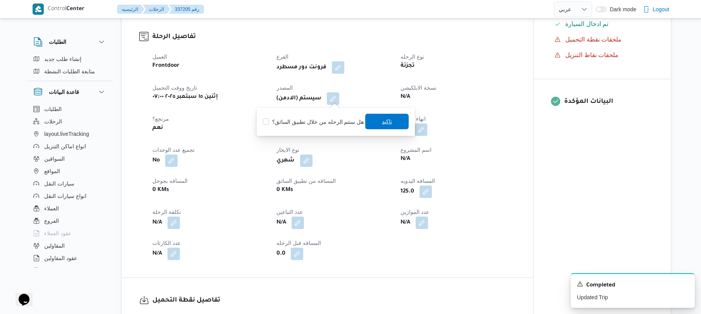
click at [379, 119] on span "تاكيد" at bounding box center [386, 122] width 43 height 16
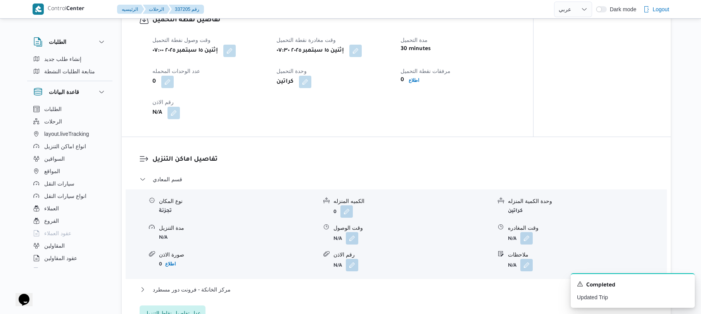
scroll to position [621, 0]
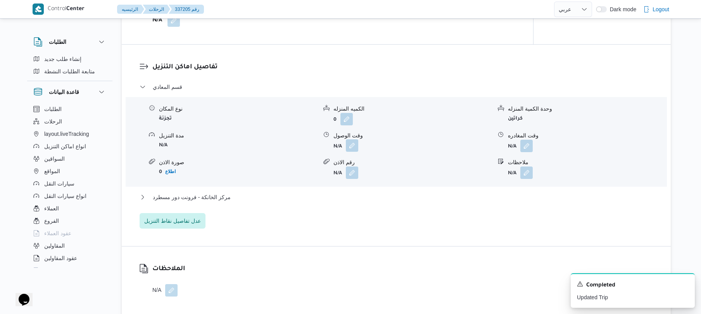
click at [353, 146] on button "button" at bounding box center [352, 145] width 12 height 12
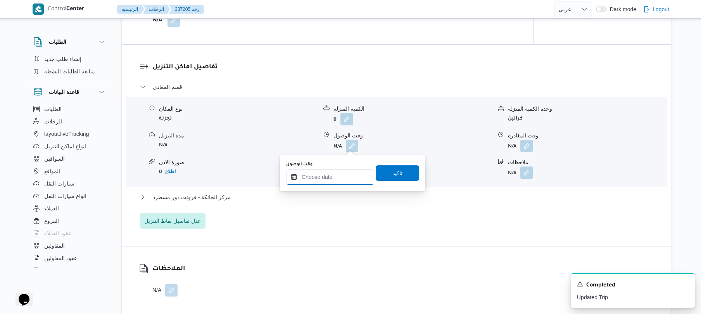
click at [329, 179] on input "وقت الوصول" at bounding box center [330, 177] width 88 height 16
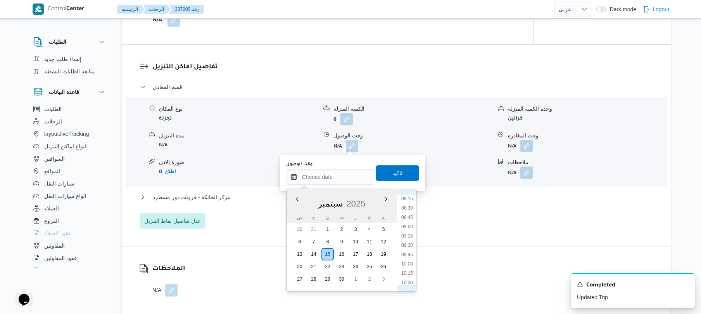
scroll to position [257, 0]
click at [410, 260] on li "08:30" at bounding box center [407, 259] width 18 height 8
type input "[DATE] ٠٨:٣٠"
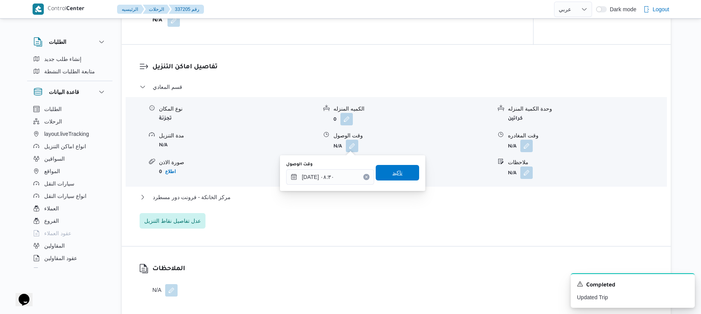
click at [399, 175] on span "تاكيد" at bounding box center [397, 173] width 43 height 16
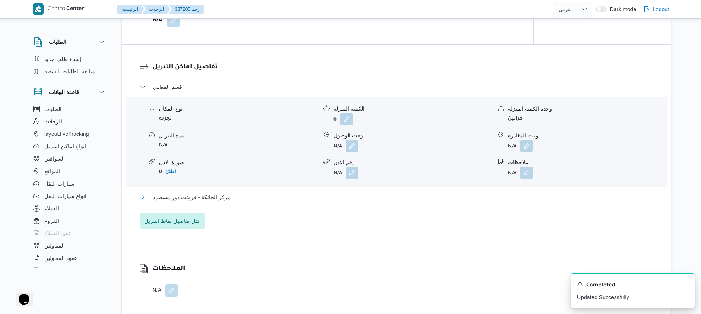
click at [381, 197] on button "مركز الخانكة - فرونت دور مسطرد" at bounding box center [397, 196] width 514 height 9
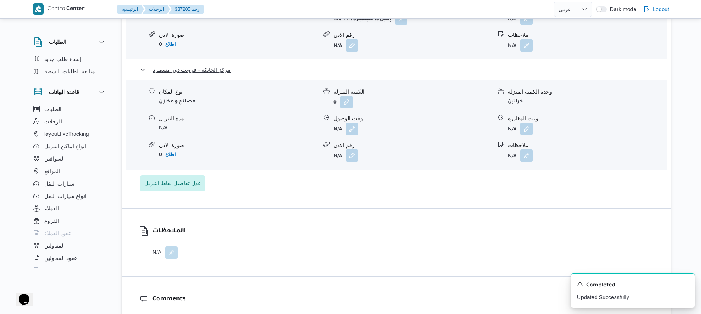
scroll to position [765, 0]
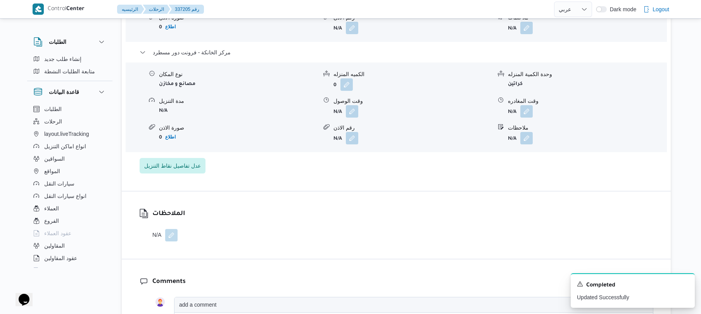
click at [534, 114] on form "N/A" at bounding box center [587, 111] width 158 height 12
click at [526, 111] on button "button" at bounding box center [527, 111] width 12 height 12
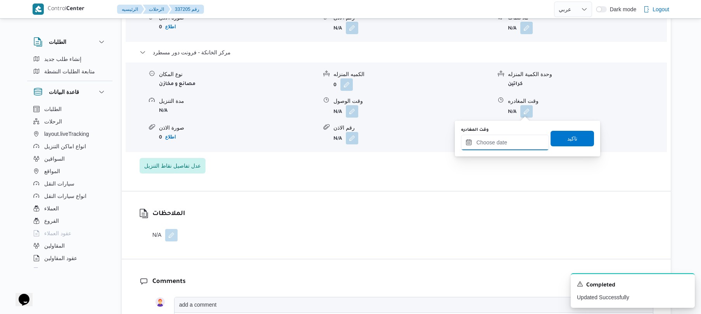
click at [506, 137] on input "وقت المغادره" at bounding box center [505, 143] width 88 height 16
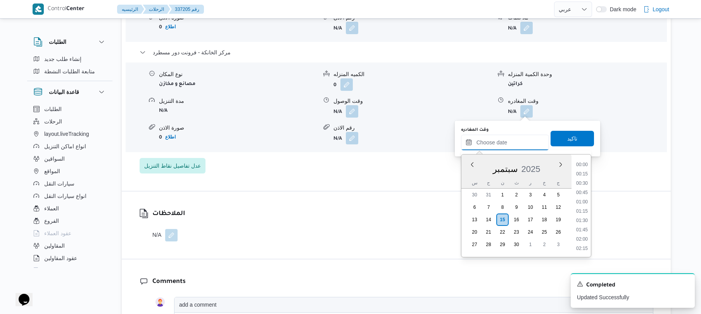
scroll to position [764, 0]
click at [583, 164] on li "20:30" at bounding box center [582, 164] width 18 height 8
type input "[DATE] ٢٠:٣٠"
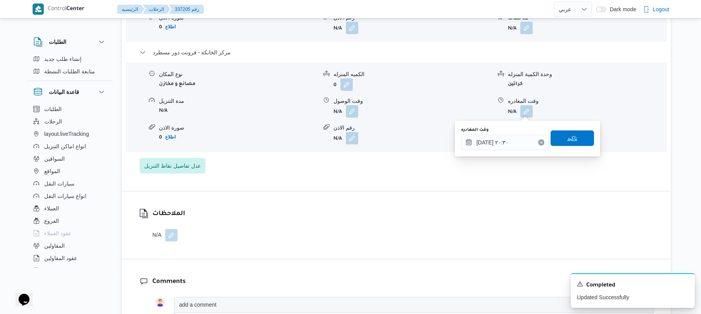
click at [569, 132] on span "تاكيد" at bounding box center [572, 138] width 43 height 16
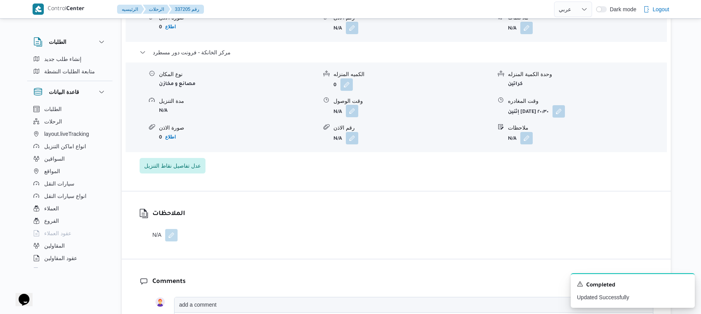
click at [354, 112] on button "button" at bounding box center [352, 111] width 12 height 12
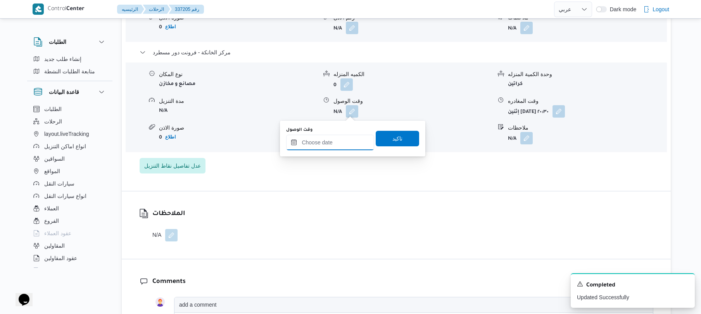
click at [334, 144] on input "وقت الوصول" at bounding box center [330, 143] width 88 height 16
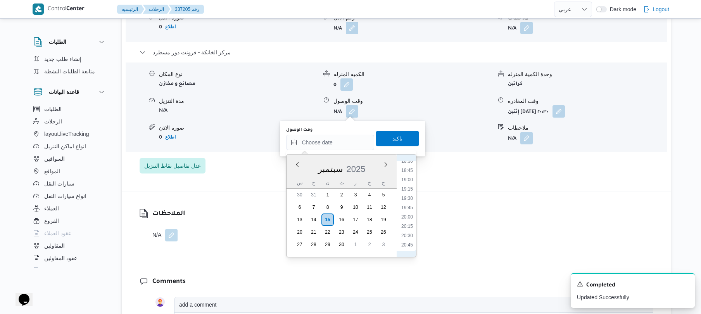
scroll to position [688, 0]
click at [408, 229] on li "20:15" at bounding box center [407, 231] width 18 height 8
type input "[DATE] ٢٠:١٥"
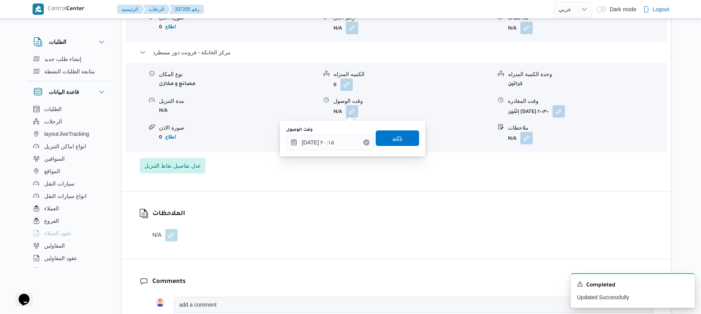
click at [398, 137] on span "تاكيد" at bounding box center [397, 138] width 43 height 16
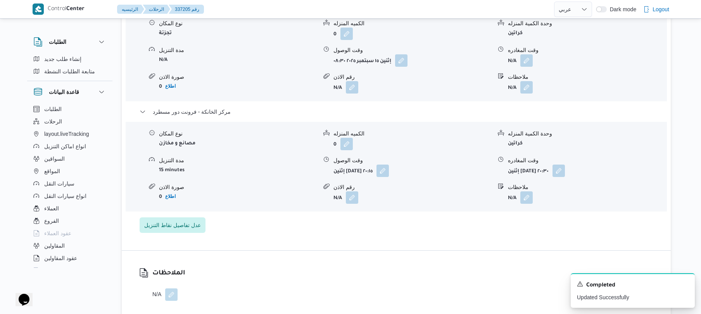
scroll to position [703, 0]
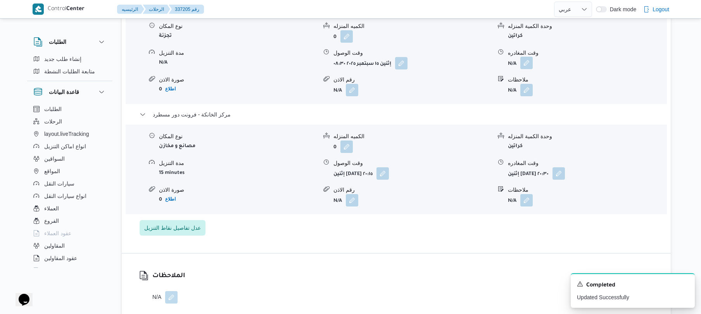
click at [526, 61] on button "button" at bounding box center [527, 63] width 12 height 12
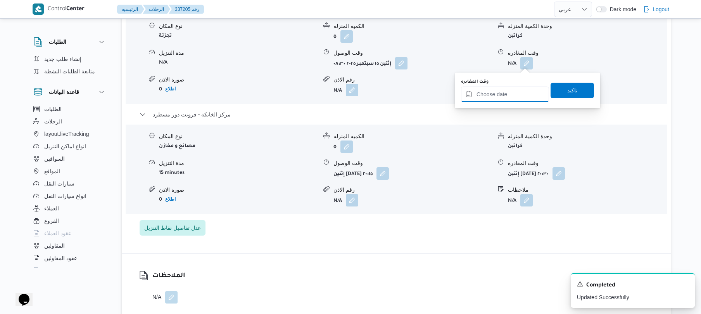
click at [511, 90] on input "وقت المغادره" at bounding box center [505, 94] width 88 height 16
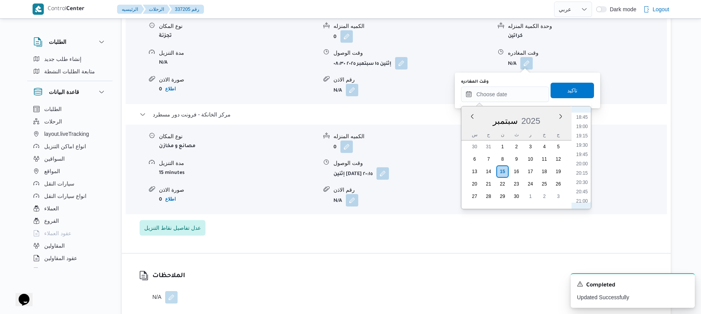
scroll to position [688, 0]
click at [584, 144] on li "19:15" at bounding box center [582, 146] width 18 height 8
type input "[DATE] ١٩:١٥"
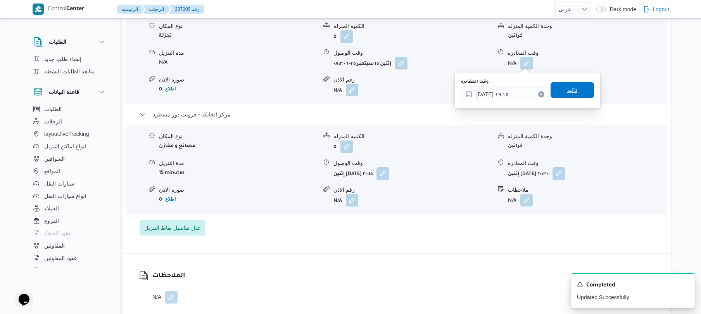
click at [576, 94] on span "تاكيد" at bounding box center [572, 90] width 43 height 16
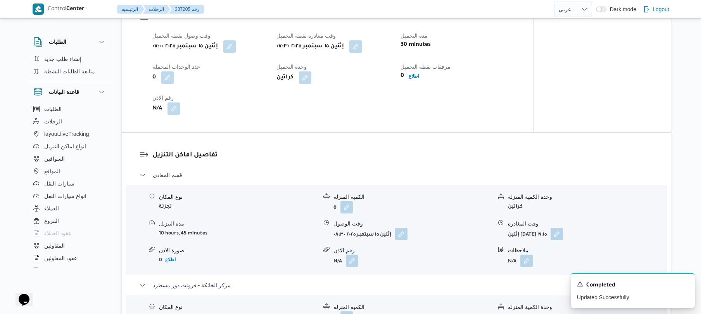
scroll to position [0, 0]
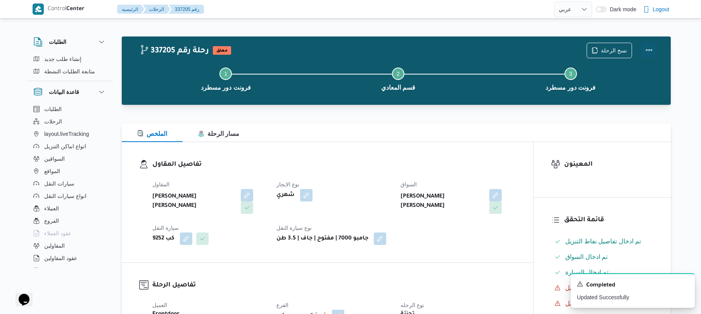
click at [647, 52] on button "Actions" at bounding box center [650, 50] width 16 height 16
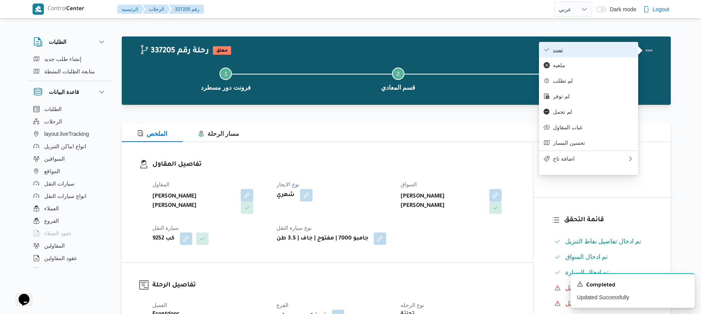
click at [601, 47] on span "تمت" at bounding box center [593, 50] width 81 height 6
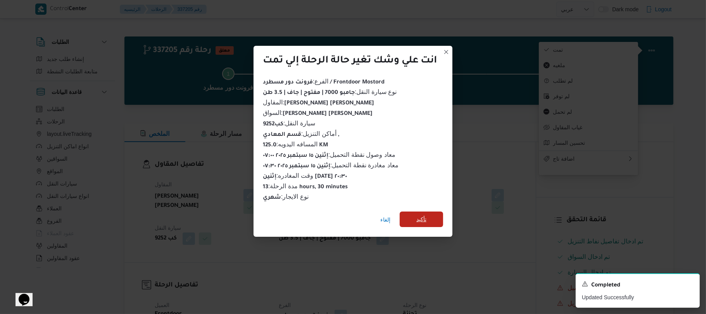
click at [430, 216] on span "تأكيد" at bounding box center [421, 219] width 43 height 16
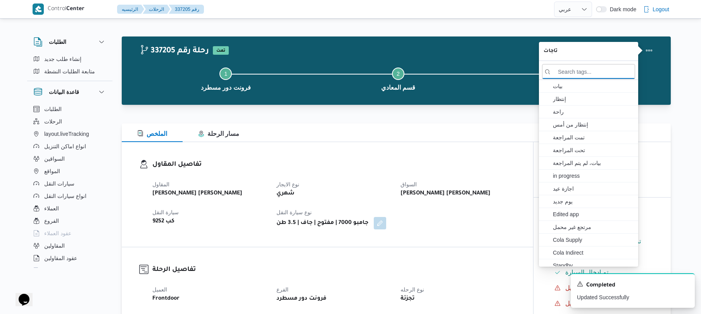
click at [410, 171] on dl "تفاصيل المقاول المقاول عليوه سراج الدين عليوه محمد نوع الايجار شهري السواق نور …" at bounding box center [333, 194] width 363 height 70
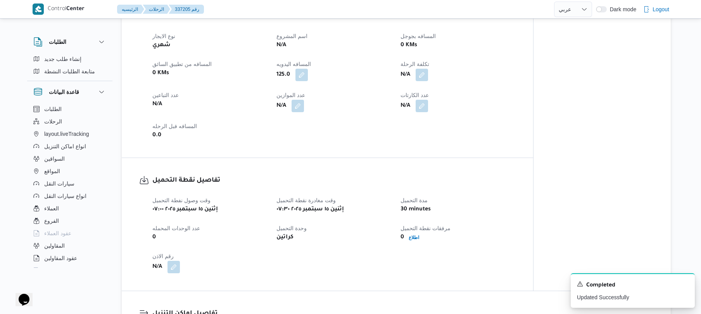
scroll to position [351, 0]
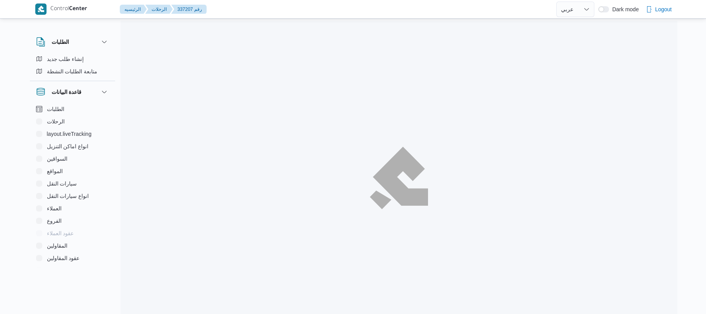
select select "ar"
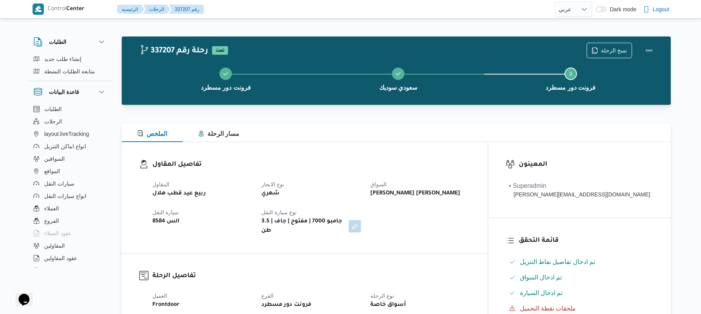
click at [473, 117] on div at bounding box center [396, 118] width 549 height 9
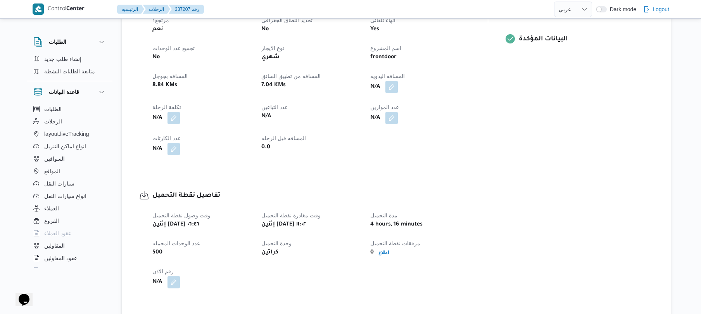
scroll to position [310, 0]
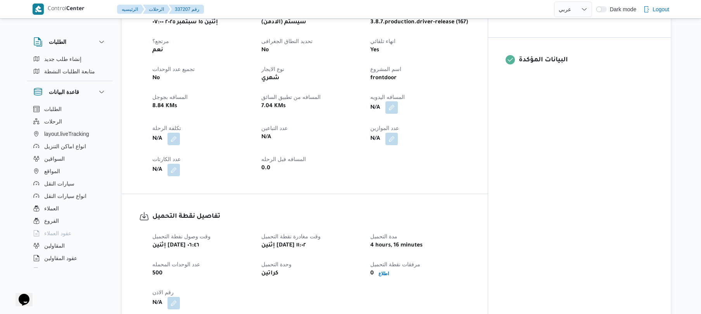
click at [398, 101] on button "button" at bounding box center [392, 107] width 12 height 12
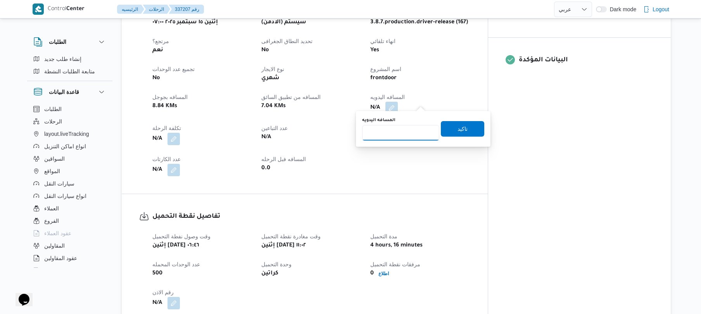
click at [410, 135] on input "المسافه اليدويه" at bounding box center [400, 133] width 77 height 16
type input "130"
click at [465, 129] on span "تاكيد" at bounding box center [462, 129] width 43 height 16
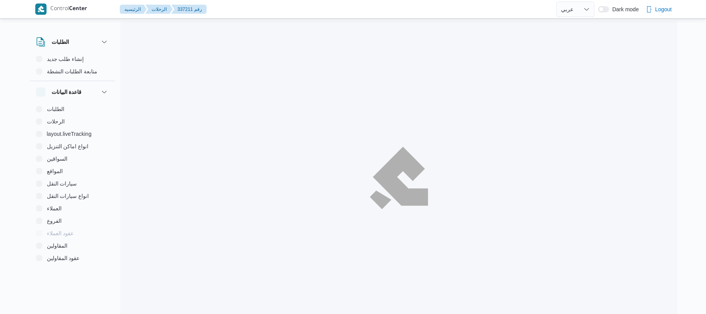
select select "ar"
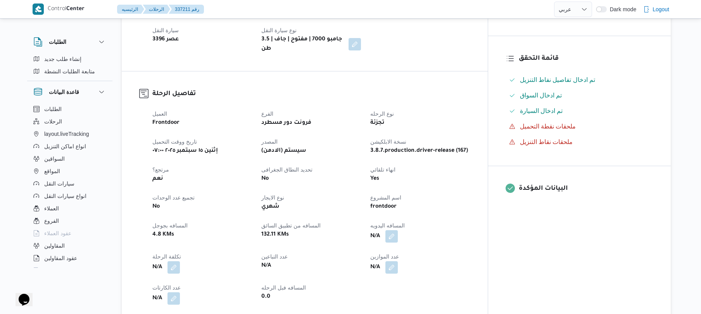
scroll to position [186, 0]
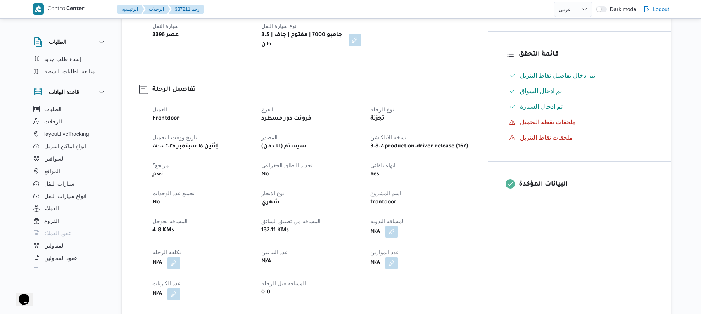
click at [398, 227] on button "button" at bounding box center [392, 231] width 12 height 12
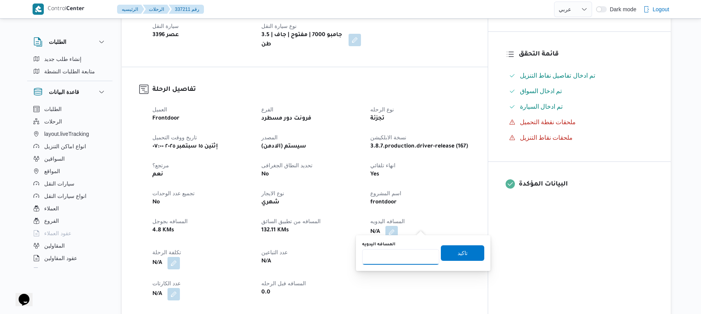
click at [389, 262] on input "المسافه اليدويه" at bounding box center [400, 257] width 77 height 16
type input "120"
click at [460, 256] on span "تاكيد" at bounding box center [463, 252] width 10 height 9
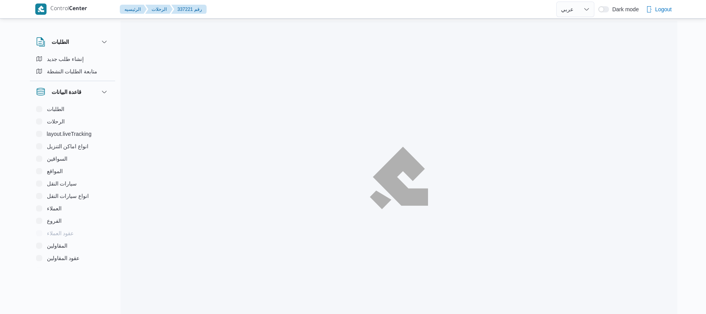
select select "ar"
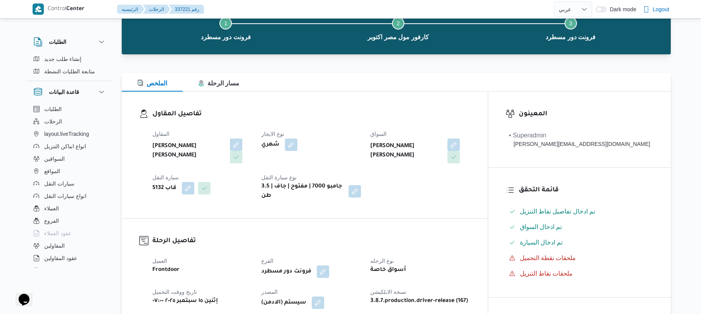
scroll to position [41, 0]
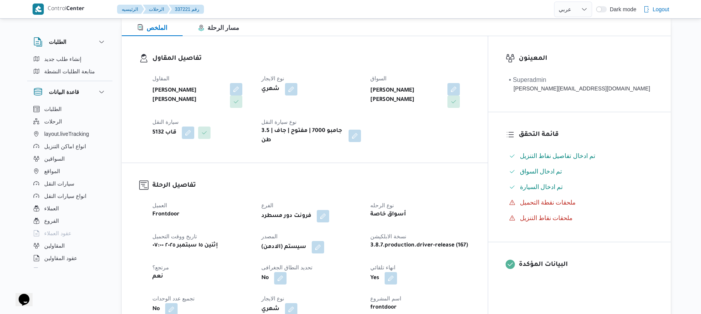
scroll to position [248, 0]
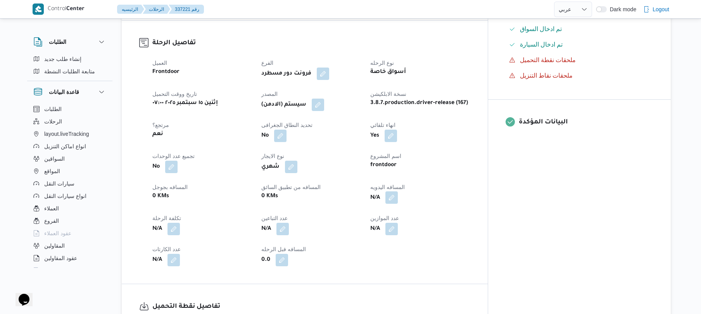
click at [398, 191] on button "button" at bounding box center [392, 197] width 12 height 12
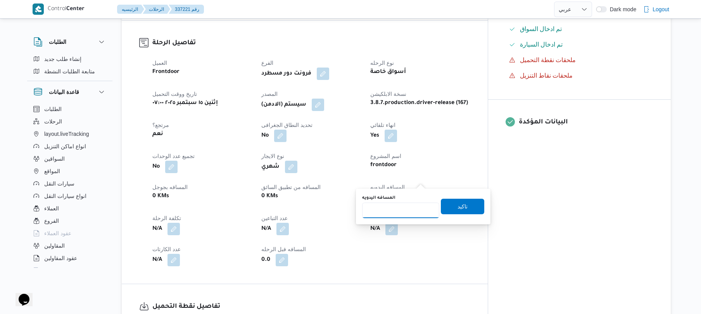
click at [400, 215] on input "المسافه اليدويه" at bounding box center [400, 210] width 77 height 16
type input "130"
click at [458, 205] on span "تاكيد" at bounding box center [463, 205] width 10 height 9
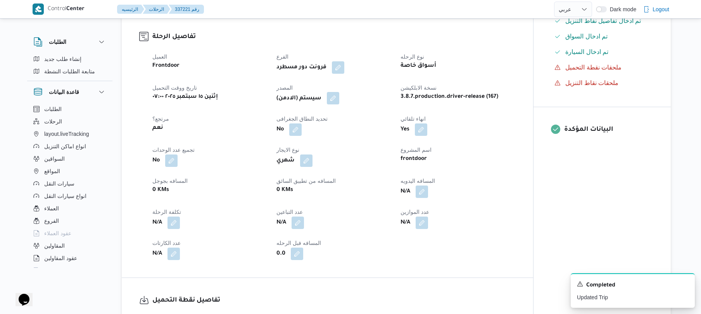
click at [339, 92] on button "button" at bounding box center [333, 98] width 12 height 12
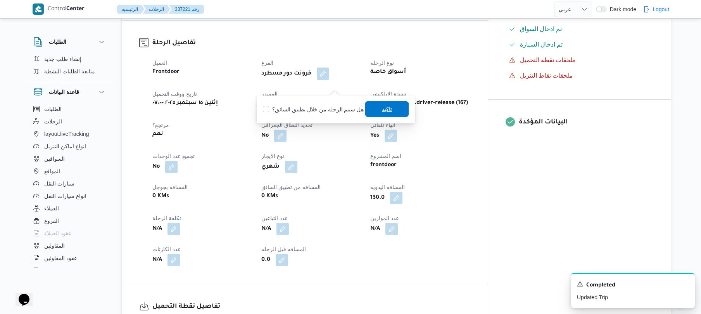
click at [382, 106] on span "تاكيد" at bounding box center [387, 108] width 10 height 9
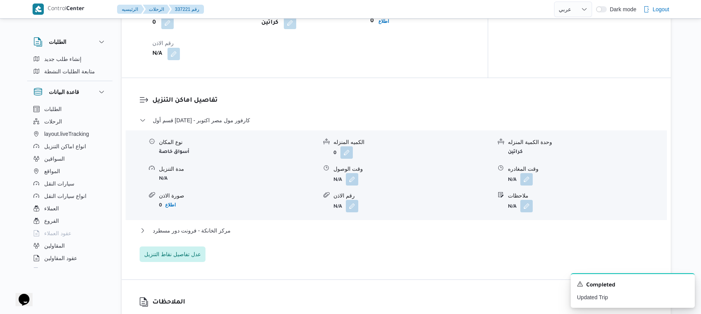
scroll to position [600, 0]
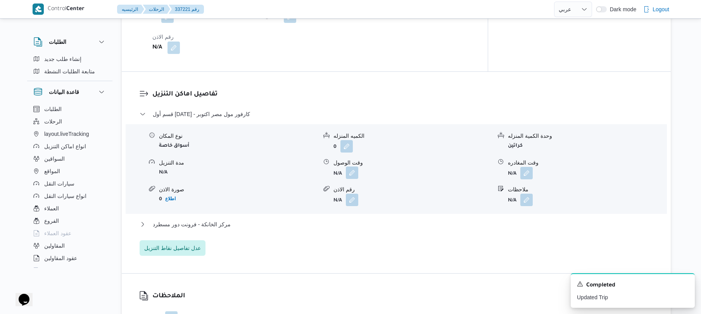
click at [354, 166] on button "button" at bounding box center [352, 172] width 12 height 12
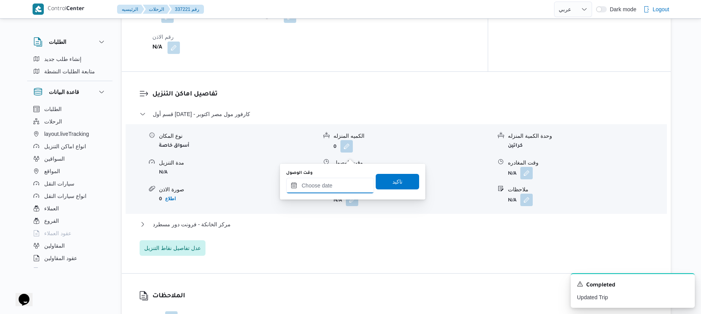
click at [320, 187] on input "وقت الوصول" at bounding box center [330, 186] width 88 height 16
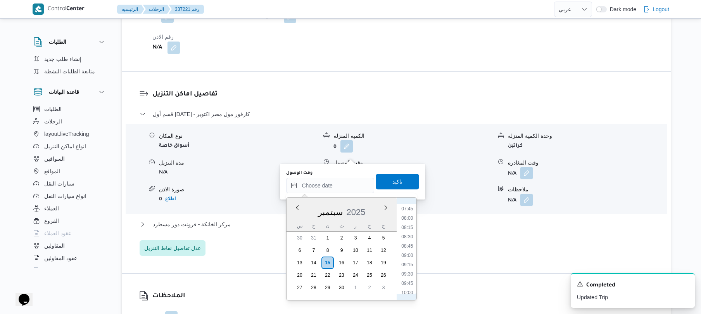
scroll to position [266, 0]
click at [410, 273] on li "09:00" at bounding box center [408, 277] width 18 height 8
type input "١٥/٠٩/٢٠٢٥ ٠٩:٠٠"
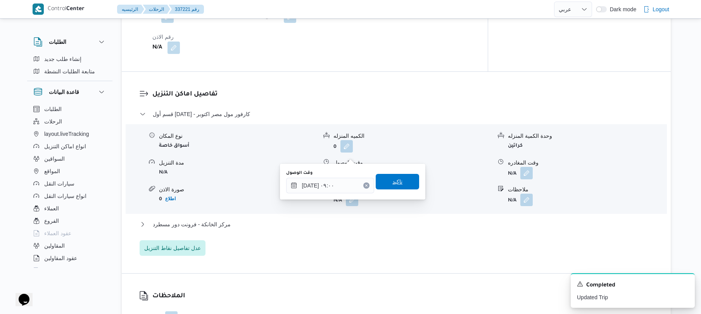
click at [404, 180] on span "تاكيد" at bounding box center [397, 182] width 43 height 16
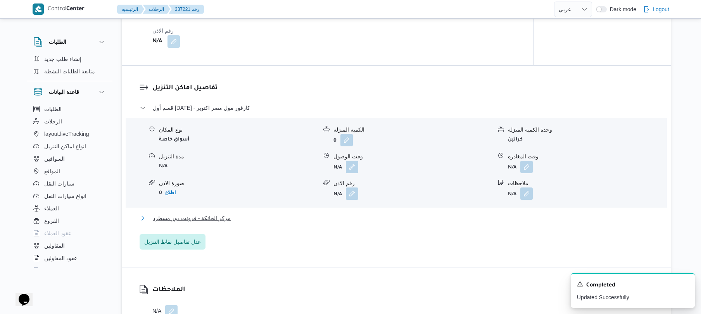
click at [356, 213] on button "مركز الخانكة - فرونت دور مسطرد" at bounding box center [397, 217] width 514 height 9
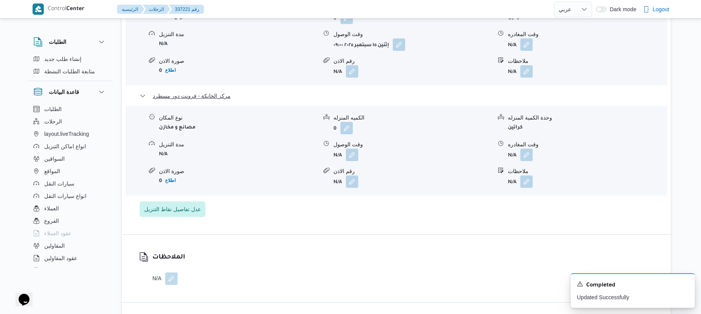
scroll to position [765, 0]
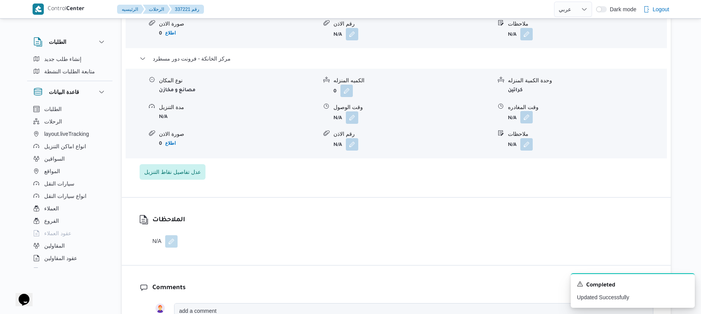
click at [528, 111] on button "button" at bounding box center [527, 117] width 12 height 12
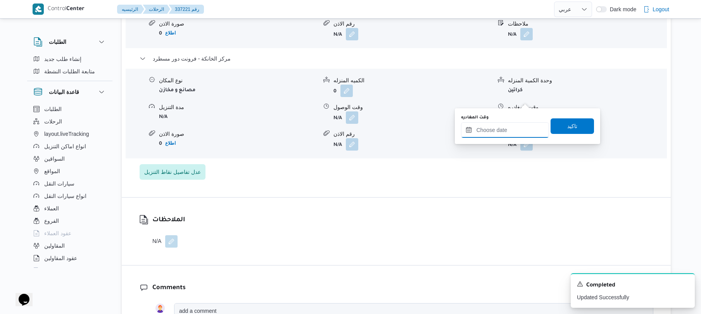
click at [481, 129] on input "وقت المغادره" at bounding box center [505, 130] width 88 height 16
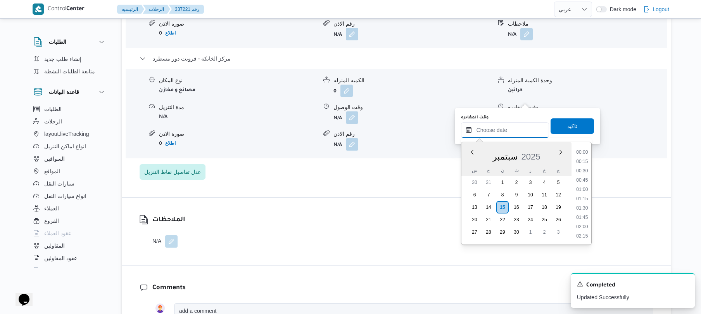
scroll to position [773, 0]
click at [585, 162] on li "21:00" at bounding box center [582, 161] width 18 height 8
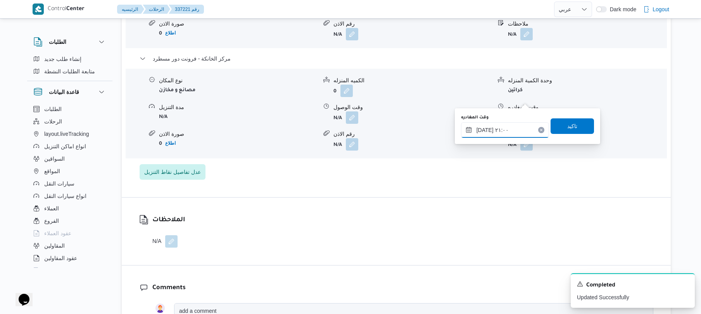
type input "١٥/٠٩/٢٠٢٥ ٢١:٠٠"
click at [572, 126] on span "تاكيد" at bounding box center [572, 125] width 10 height 9
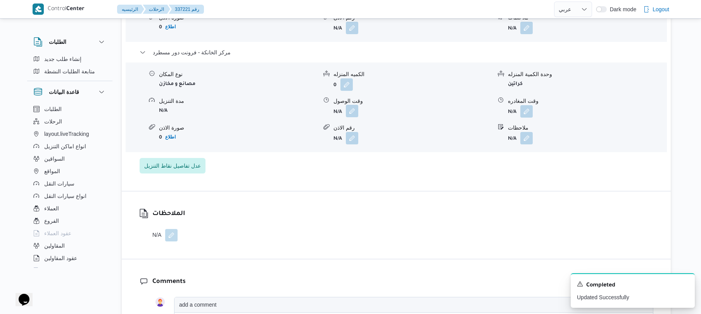
click at [349, 105] on button "button" at bounding box center [352, 111] width 12 height 12
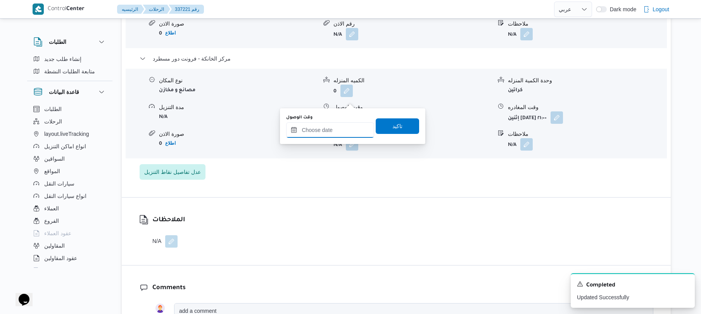
click at [333, 129] on input "وقت الوصول" at bounding box center [330, 130] width 88 height 16
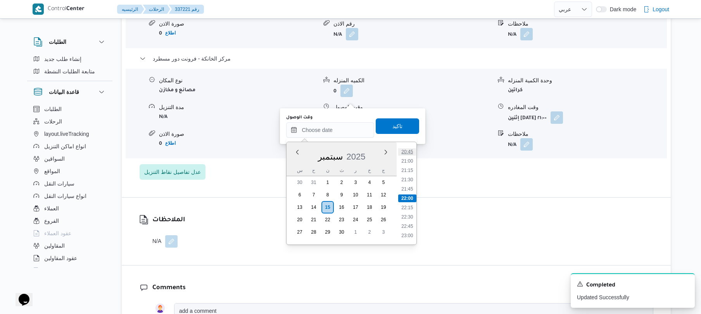
click at [412, 152] on li "20:45" at bounding box center [408, 152] width 18 height 8
type input "١٥/٠٩/٢٠٢٥ ٢٠:٤٥"
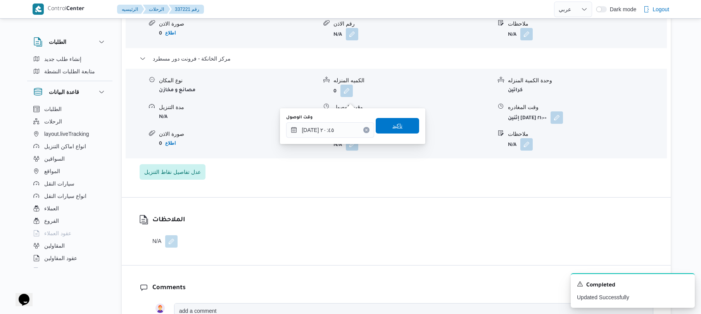
click at [403, 130] on span "تاكيد" at bounding box center [397, 126] width 43 height 16
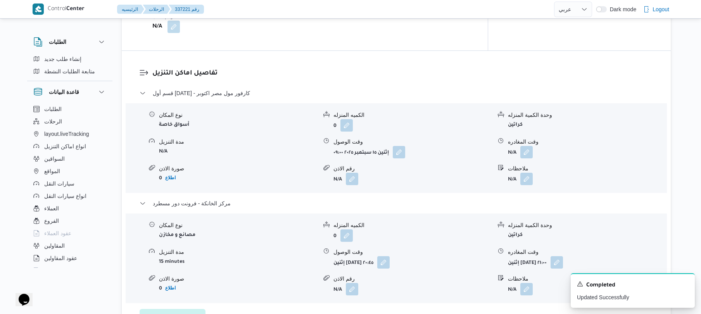
scroll to position [641, 0]
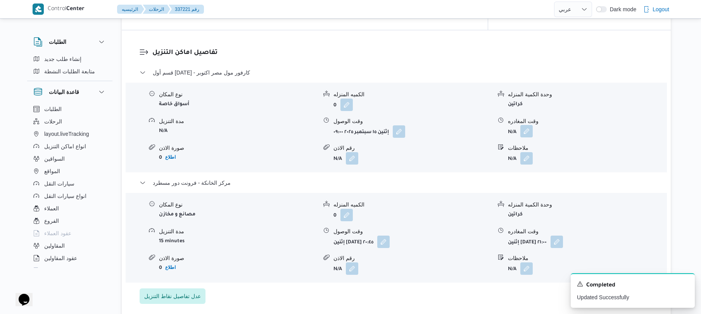
click at [525, 125] on button "button" at bounding box center [527, 131] width 12 height 12
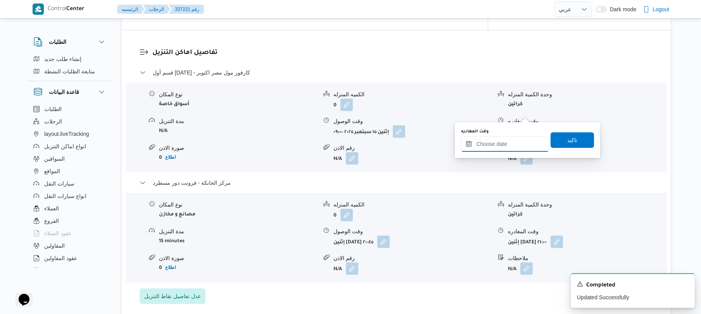
click at [492, 143] on input "وقت المغادره" at bounding box center [505, 144] width 88 height 16
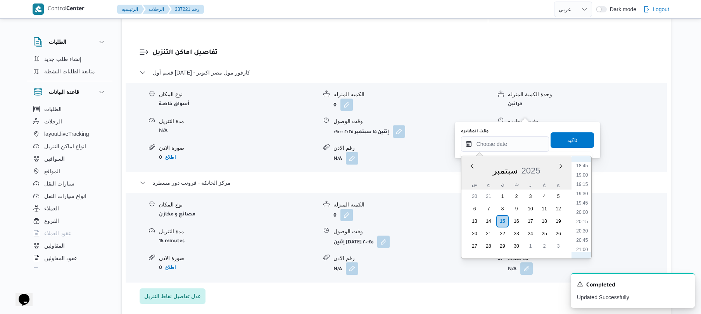
scroll to position [697, 0]
click at [584, 193] on li "19:30" at bounding box center [582, 195] width 18 height 8
type input "١٥/٠٩/٢٠٢٥ ١٩:٣٠"
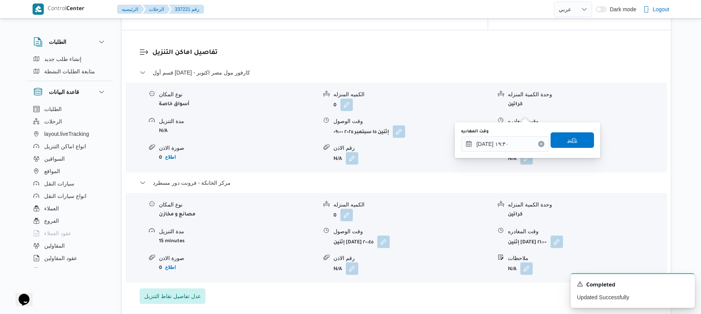
click at [582, 149] on div "وقت المغادره ١٥/٠٩/٢٠٢٥ ١٩:٣٠ تاكيد" at bounding box center [527, 140] width 135 height 25
click at [573, 144] on span "تاكيد" at bounding box center [572, 140] width 43 height 16
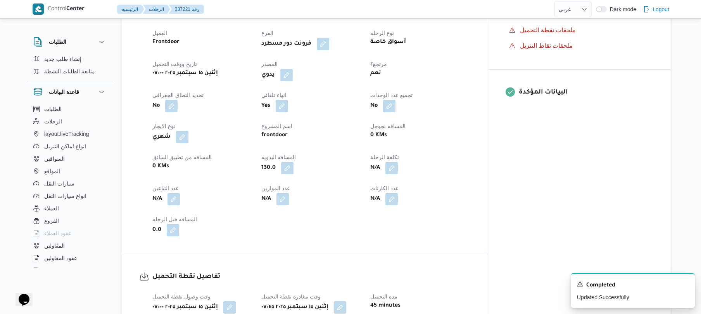
scroll to position [0, 0]
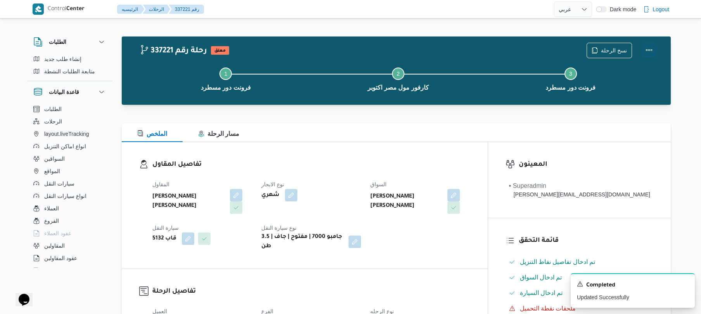
click at [644, 48] on button "Actions" at bounding box center [650, 50] width 16 height 16
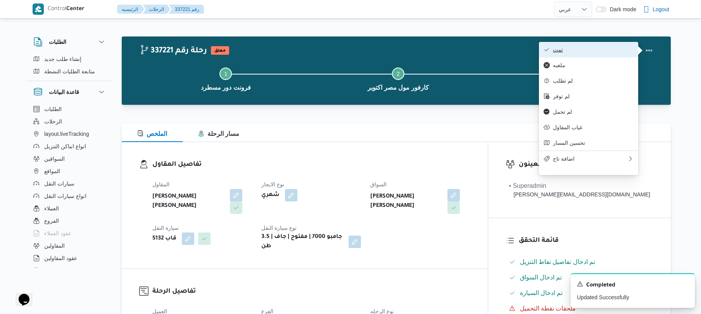
click at [599, 48] on span "تمت" at bounding box center [593, 50] width 81 height 6
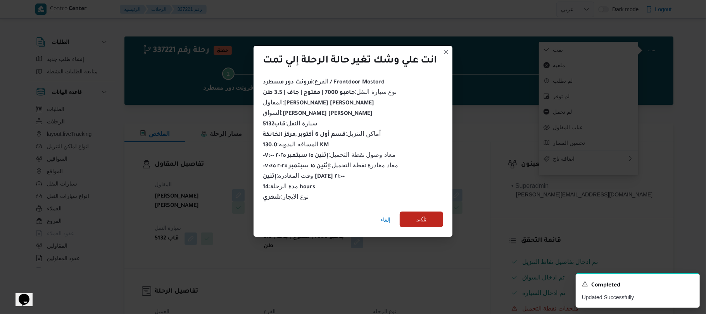
click at [421, 216] on span "تأكيد" at bounding box center [422, 219] width 10 height 9
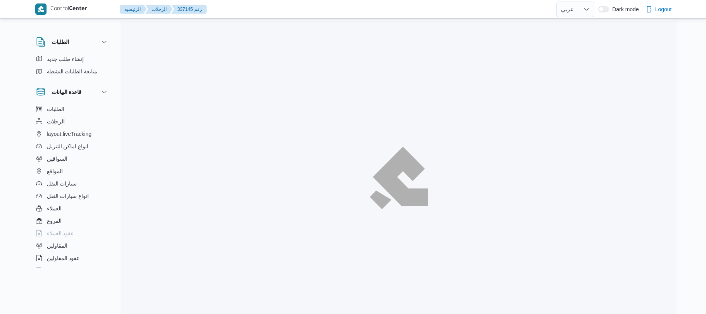
select select "ar"
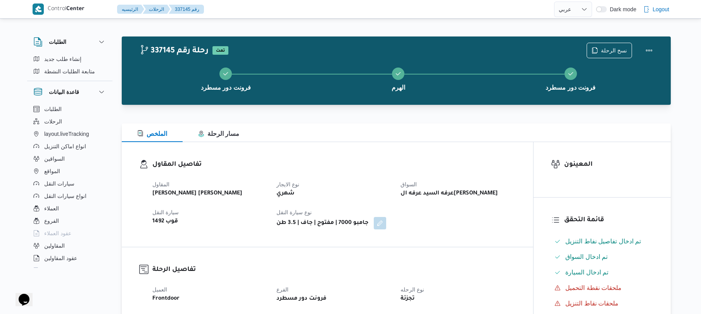
click at [381, 161] on h3 "تفاصيل المقاول" at bounding box center [333, 164] width 363 height 10
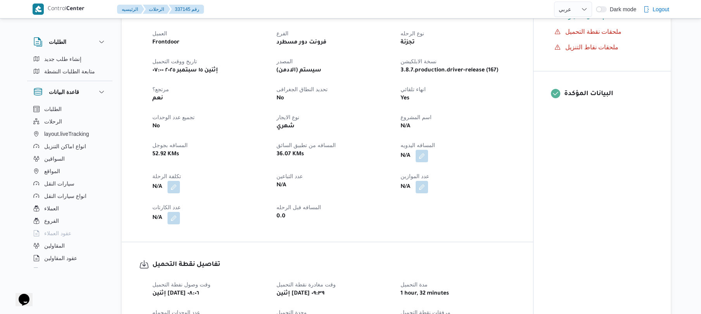
scroll to position [269, 0]
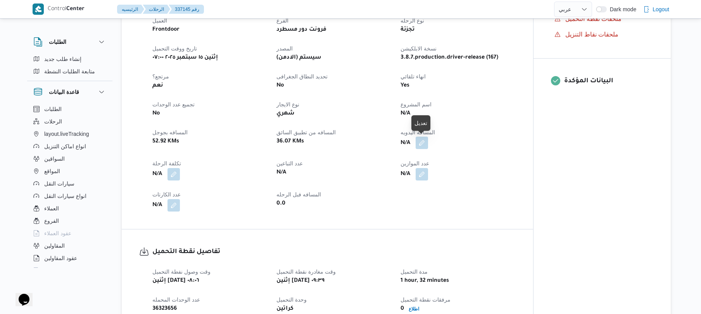
click at [423, 143] on button "button" at bounding box center [422, 143] width 12 height 12
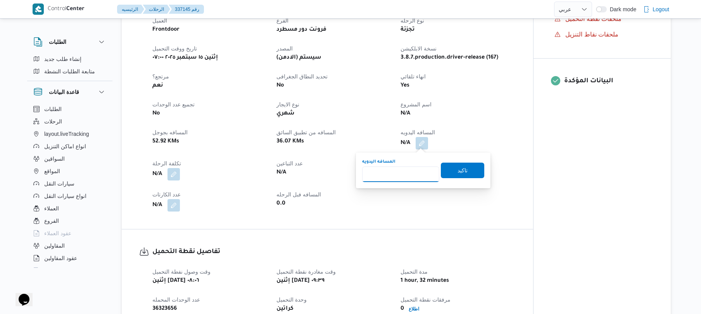
click at [399, 175] on input "المسافه اليدويه" at bounding box center [400, 174] width 77 height 16
type input "90"
click at [452, 169] on span "تاكيد" at bounding box center [462, 170] width 43 height 16
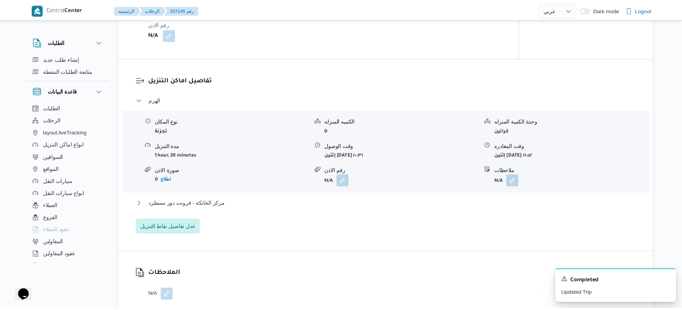
scroll to position [305, 0]
